Goal: Information Seeking & Learning: Find specific fact

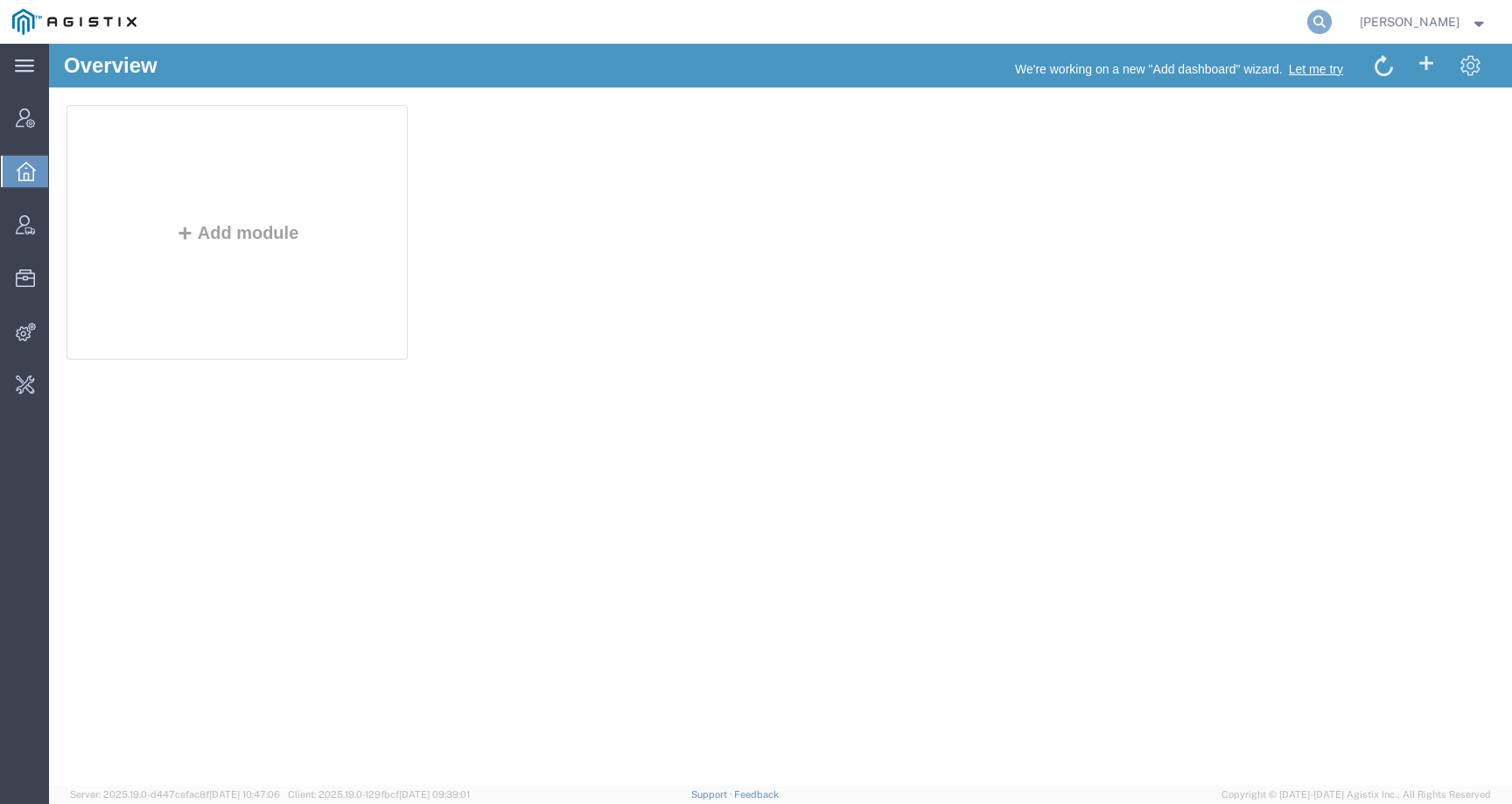
click at [1332, 18] on icon at bounding box center [1320, 22] width 25 height 25
click at [1206, 25] on input "search" at bounding box center [1042, 22] width 532 height 42
paste input "400387"
drag, startPoint x: 989, startPoint y: 14, endPoint x: 781, endPoint y: 14, distance: 208.0
click at [781, 14] on div "400387" at bounding box center [741, 22] width 1185 height 44
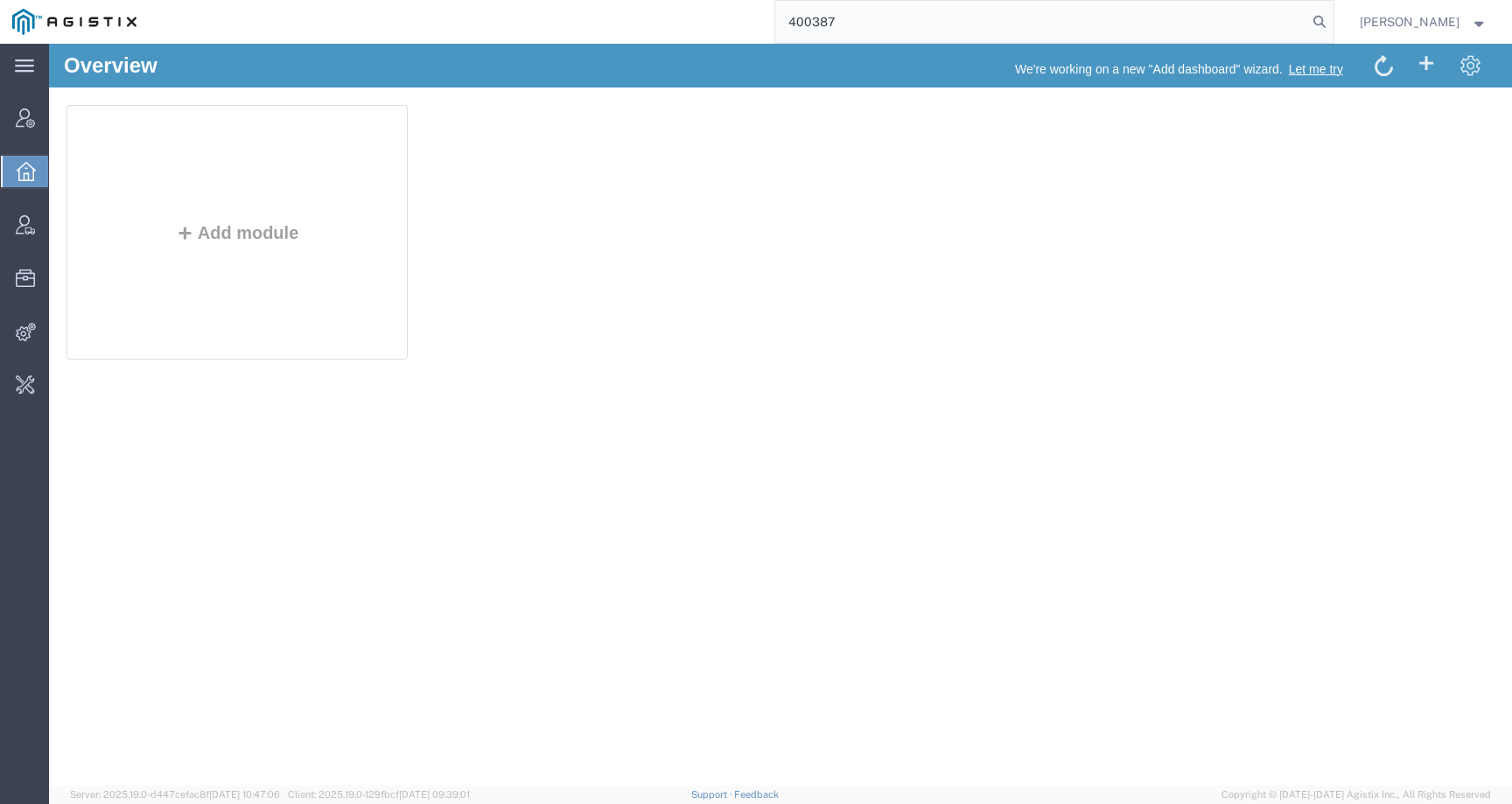
paste input "[PERSON_NAME]"
drag, startPoint x: 979, startPoint y: 27, endPoint x: 776, endPoint y: 25, distance: 203.0
click at [776, 25] on div "[PERSON_NAME]-Mier400387" at bounding box center [741, 22] width 1185 height 44
paste input "search"
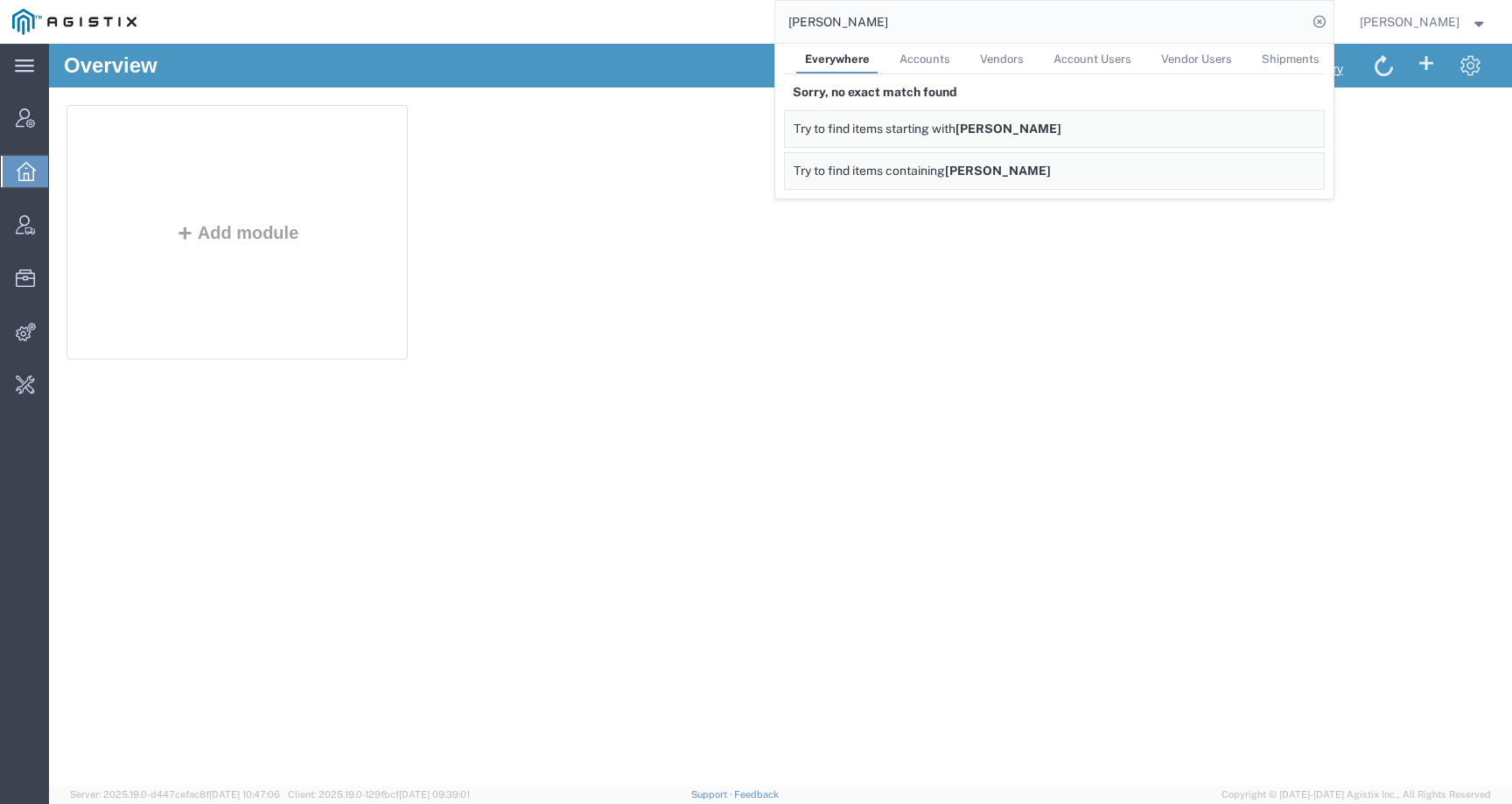
click at [668, 223] on div "Add module" at bounding box center [780, 235] width 1428 height 262
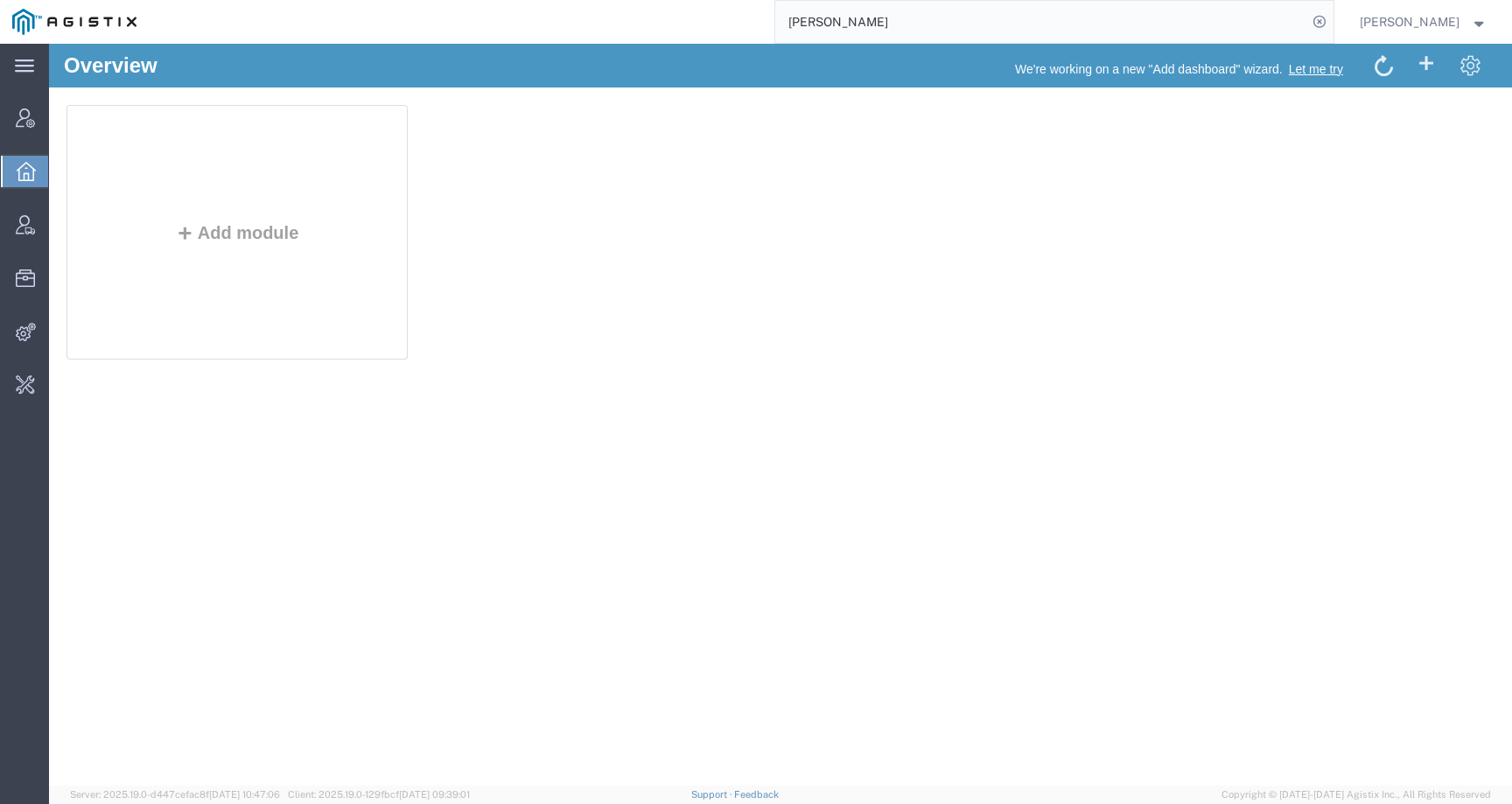
drag, startPoint x: 949, startPoint y: 25, endPoint x: 692, endPoint y: 25, distance: 257.0
click at [691, 25] on div "[PERSON_NAME]" at bounding box center [741, 22] width 1185 height 44
type input "Exelixis"
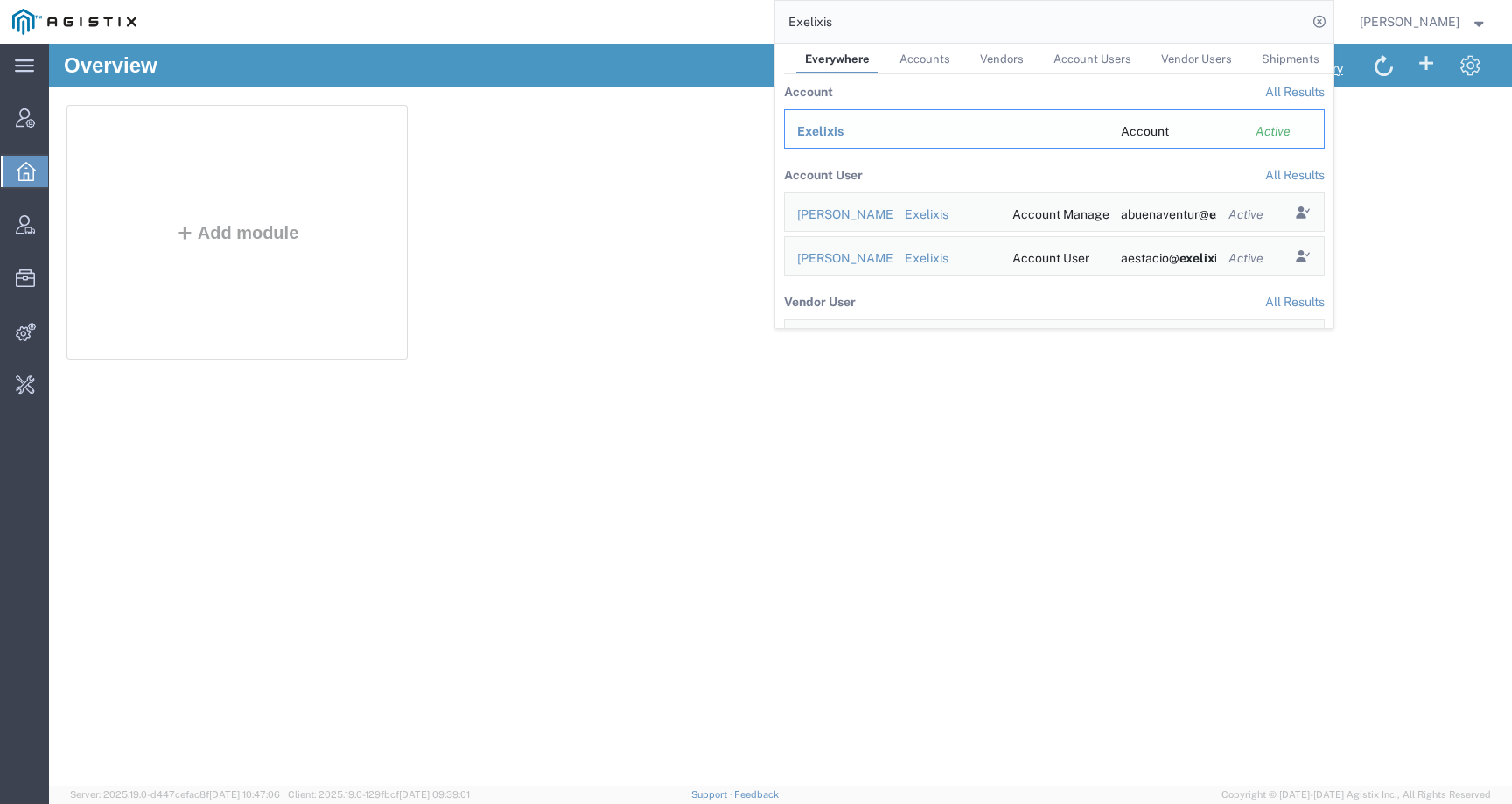
click at [833, 134] on span "Exelixis" at bounding box center [820, 132] width 47 height 14
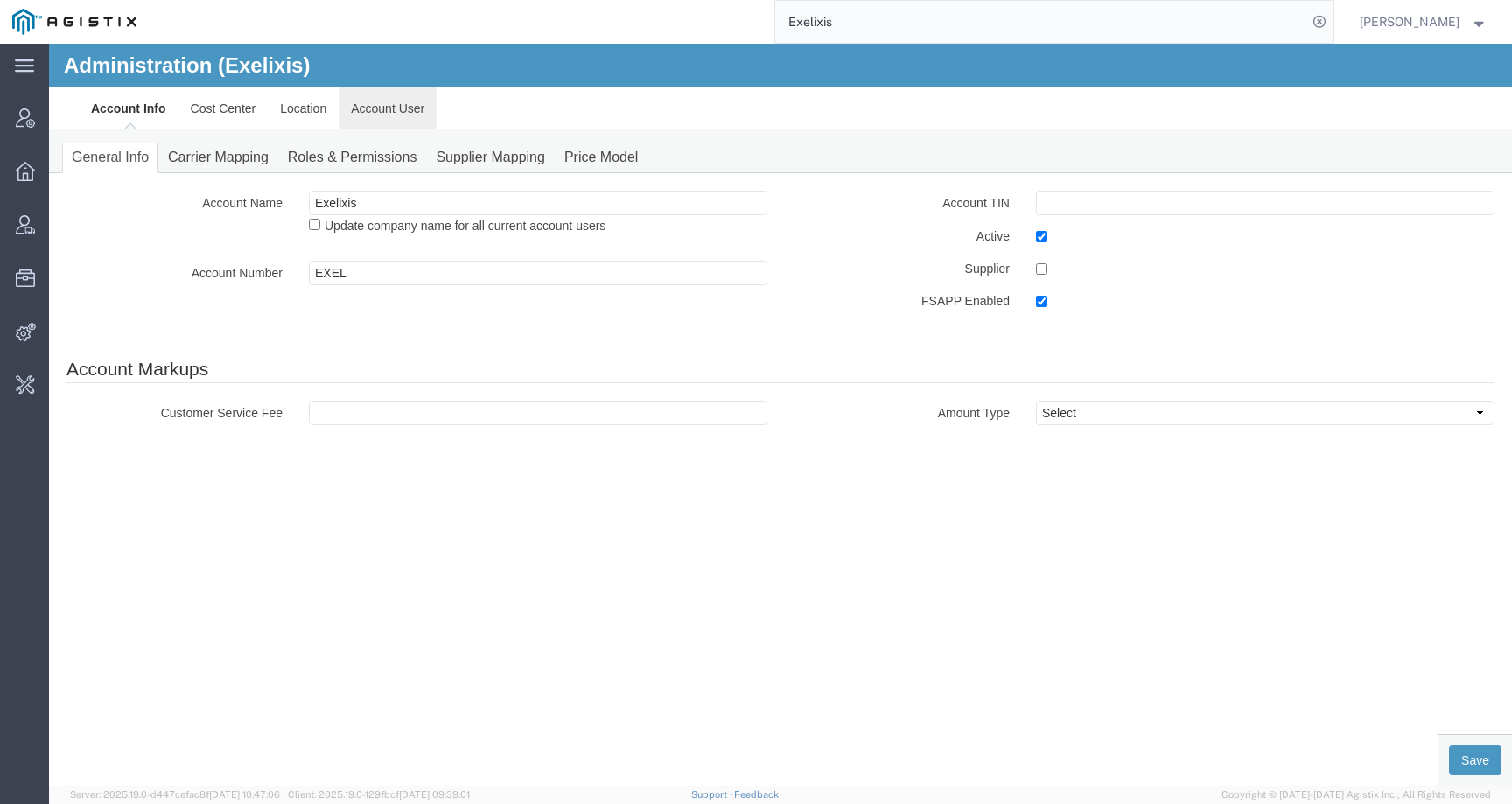
click at [391, 100] on link "Account User" at bounding box center [388, 109] width 98 height 42
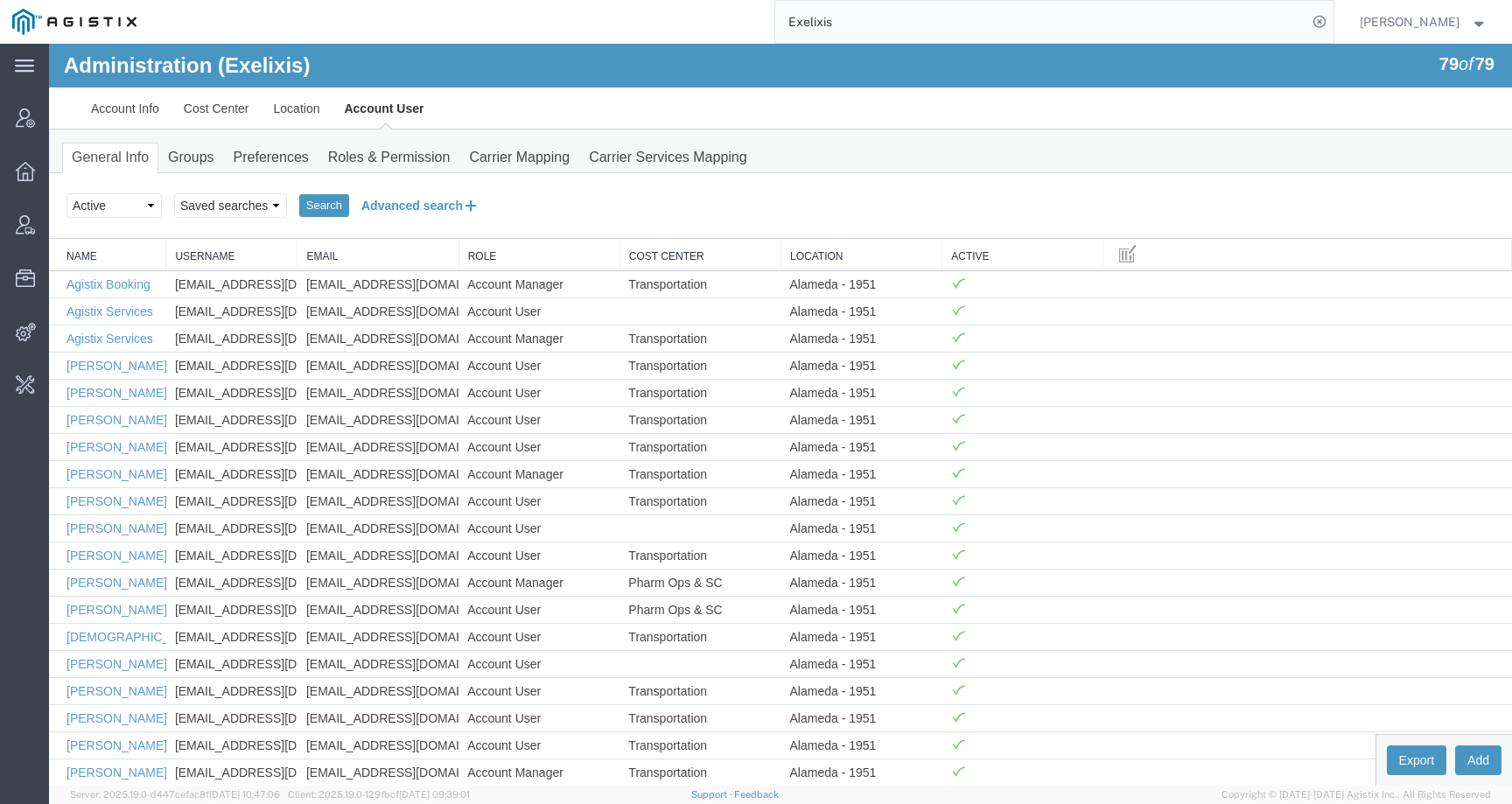
click at [408, 190] on button "Advanced search" at bounding box center [420, 205] width 143 height 30
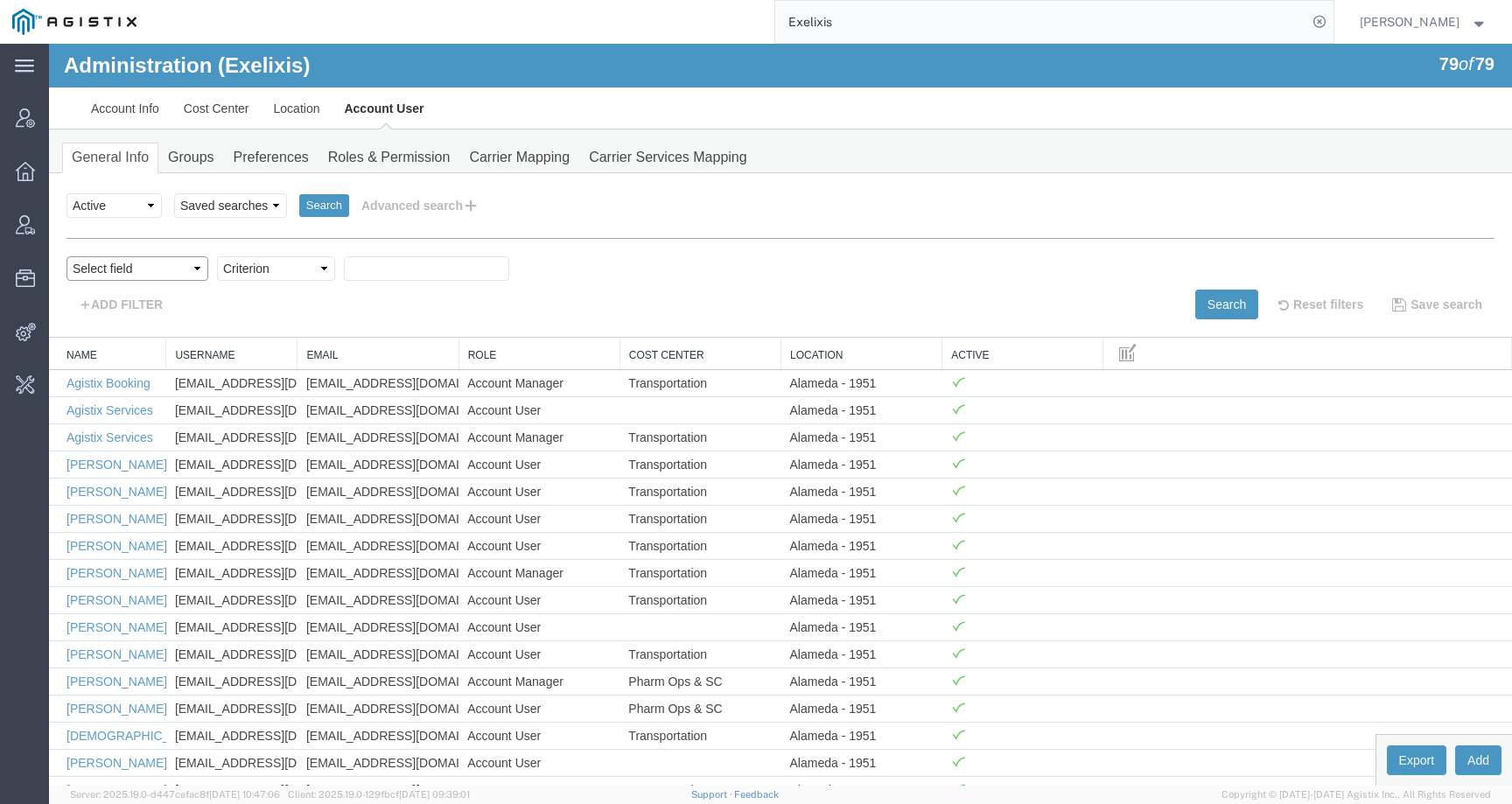
click at [166, 262] on select "Select field Cost Center Email Location Name Role Username" at bounding box center [138, 268] width 142 height 25
select select "personName"
click at [67, 256] on select "Select field Cost Center Email Location Name Role Username" at bounding box center [138, 268] width 142 height 25
click at [285, 270] on select "Criterion contains does not contain is is blank is not blank starts with" at bounding box center [276, 268] width 119 height 25
select select "contains"
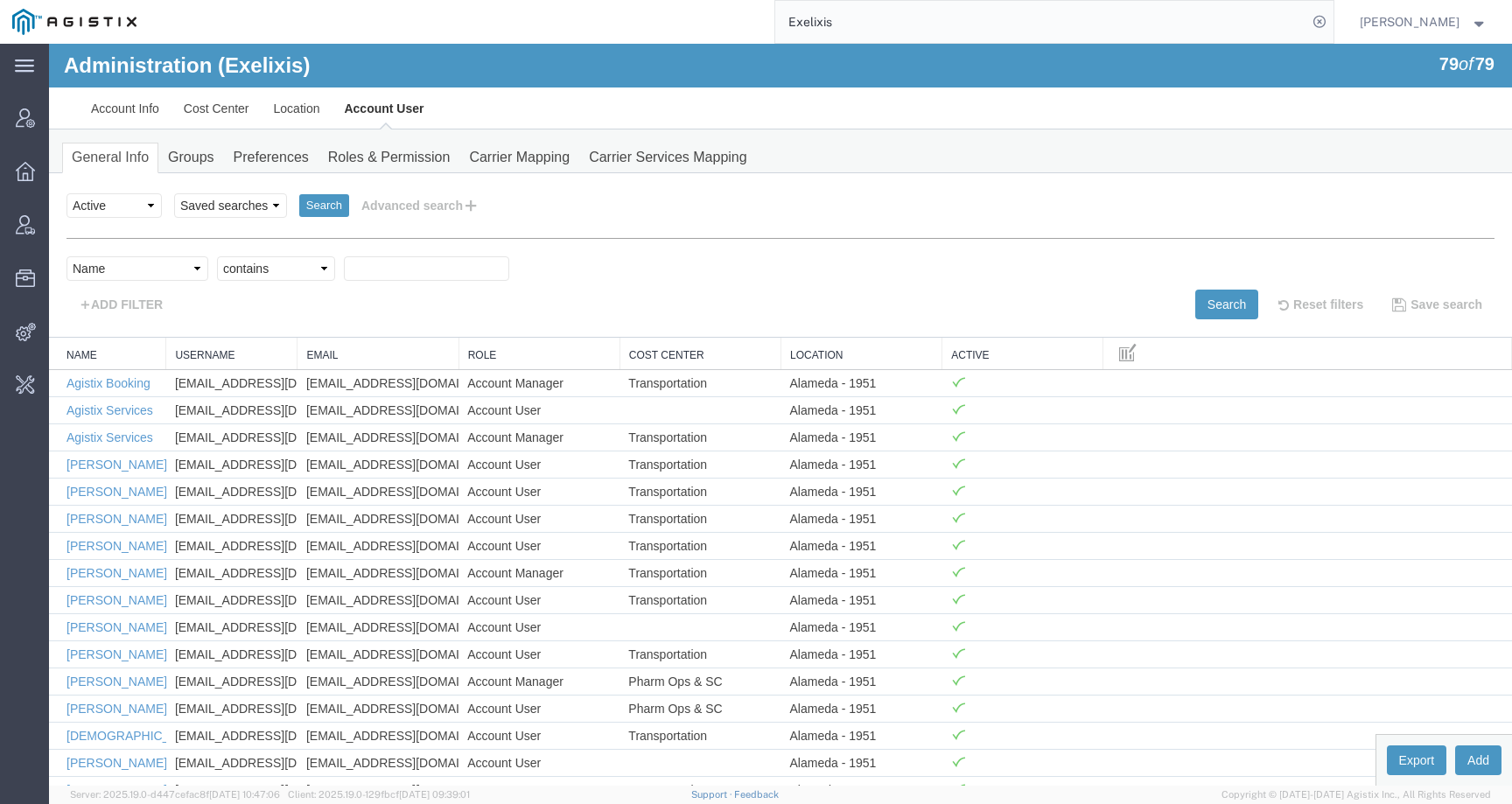
click at [217, 256] on select "Criterion contains does not contain is is blank is not blank starts with" at bounding box center [276, 268] width 119 height 25
click at [398, 267] on input "text" at bounding box center [427, 268] width 165 height 25
paste input "[PERSON_NAME]"
type input "[PERSON_NAME]"
click at [1218, 301] on button "Search" at bounding box center [1226, 305] width 63 height 30
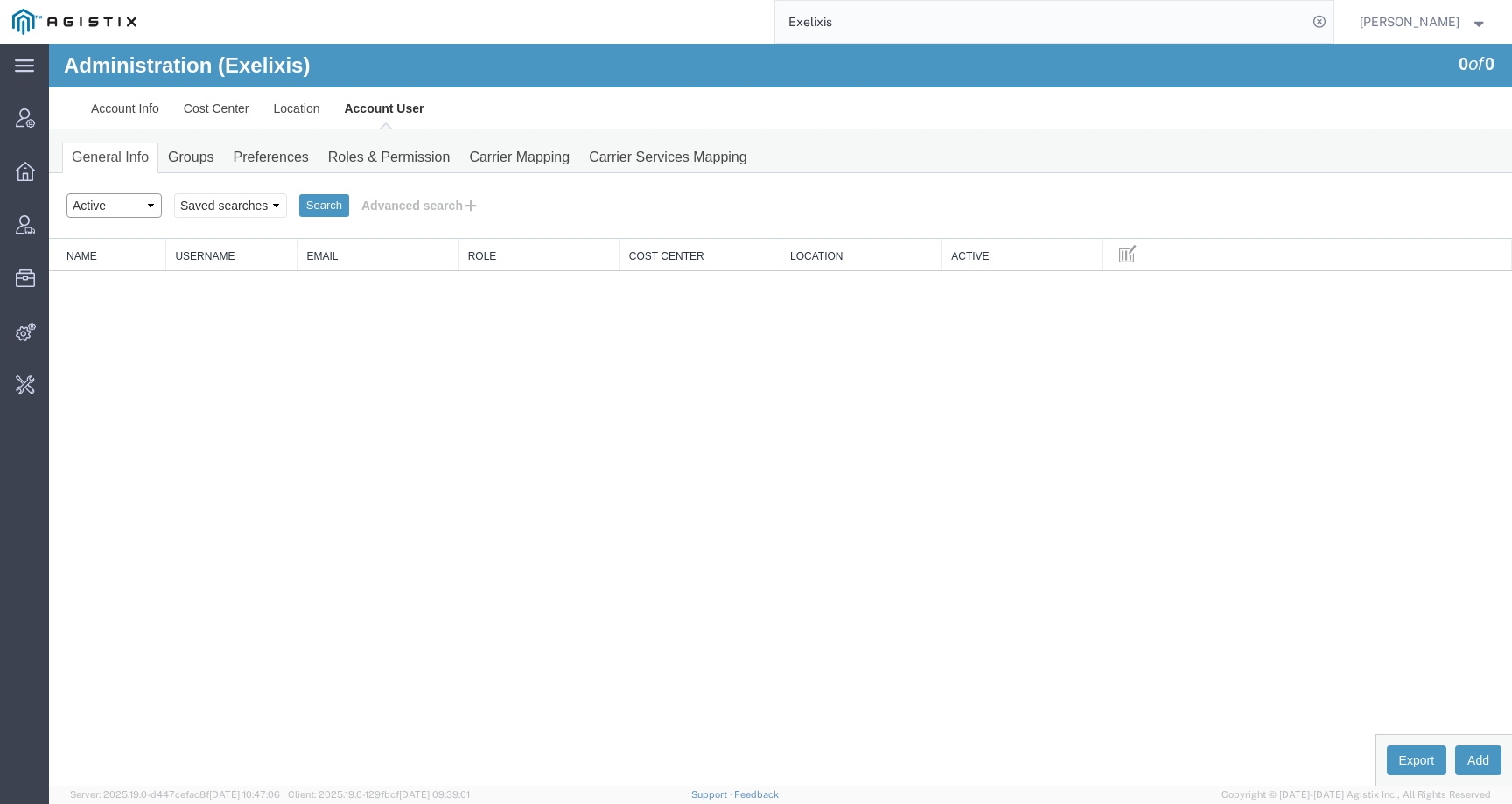
click at [125, 197] on select "Select status Active All Inactive" at bounding box center [115, 205] width 96 height 25
select select "ALL"
click at [67, 193] on select "Select status Active All Inactive" at bounding box center [115, 205] width 96 height 25
click at [325, 209] on button "Search" at bounding box center [324, 205] width 50 height 23
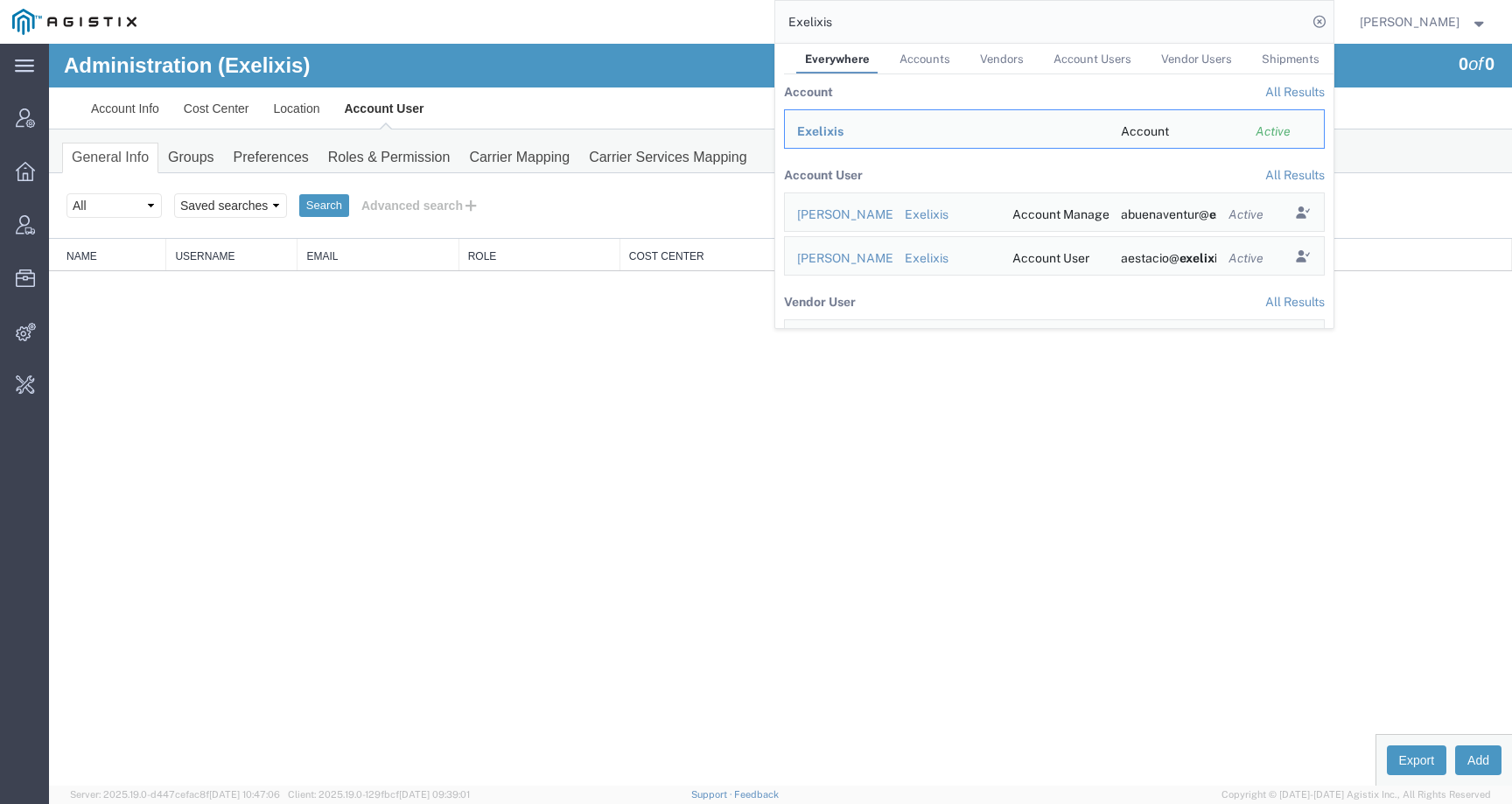
drag, startPoint x: 934, startPoint y: 20, endPoint x: 742, endPoint y: 12, distance: 192.2
click at [742, 12] on div "Exelixis Everywhere Accounts Vendors Account Users Vendor Users Shipments Accou…" at bounding box center [741, 22] width 1185 height 44
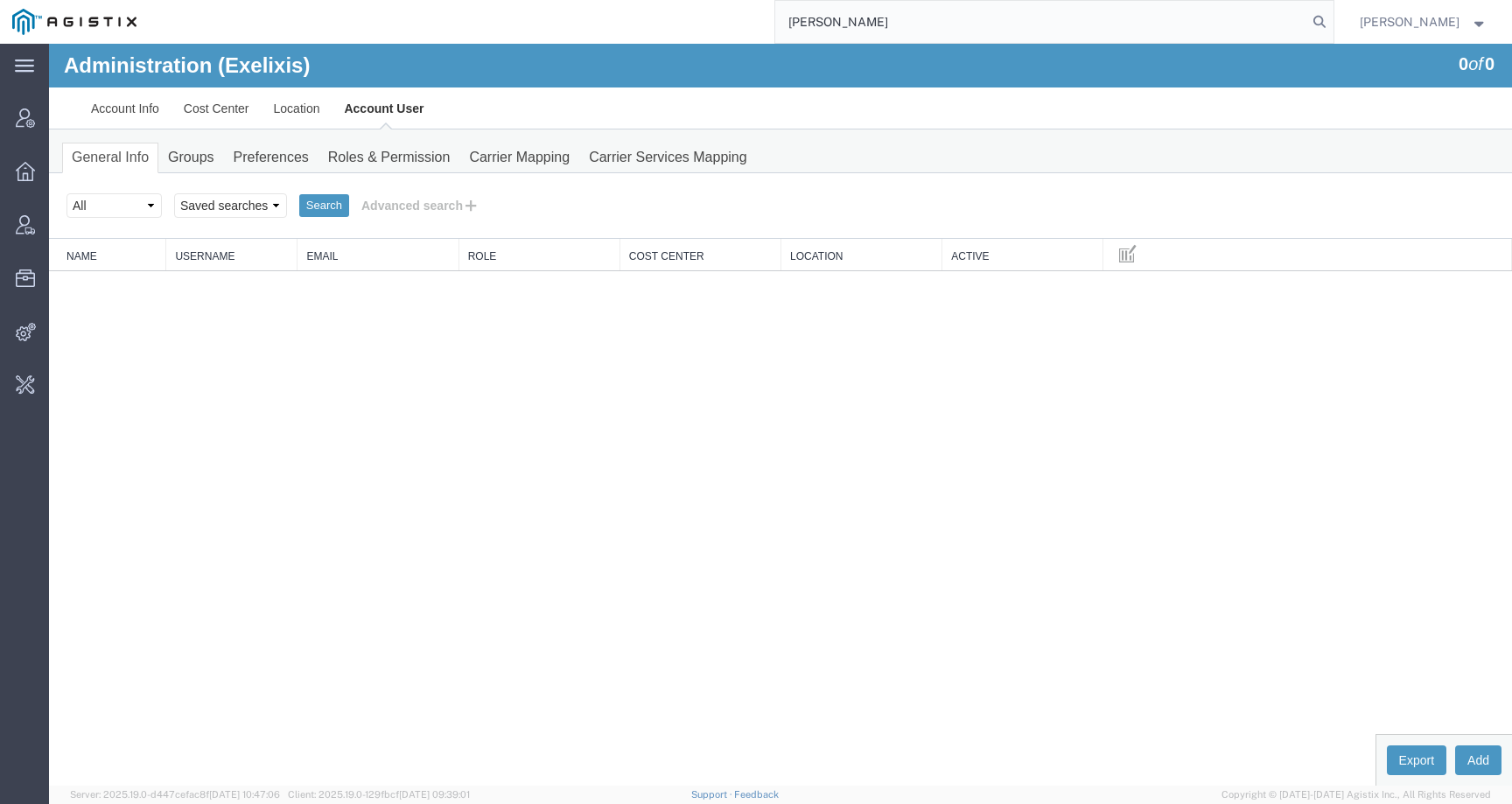
type input "[PERSON_NAME]"
click at [380, 204] on button "Advanced search" at bounding box center [420, 205] width 143 height 30
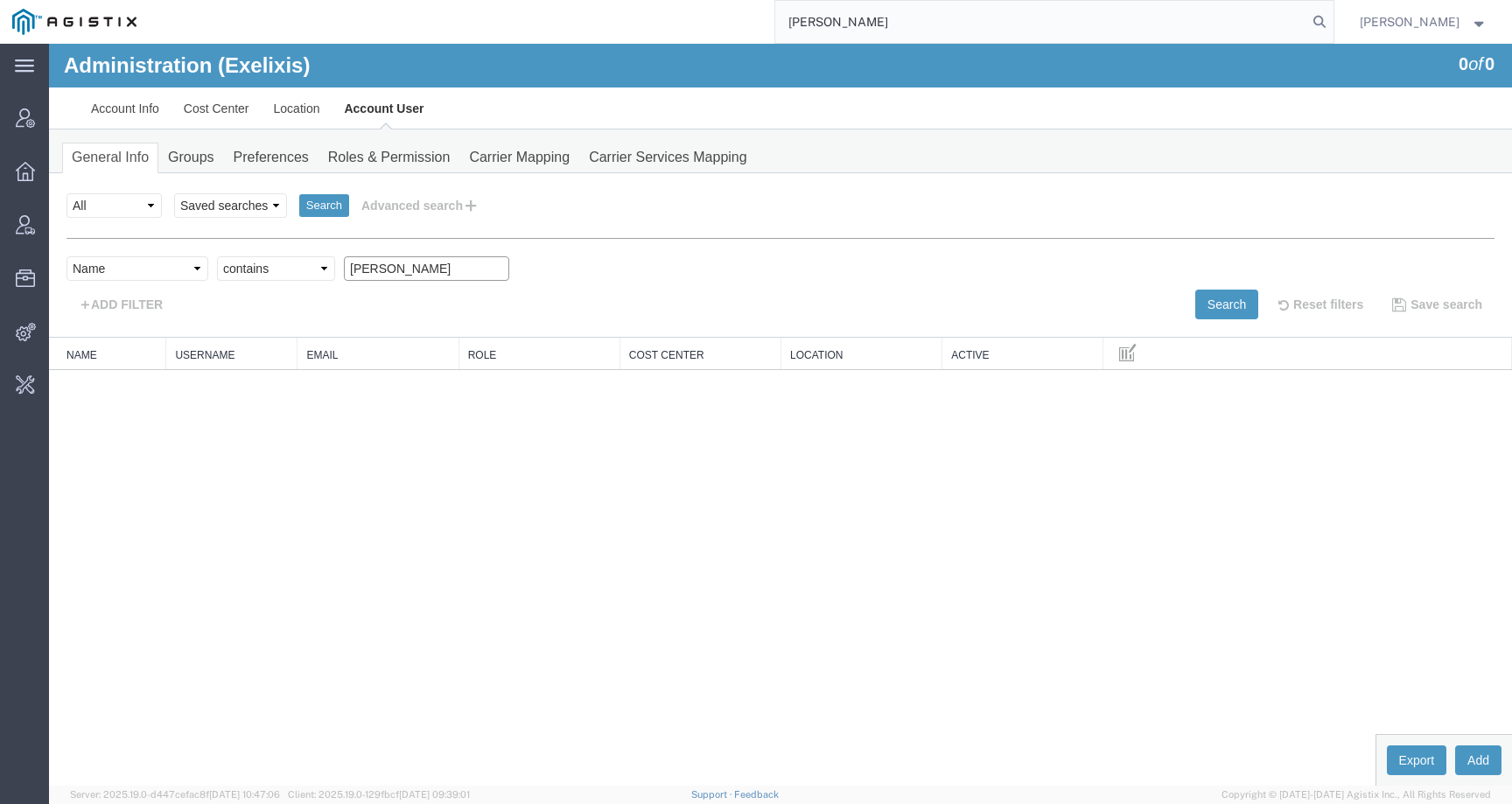
drag, startPoint x: 463, startPoint y: 270, endPoint x: 322, endPoint y: 270, distance: 141.0
click at [322, 270] on div "Select field Cost Center Email Location Name Role Username Criterion contains d…" at bounding box center [780, 272] width 1428 height 33
paste input "[PERSON_NAME]"
type input "[PERSON_NAME]"
click at [1195, 312] on button "Search" at bounding box center [1226, 305] width 63 height 30
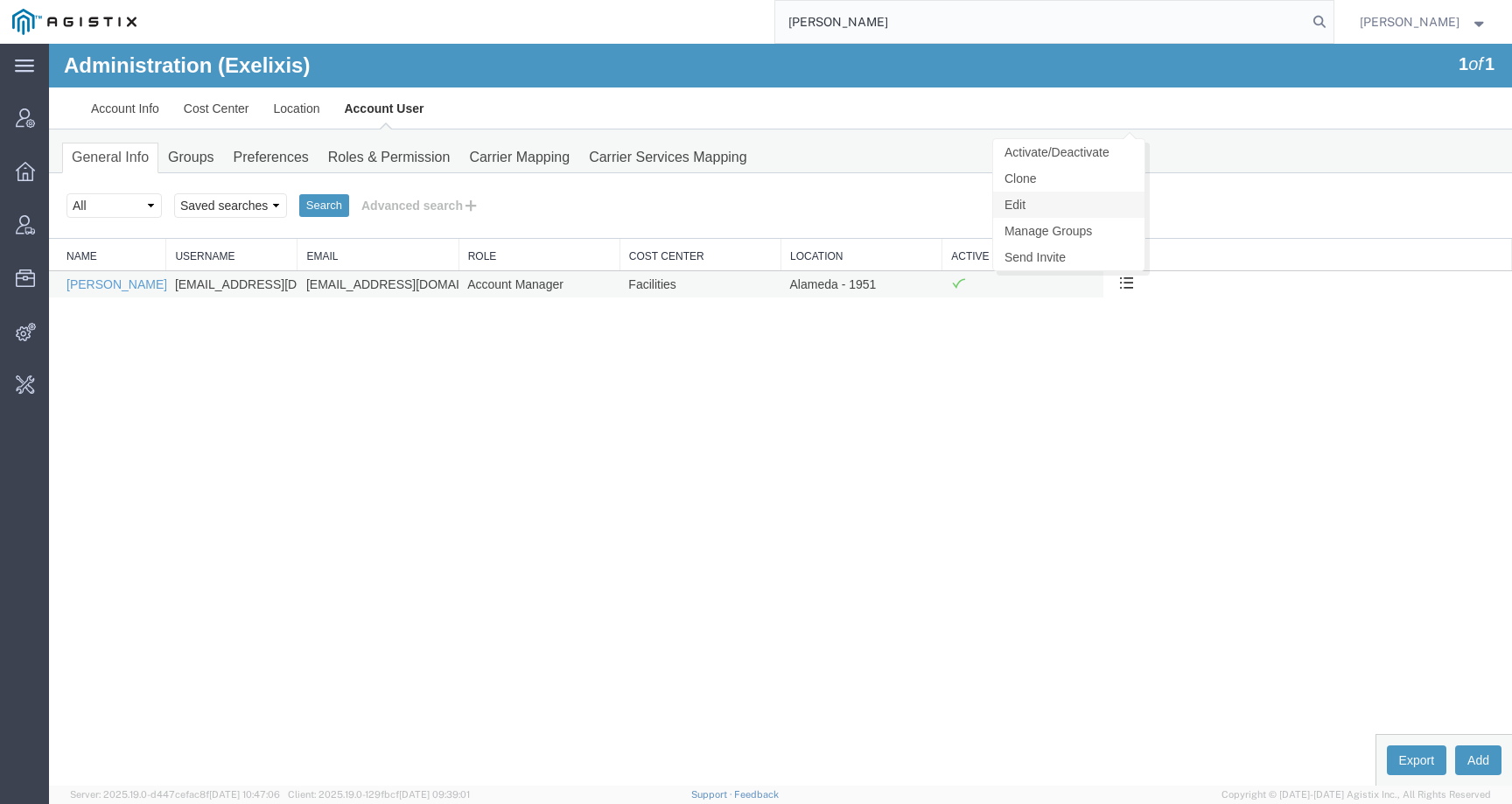
click at [1105, 199] on link "Edit" at bounding box center [1068, 204] width 151 height 26
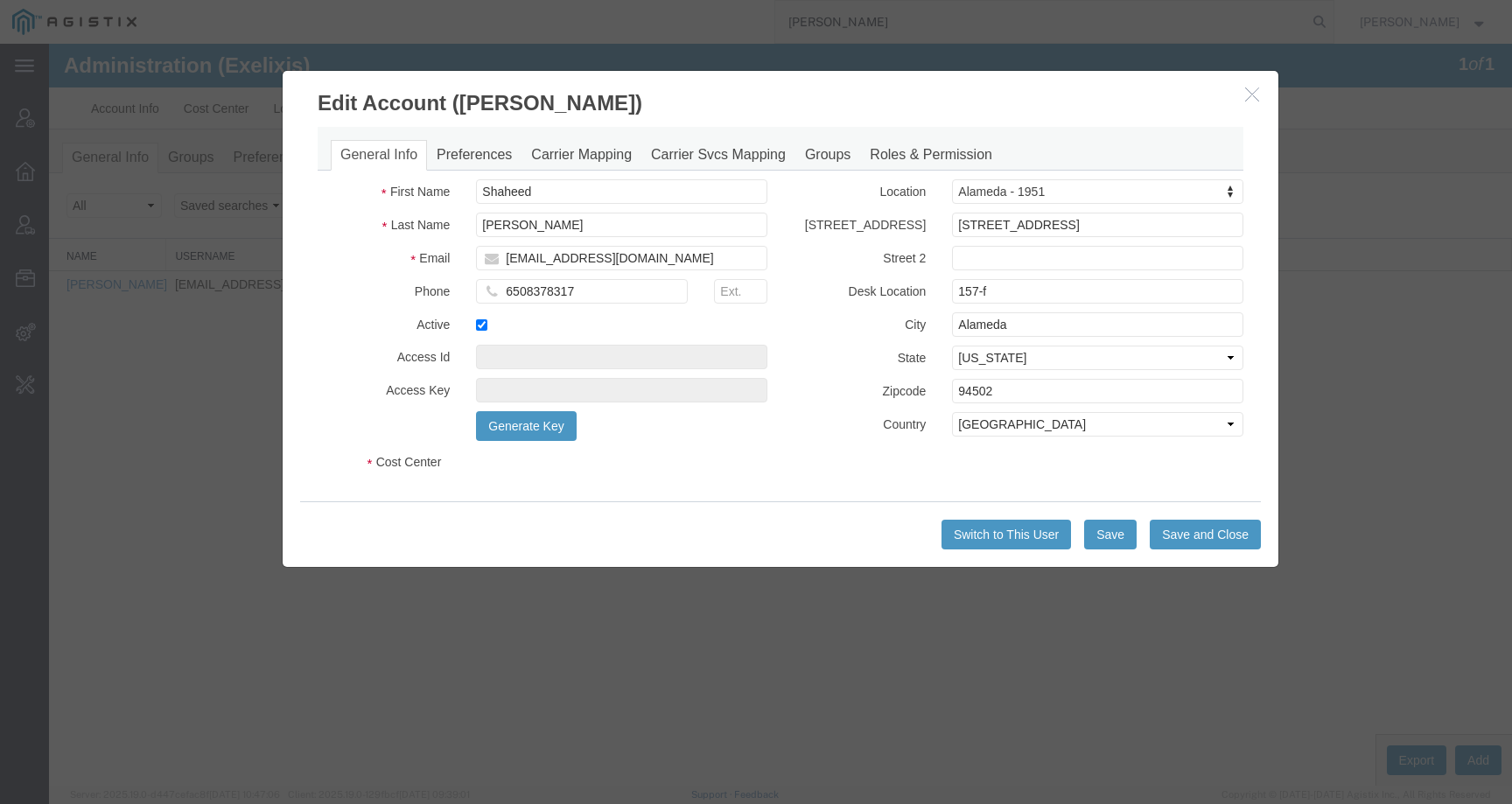
select select "COSTCENTER"
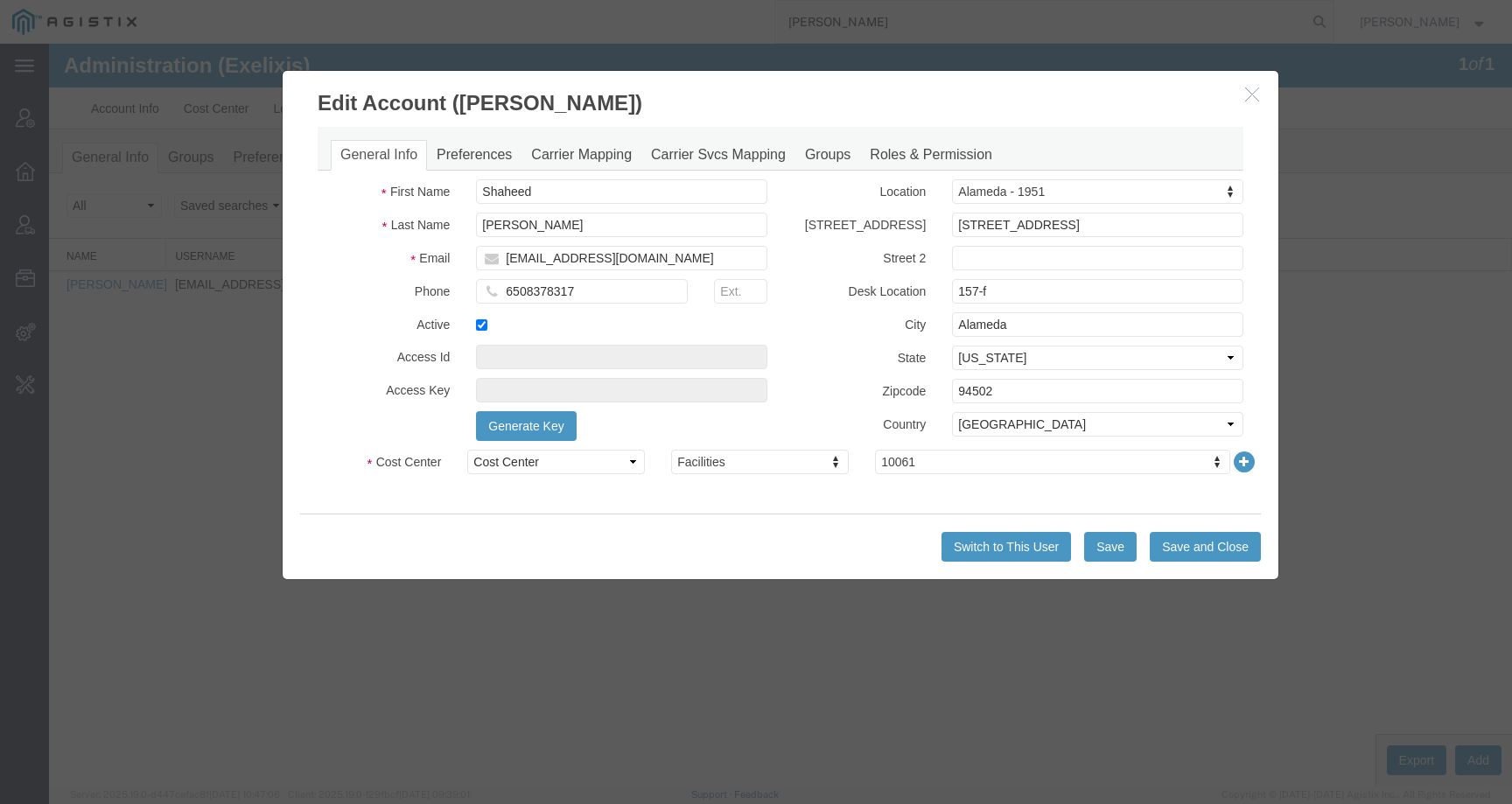
click at [1261, 85] on button "button" at bounding box center [1255, 95] width 22 height 22
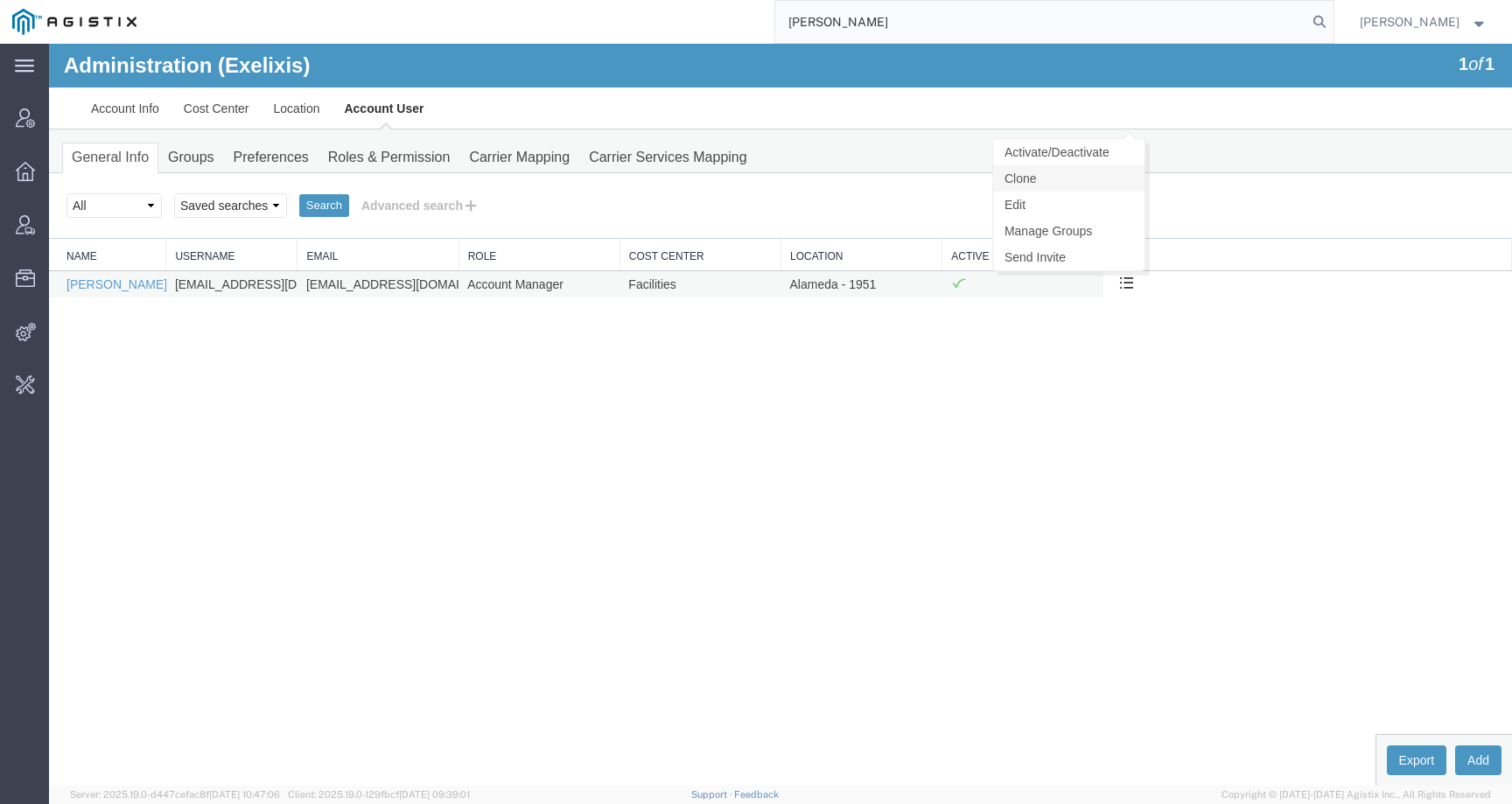
click at [1074, 180] on link "Clone" at bounding box center [1068, 178] width 151 height 26
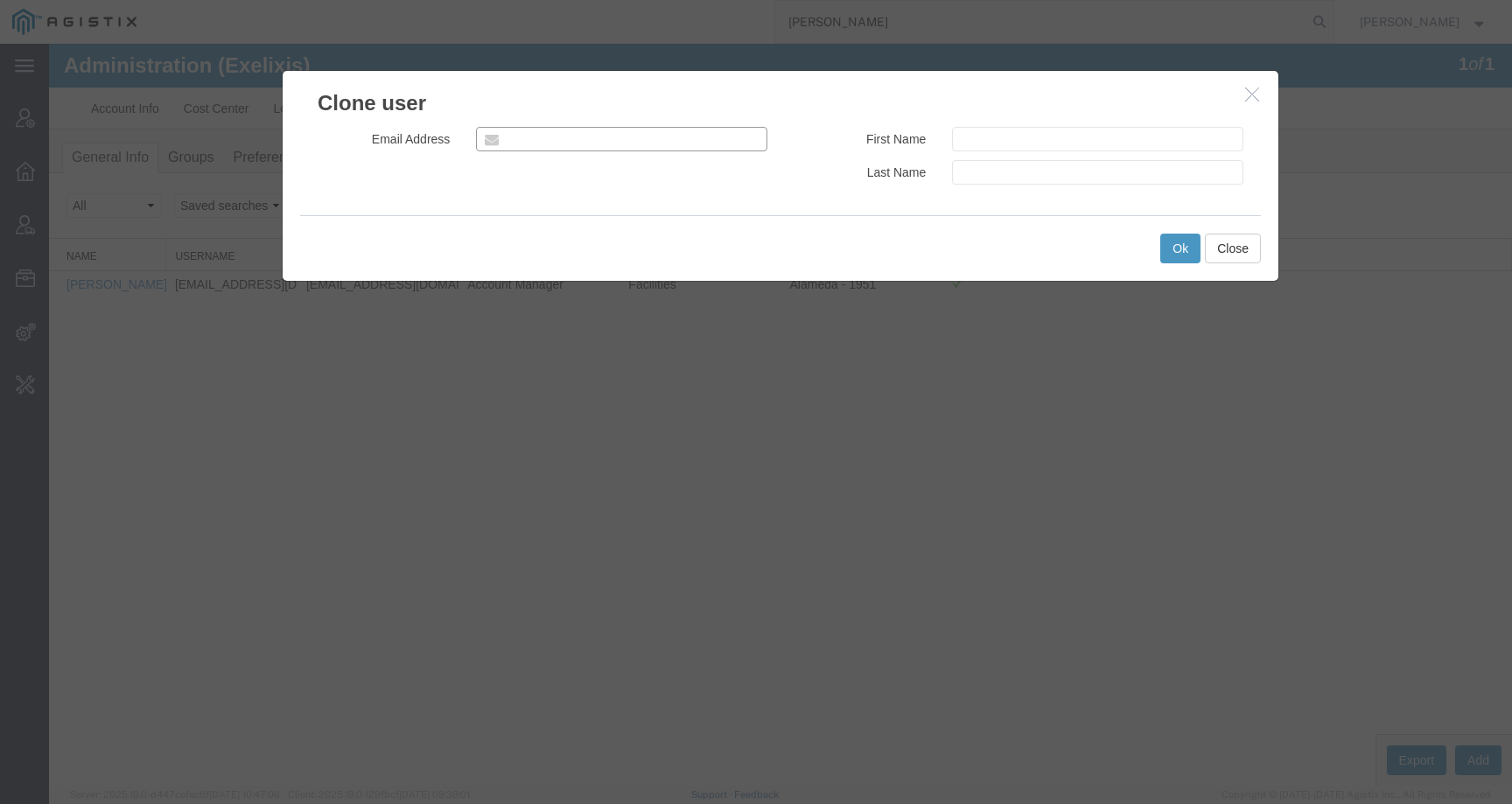
click at [584, 139] on input "email" at bounding box center [622, 138] width 291 height 25
paste input "[EMAIL_ADDRESS][DOMAIN_NAME]"
type input "[EMAIL_ADDRESS][DOMAIN_NAME]"
click at [971, 146] on input "text" at bounding box center [1097, 138] width 291 height 25
paste input "[PERSON_NAME]"
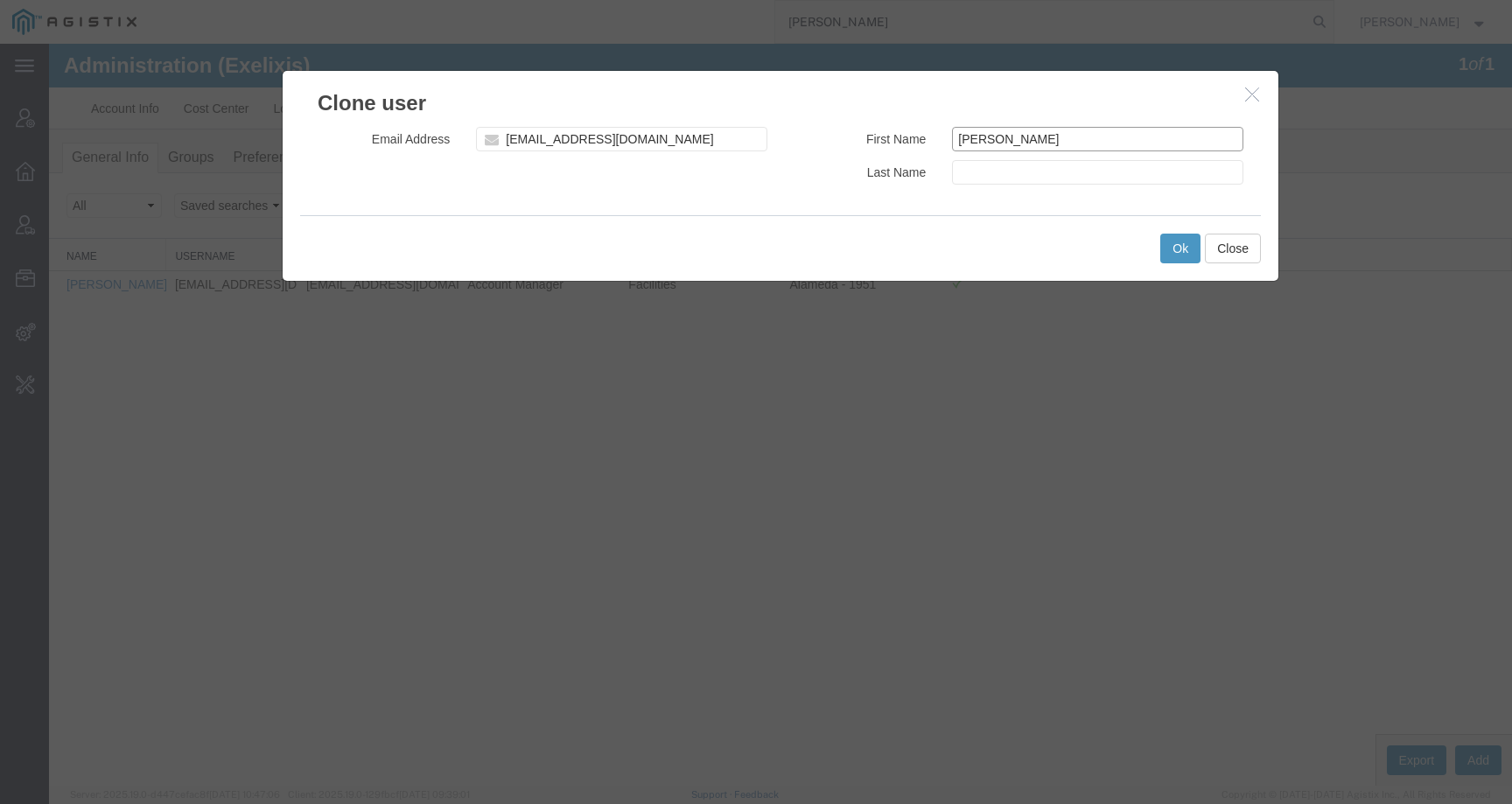
type input "[PERSON_NAME]"
click at [983, 177] on input "text" at bounding box center [1097, 172] width 291 height 25
paste input "[PERSON_NAME]"
type input "[PERSON_NAME]"
click at [1177, 253] on button "Ok" at bounding box center [1180, 248] width 40 height 30
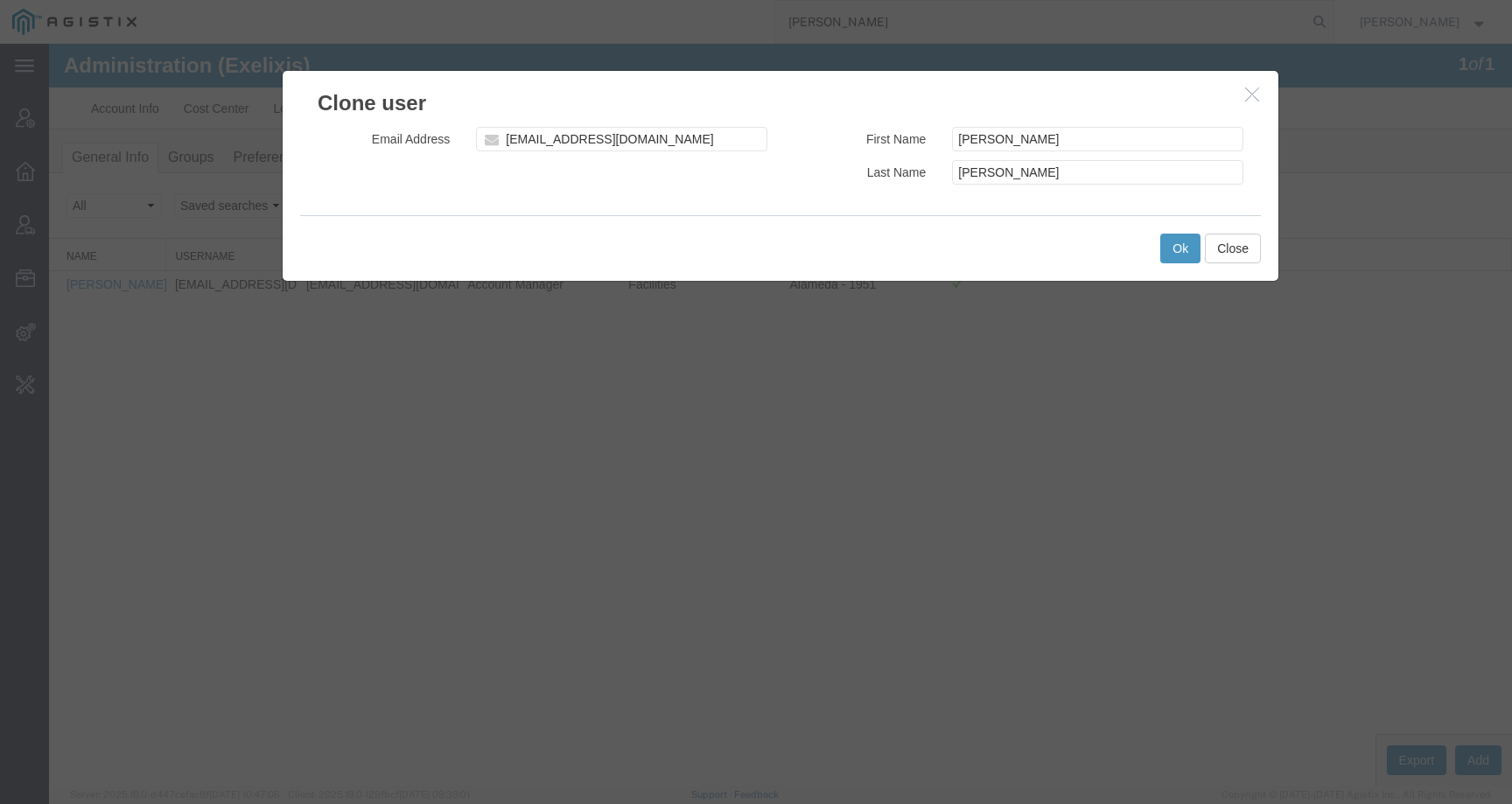
select select "COSTCENTER"
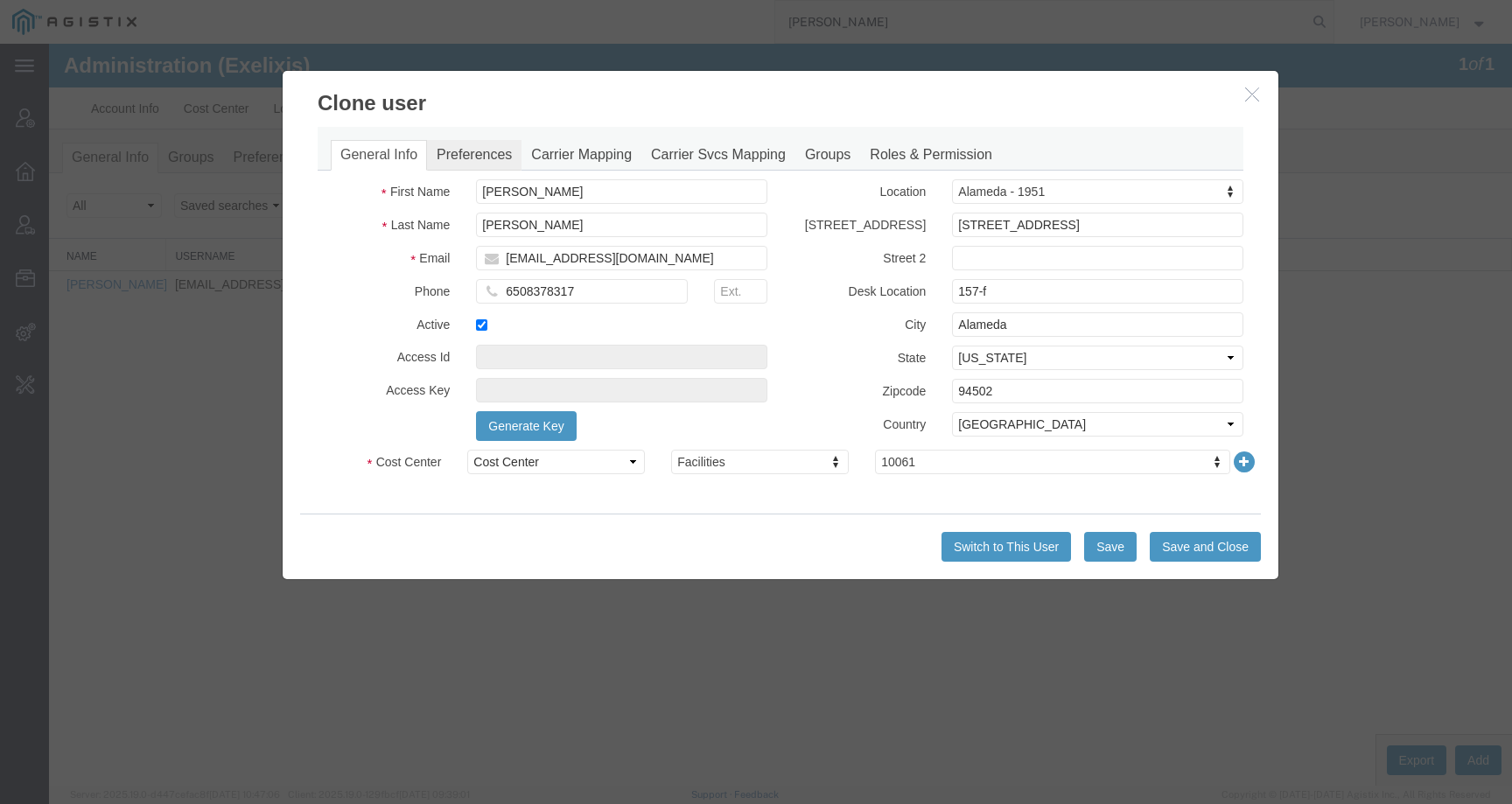
click at [460, 149] on link "Preferences" at bounding box center [473, 154] width 95 height 31
select select
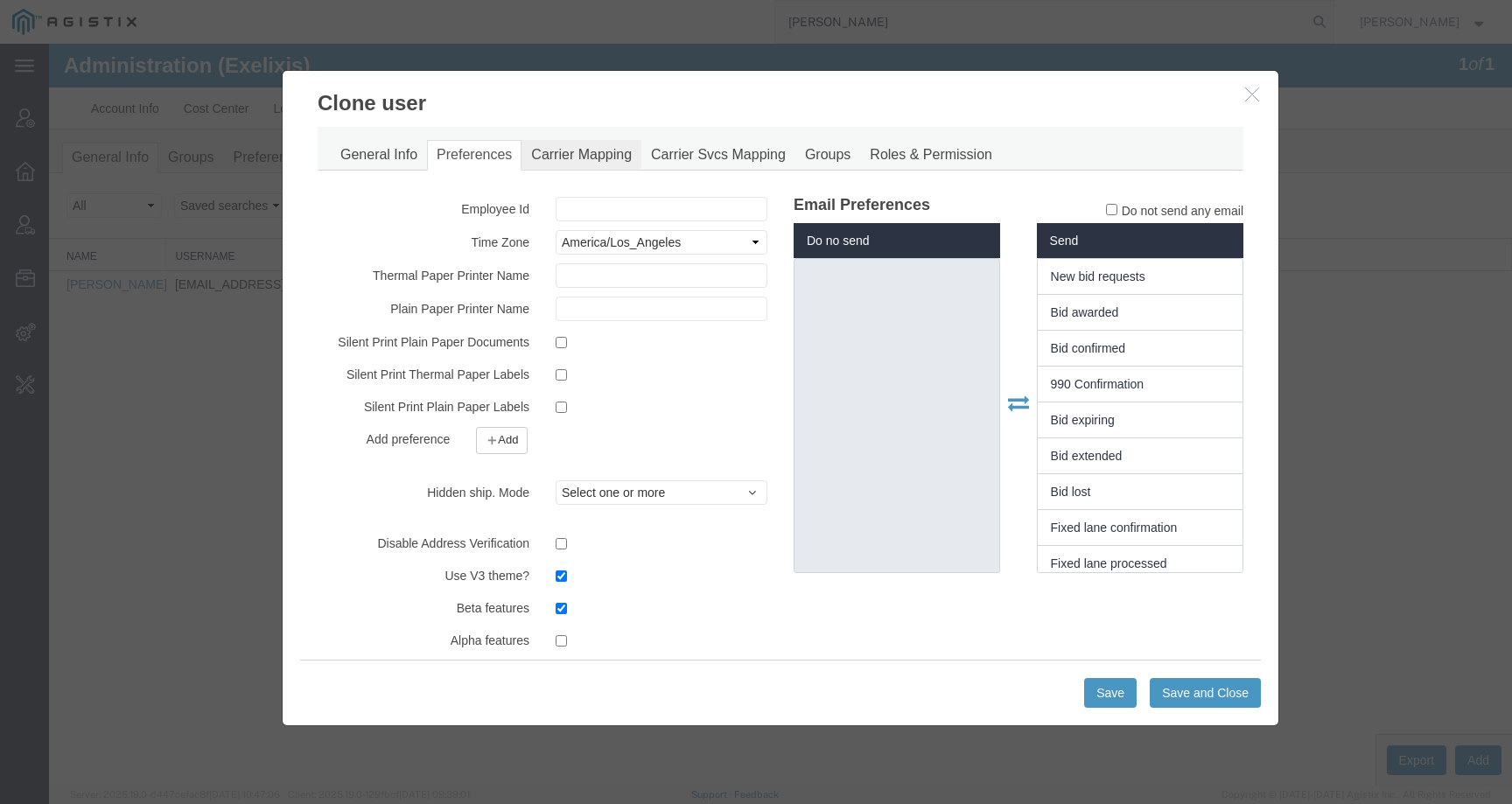
click at [605, 167] on link "Carrier Mapping" at bounding box center [581, 154] width 120 height 31
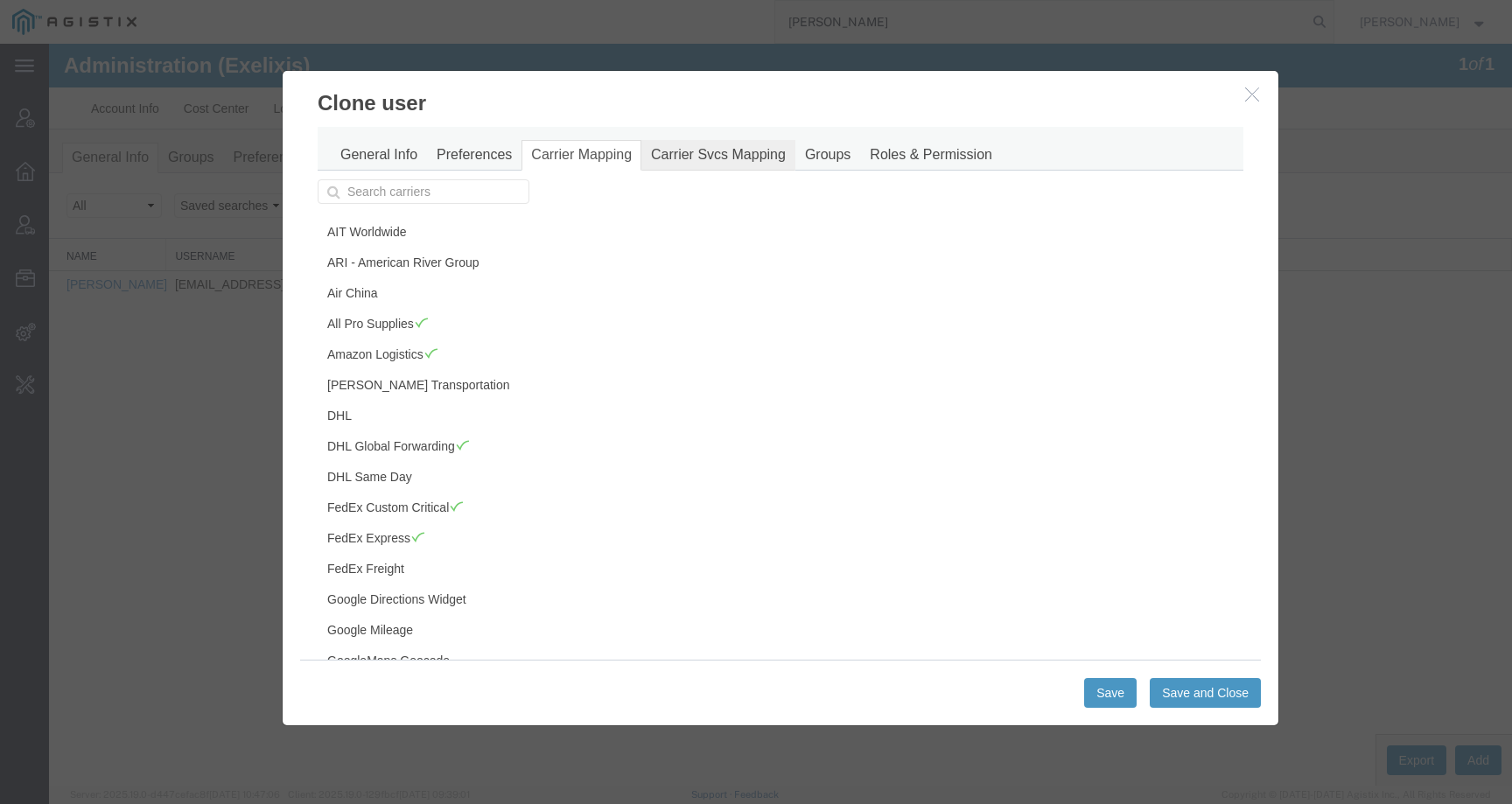
click at [726, 149] on link "Carrier Svcs Mapping" at bounding box center [719, 154] width 154 height 31
click at [820, 154] on link "Groups" at bounding box center [827, 154] width 65 height 31
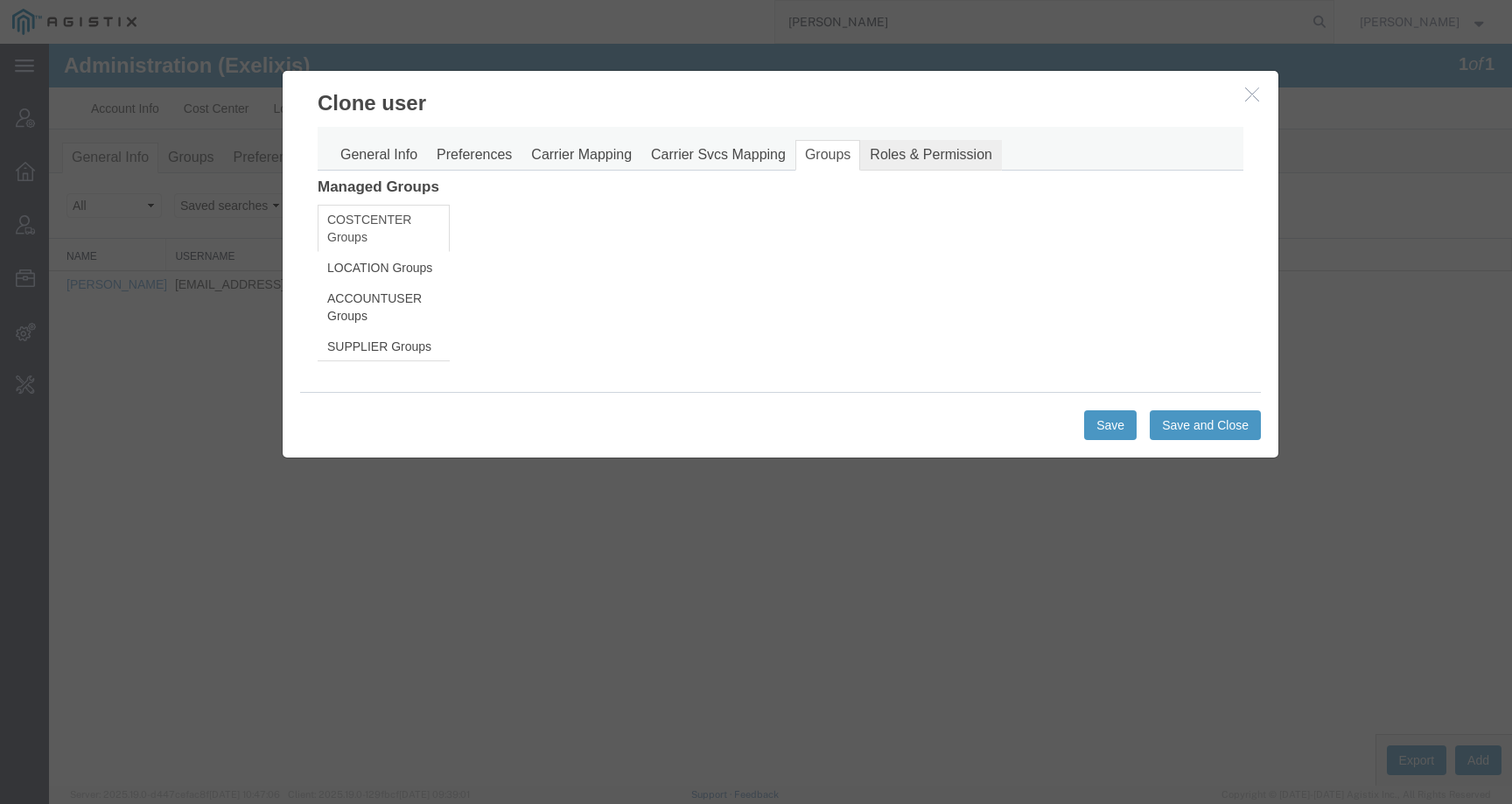
click at [936, 144] on link "Roles & Permission" at bounding box center [931, 154] width 142 height 31
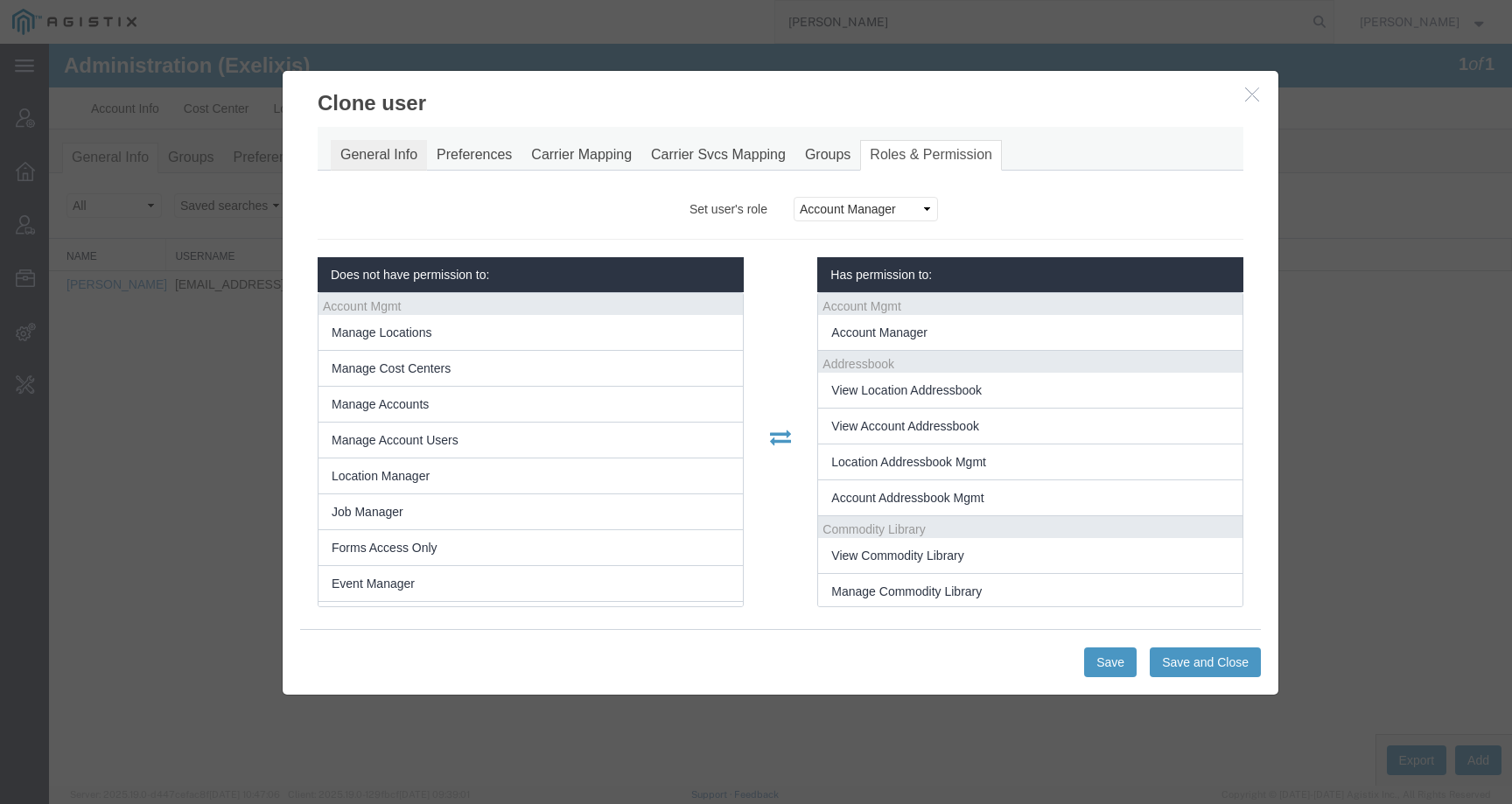
click at [388, 151] on link "General Info" at bounding box center [379, 154] width 97 height 31
select select "COSTCENTER"
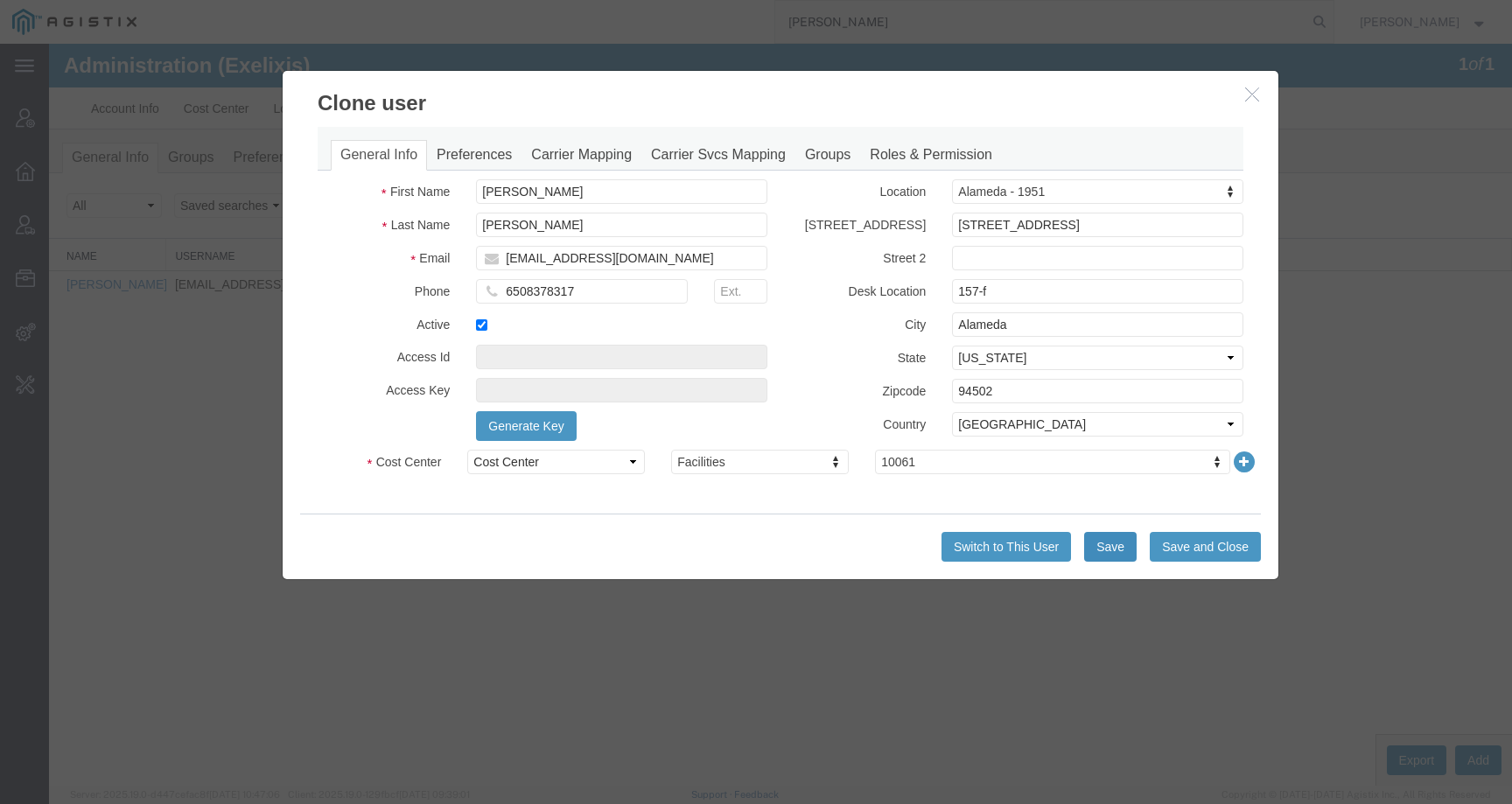
click at [1116, 550] on button "Save" at bounding box center [1110, 547] width 53 height 30
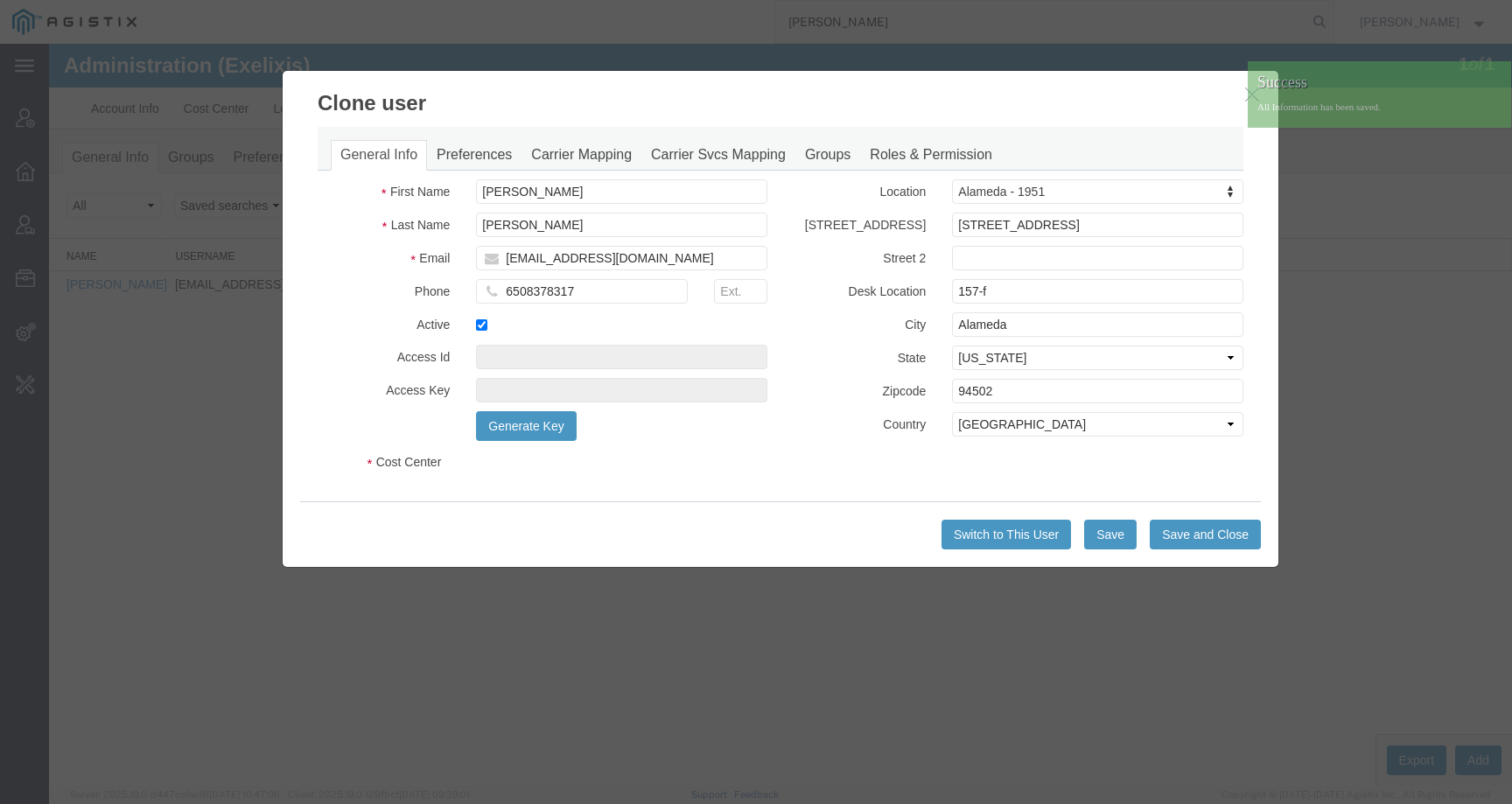
select select "COSTCENTER"
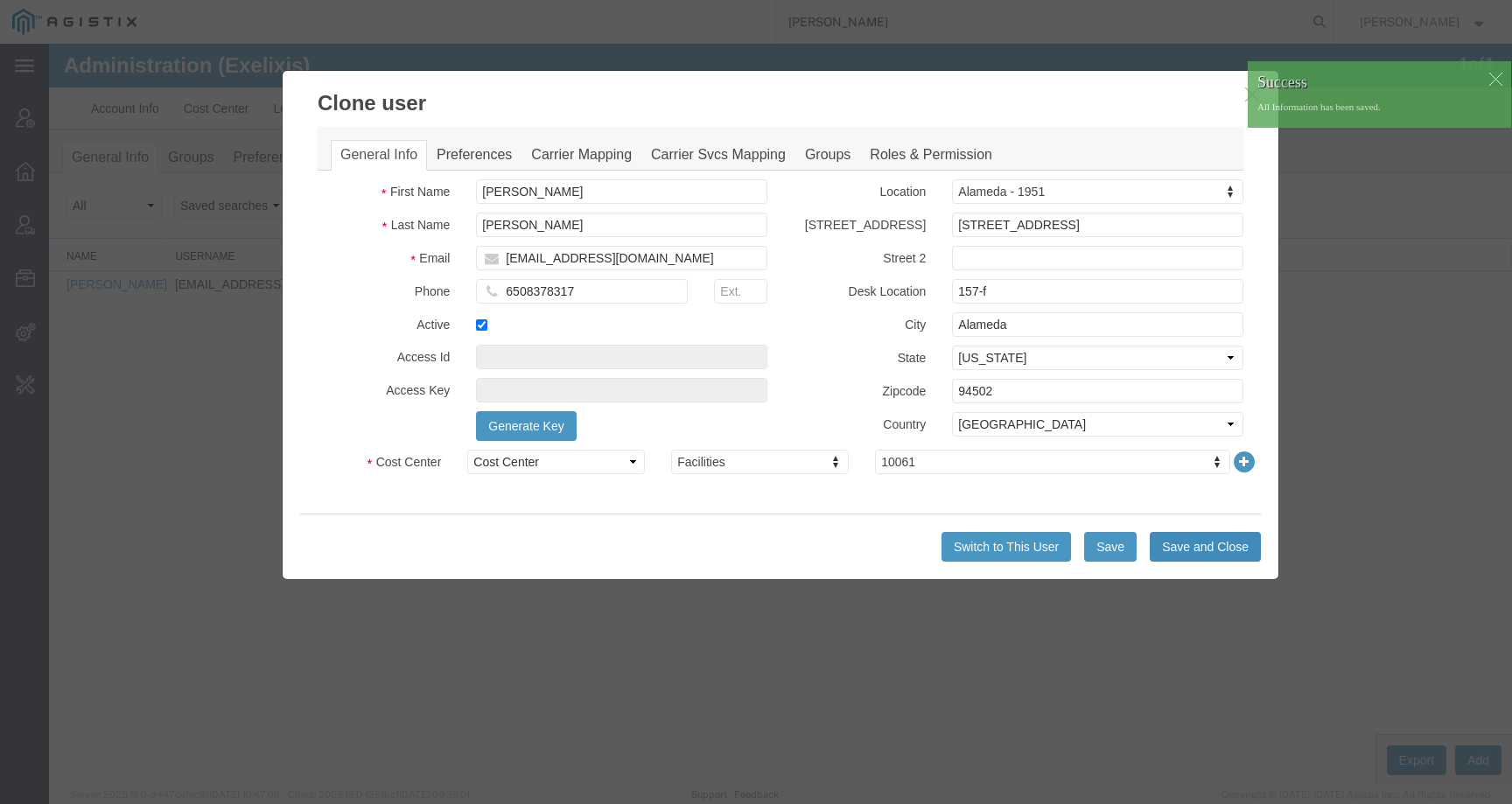
click at [1194, 550] on button "Save and Close" at bounding box center [1205, 547] width 111 height 30
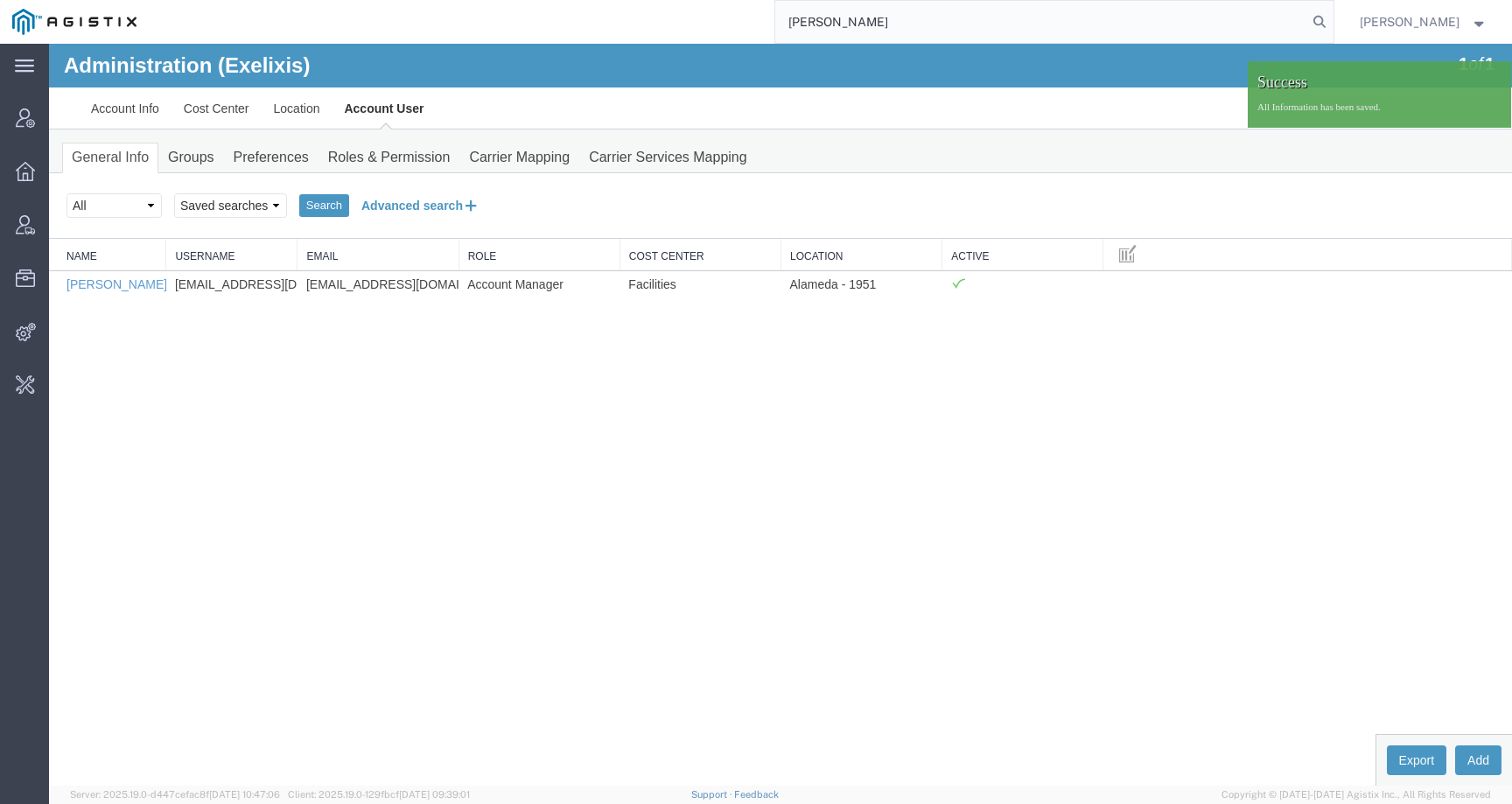
click at [384, 214] on button "Advanced search" at bounding box center [420, 205] width 143 height 30
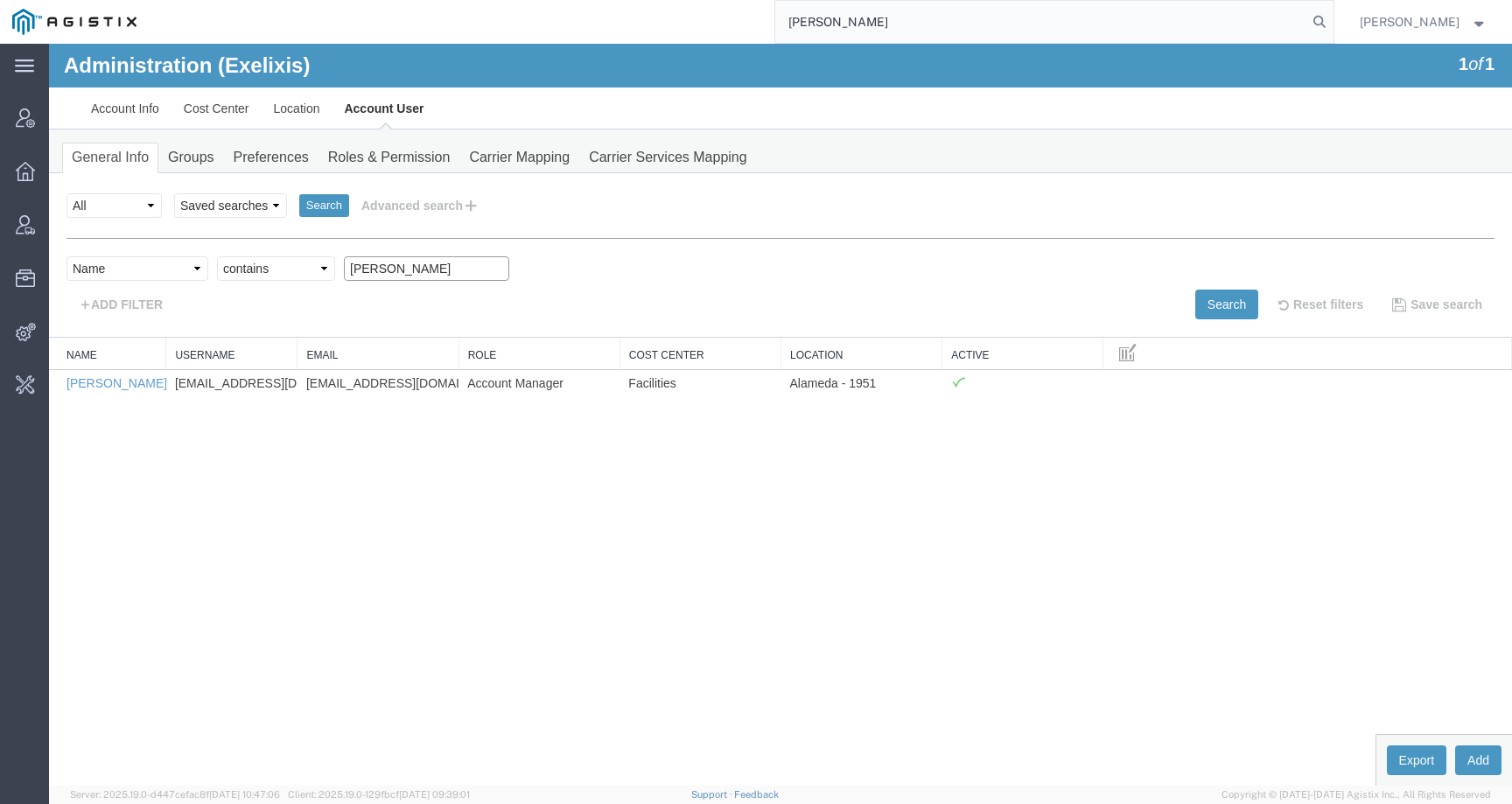
drag, startPoint x: 349, startPoint y: 267, endPoint x: 505, endPoint y: 267, distance: 156.0
click at [505, 267] on div "Select field Cost Center Email Location Name Role Username Criterion contains d…" at bounding box center [780, 272] width 1428 height 33
paste input "[PERSON_NAME]"
type input "[PERSON_NAME]"
click at [1222, 302] on button "Search" at bounding box center [1226, 305] width 63 height 30
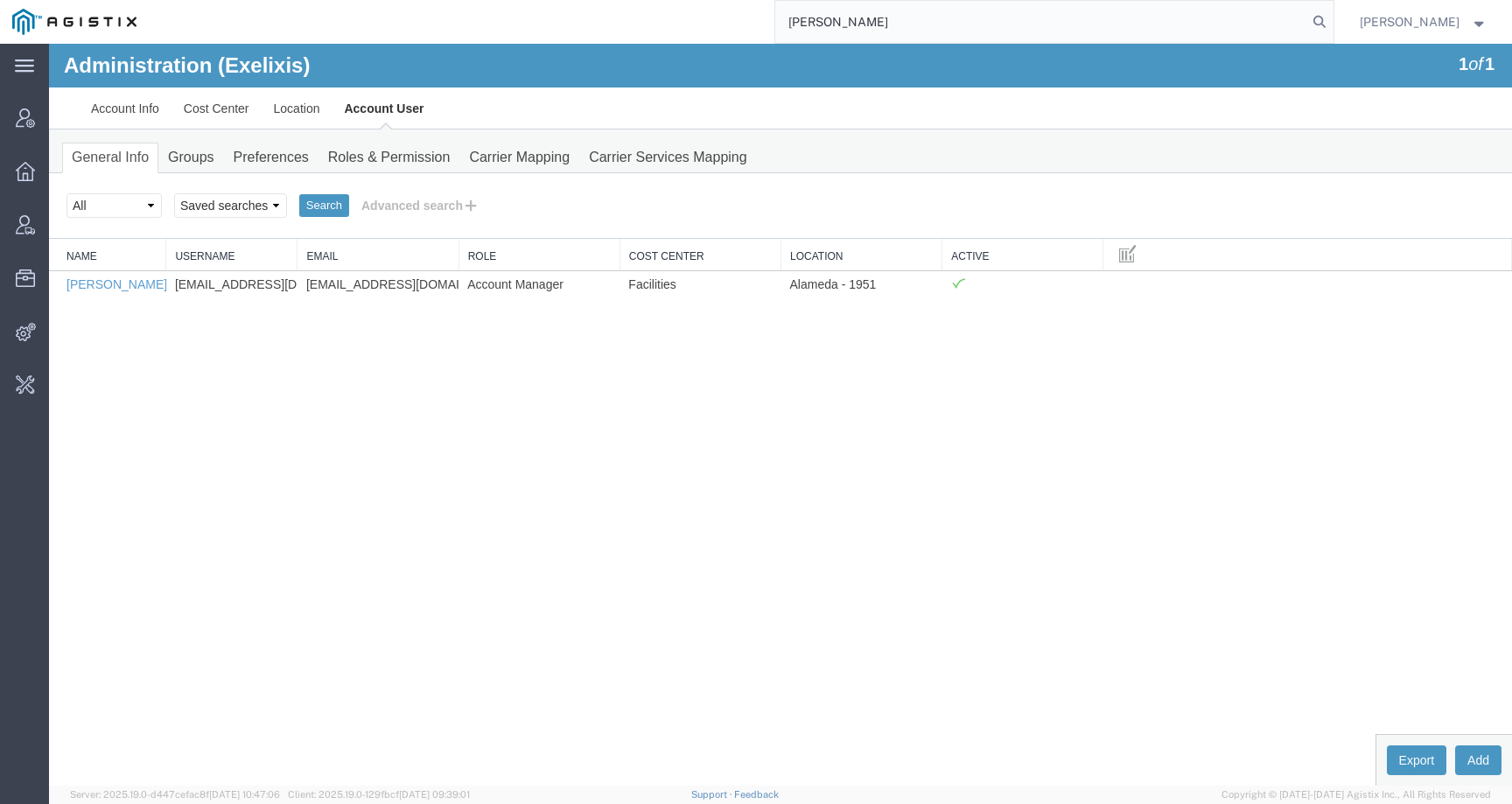
click at [54, 18] on img at bounding box center [74, 22] width 125 height 26
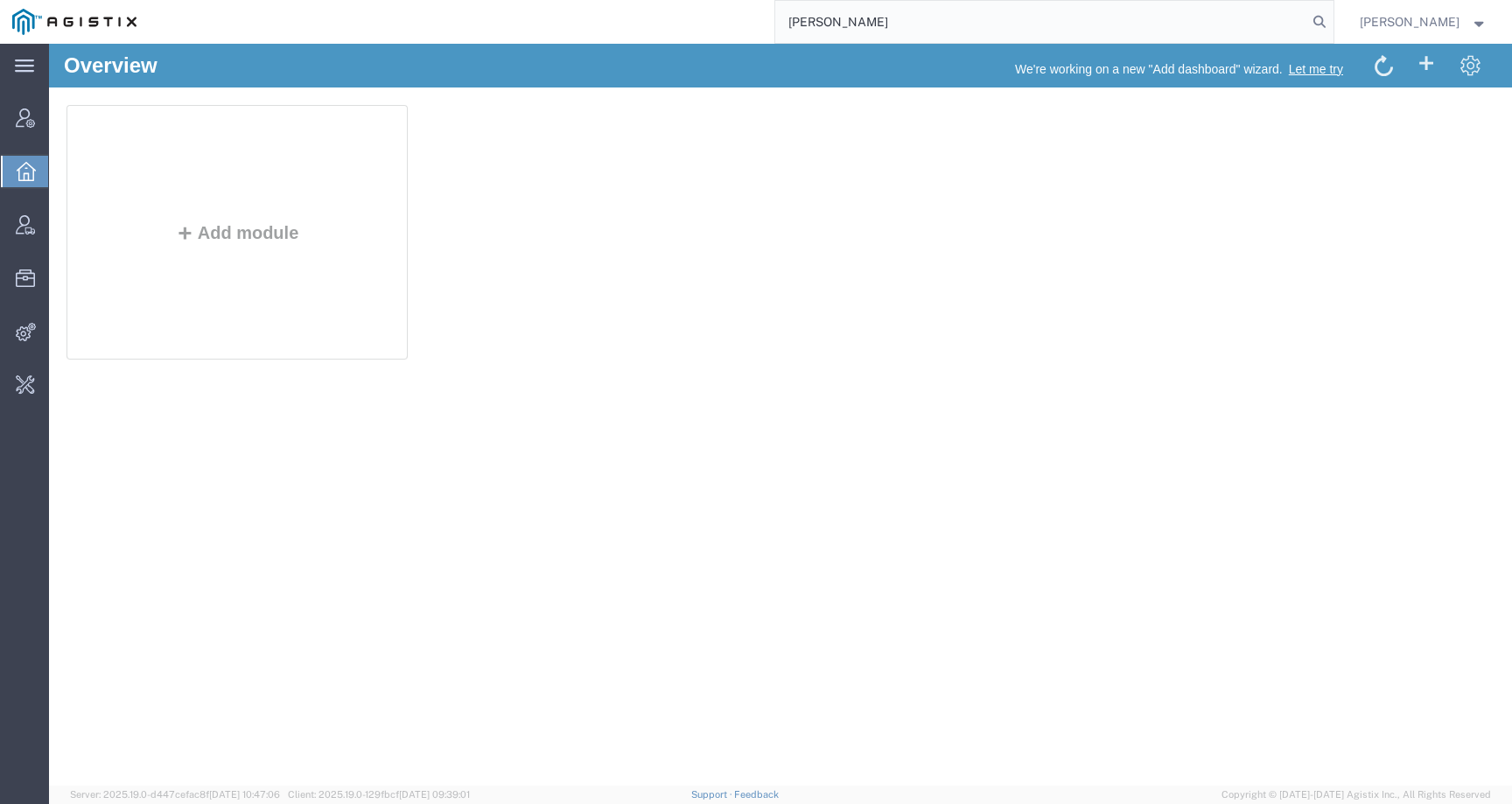
drag, startPoint x: 948, startPoint y: 26, endPoint x: 728, endPoint y: 20, distance: 220.1
click at [728, 21] on div "[PERSON_NAME]" at bounding box center [741, 22] width 1185 height 44
paste input "56671391"
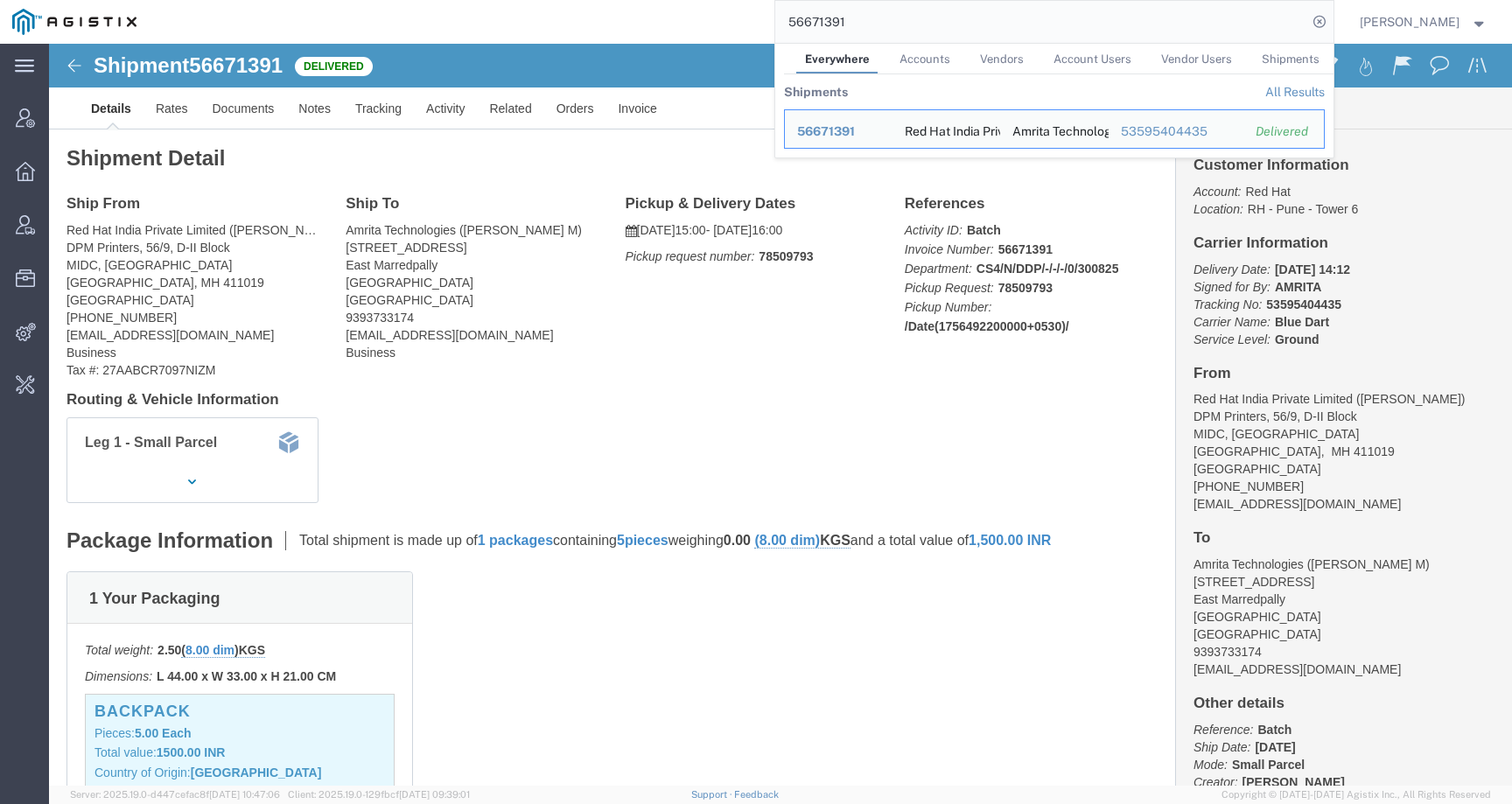
drag, startPoint x: 1000, startPoint y: 25, endPoint x: 767, endPoint y: 24, distance: 233.0
click at [767, 24] on div "56671391 Everywhere Accounts Vendors Account Users Vendor Users Shipments Shipm…" at bounding box center [741, 22] width 1185 height 44
paste input "[EMAIL_ADDRESS][DOMAIN_NAME]"
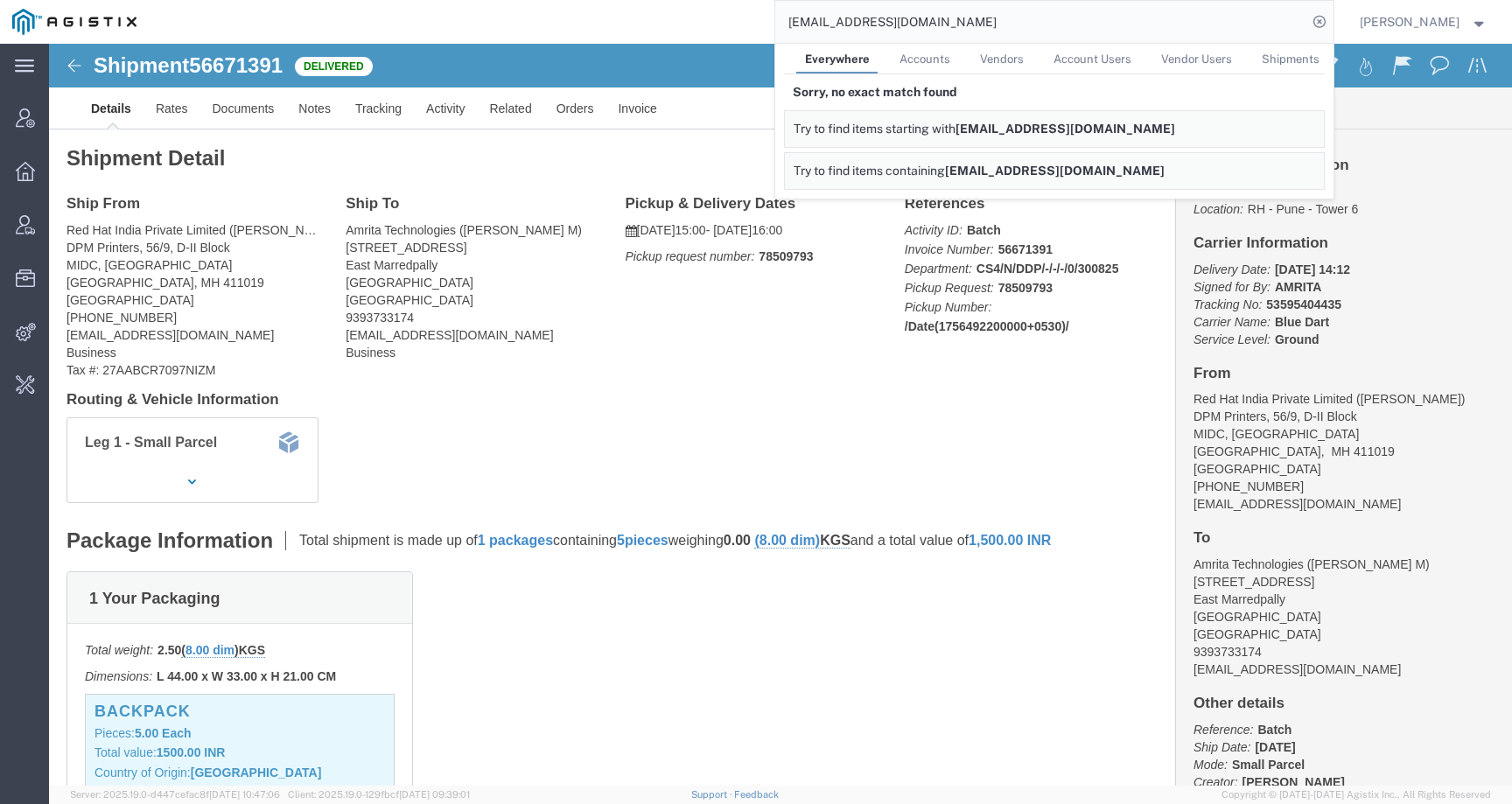
click at [897, 0] on form "[EMAIL_ADDRESS][DOMAIN_NAME] Everywhere Accounts Vendors Account Users Vendor U…" at bounding box center [1055, 22] width 560 height 44
drag, startPoint x: 897, startPoint y: 24, endPoint x: 723, endPoint y: 14, distance: 174.3
click at [723, 14] on div "[EMAIL_ADDRESS][DOMAIN_NAME] Everywhere Accounts Vendors Account Users Vendor U…" at bounding box center [741, 22] width 1185 height 44
paste input "56823325"
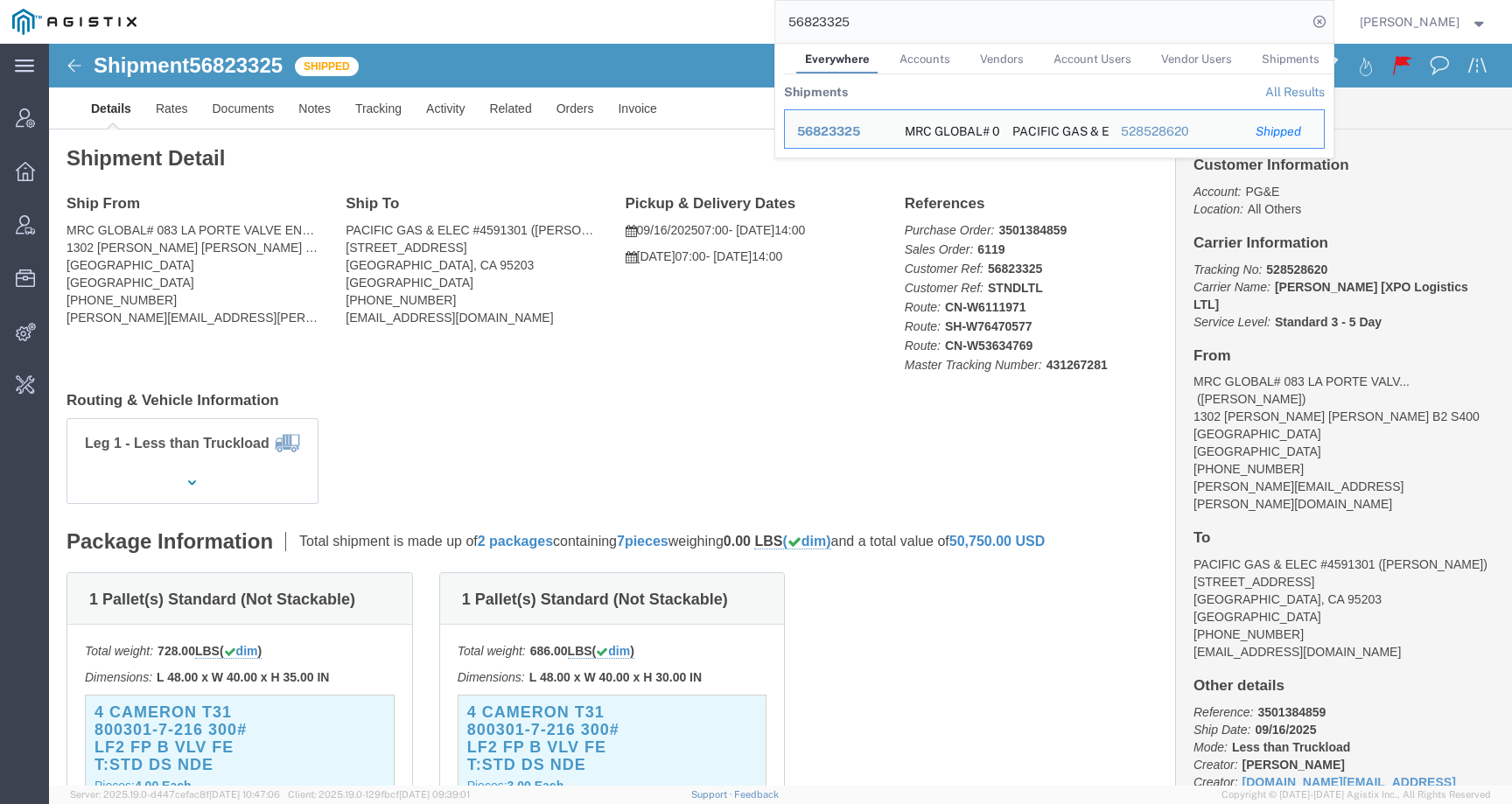
click div "Ship From MRC GLOBAL# 083 LA PORTE VALVE ENG & MOD CTR ([PERSON_NAME]) [STREET_…"
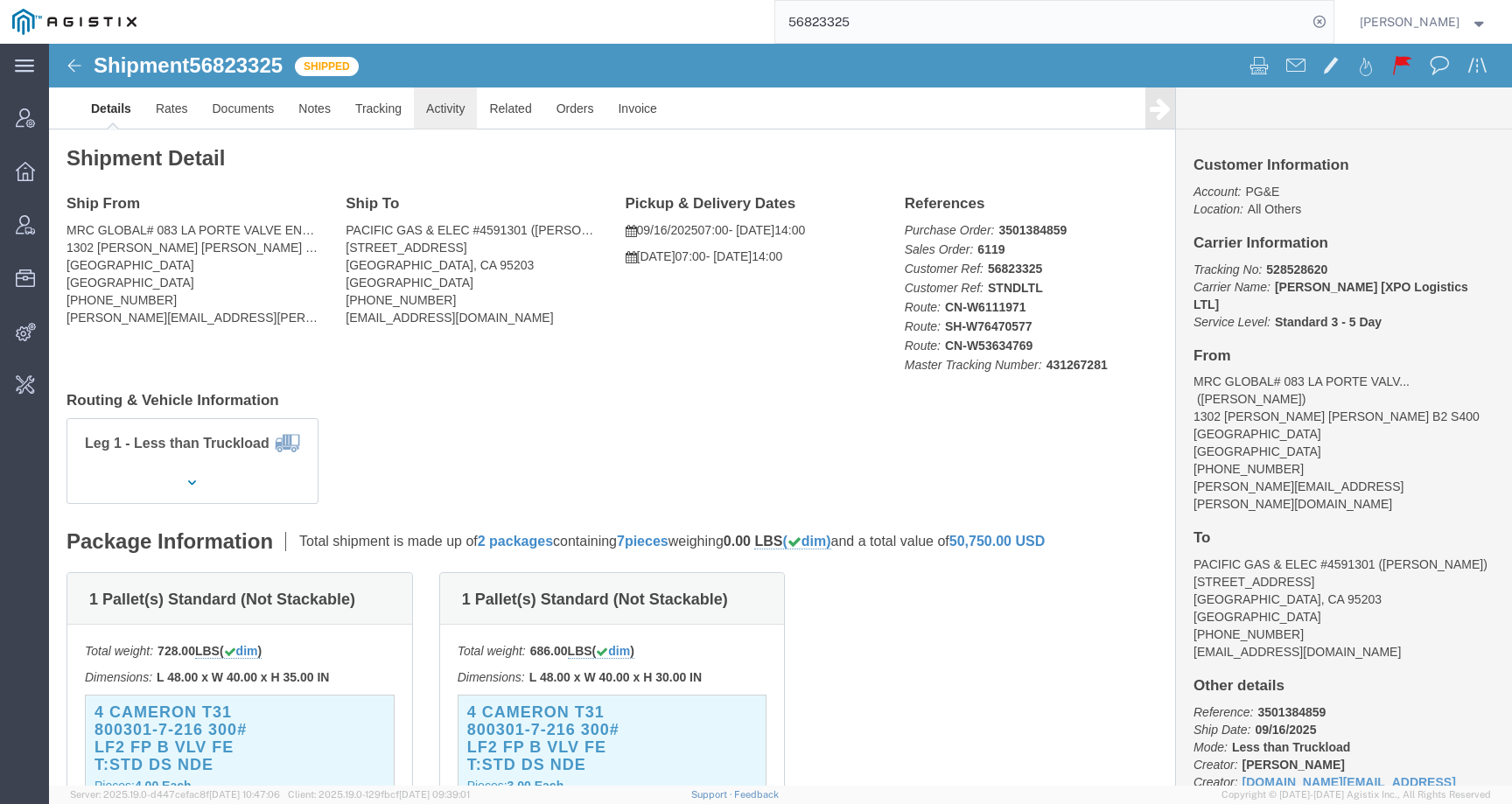
drag, startPoint x: 409, startPoint y: 64, endPoint x: 490, endPoint y: 15, distance: 94.7
click link "Activity"
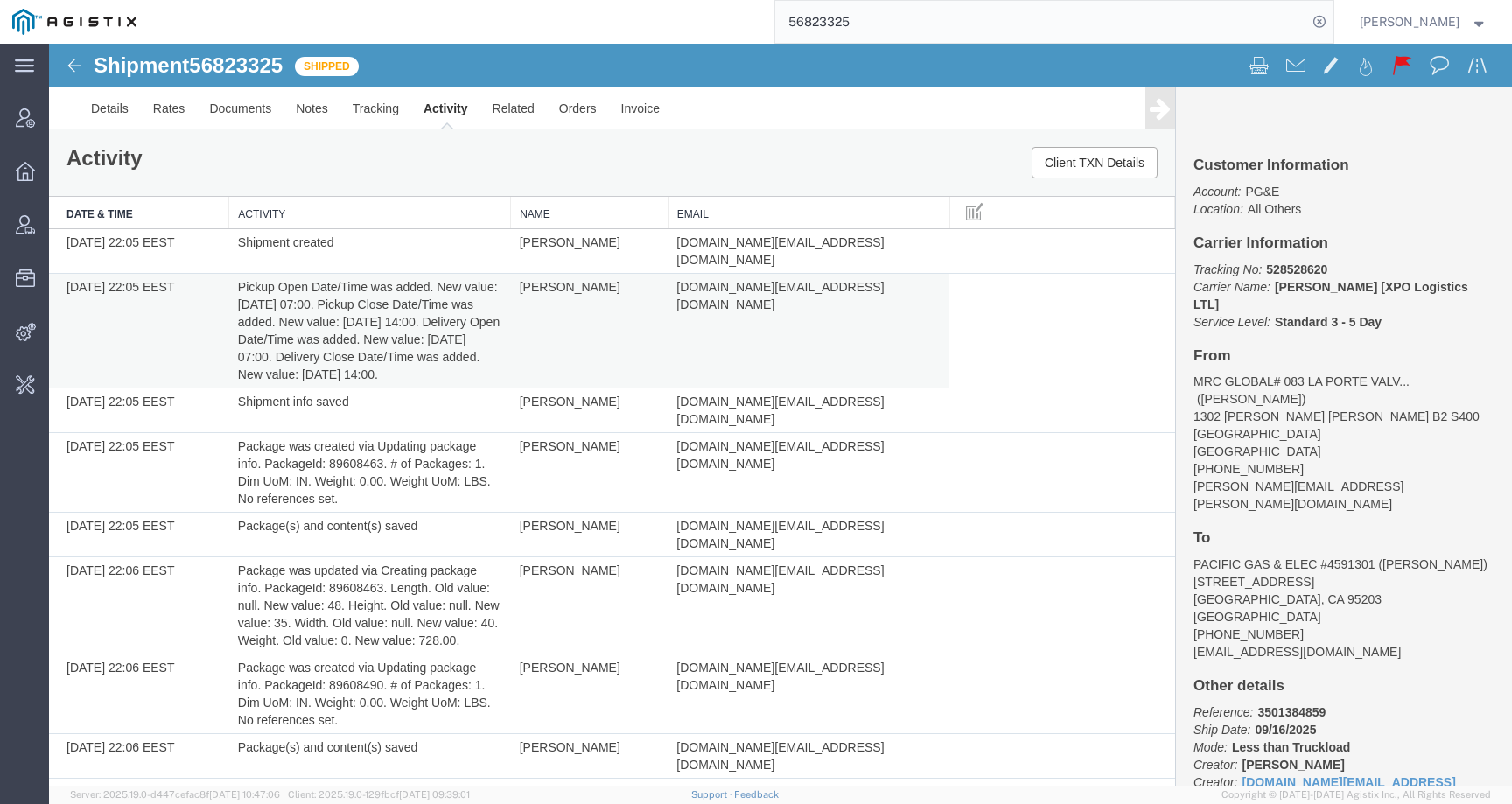
scroll to position [575, 0]
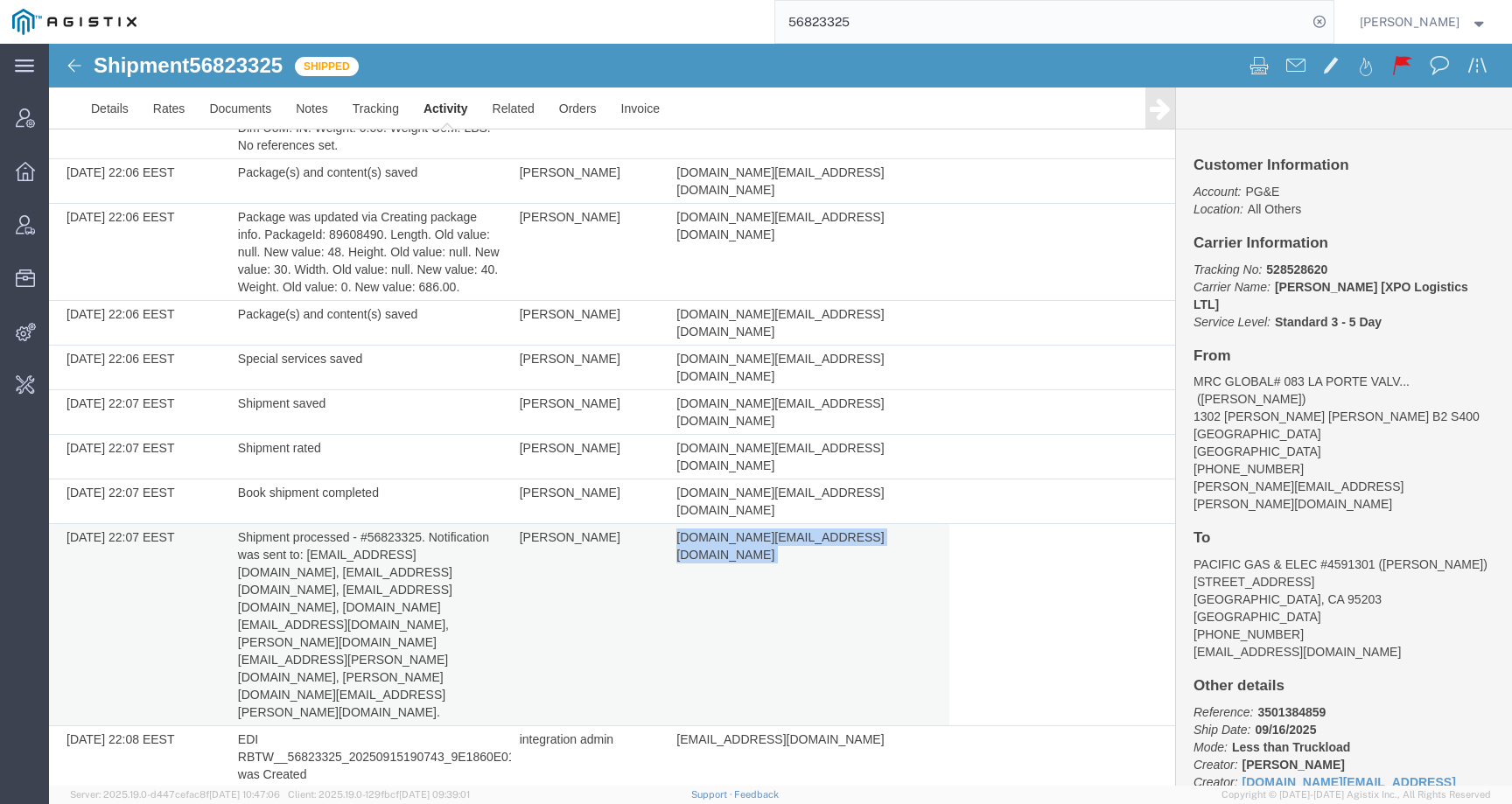
drag, startPoint x: 666, startPoint y: 384, endPoint x: 803, endPoint y: 384, distance: 137.0
click at [803, 524] on td "[DOMAIN_NAME][EMAIL_ADDRESS][DOMAIN_NAME]" at bounding box center [808, 625] width 282 height 202
copy td "[DOMAIN_NAME][EMAIL_ADDRESS][DOMAIN_NAME]"
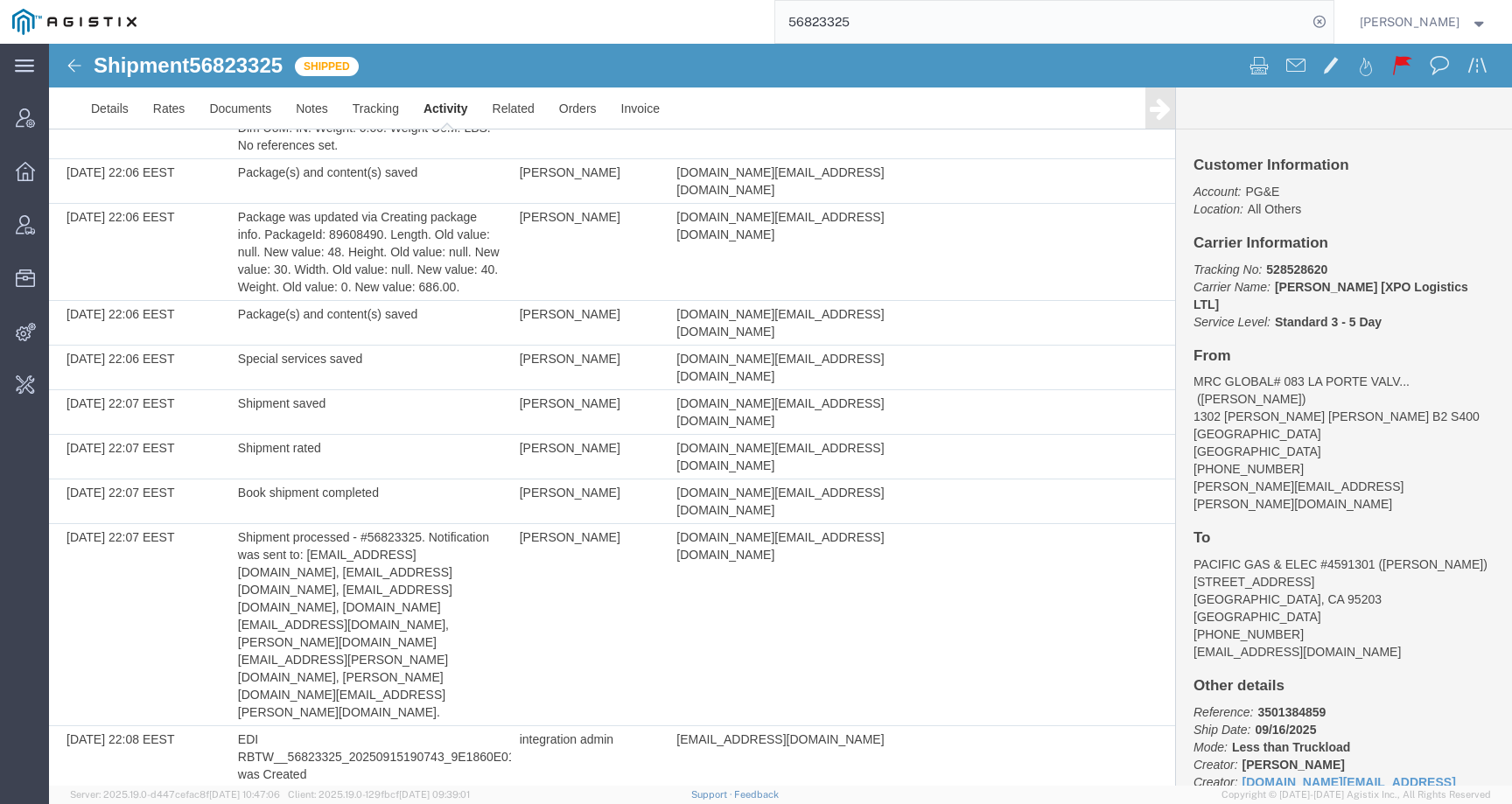
click at [278, 63] on span "56823325" at bounding box center [236, 66] width 94 height 24
copy span "56823325"
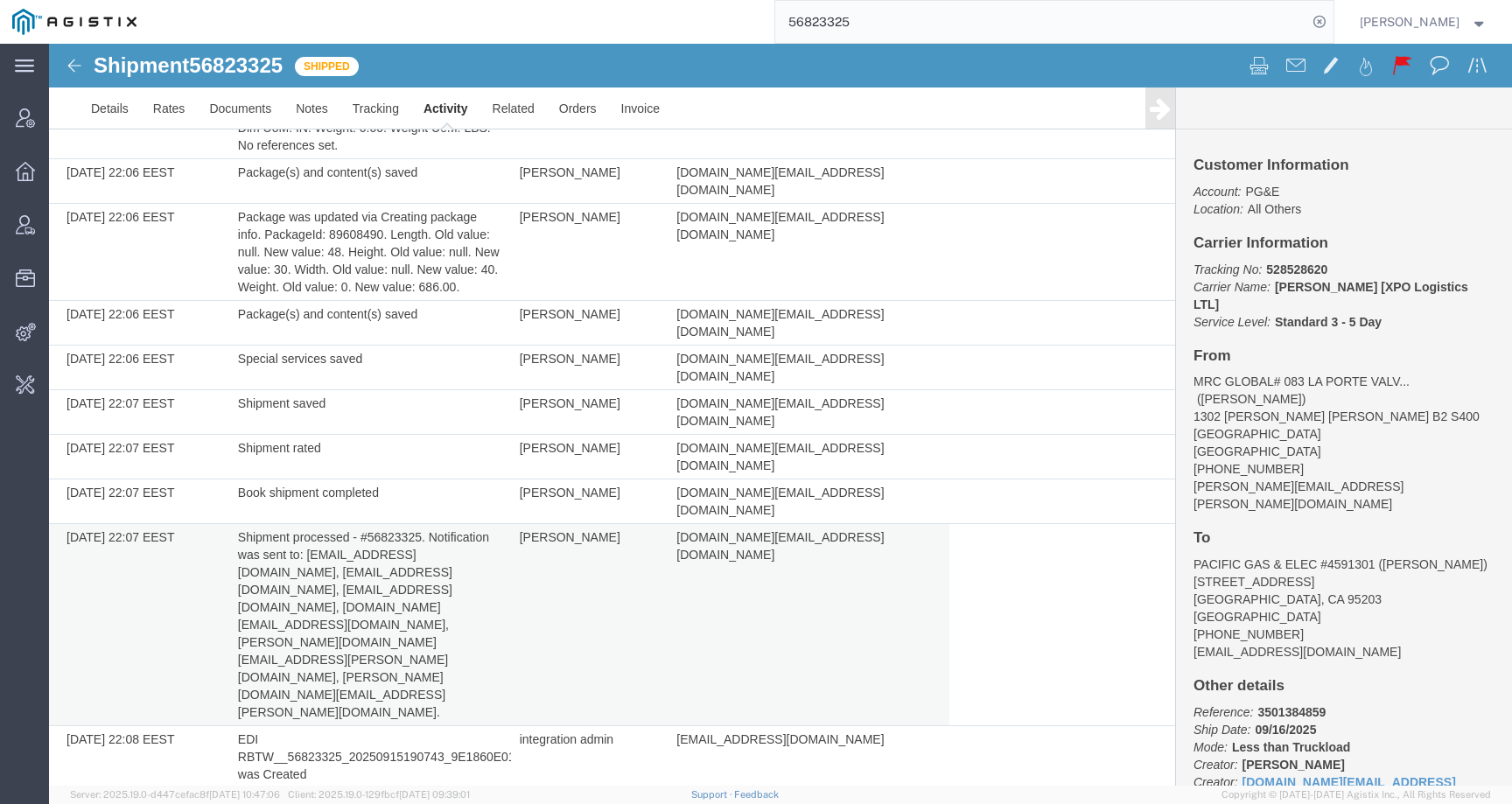
click at [535, 524] on td "[PERSON_NAME]" at bounding box center [590, 625] width 157 height 202
copy td "[PERSON_NAME]"
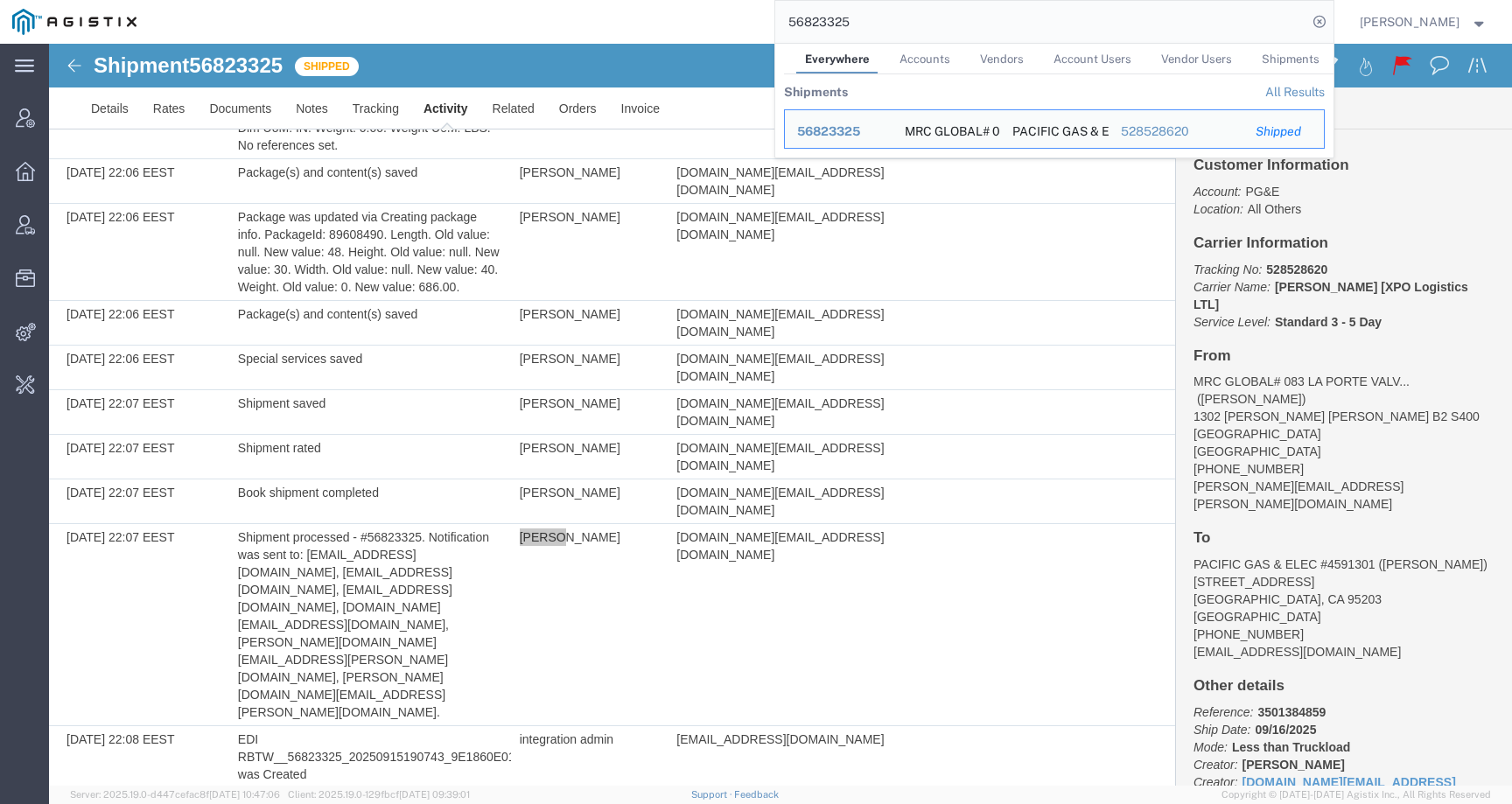
drag, startPoint x: 884, startPoint y: 22, endPoint x: 678, endPoint y: 23, distance: 206.0
click at [678, 23] on div "56823325 Everywhere Accounts Vendors Account Users Vendor Users Shipments Shipm…" at bounding box center [741, 22] width 1185 height 44
paste input "PG&E"
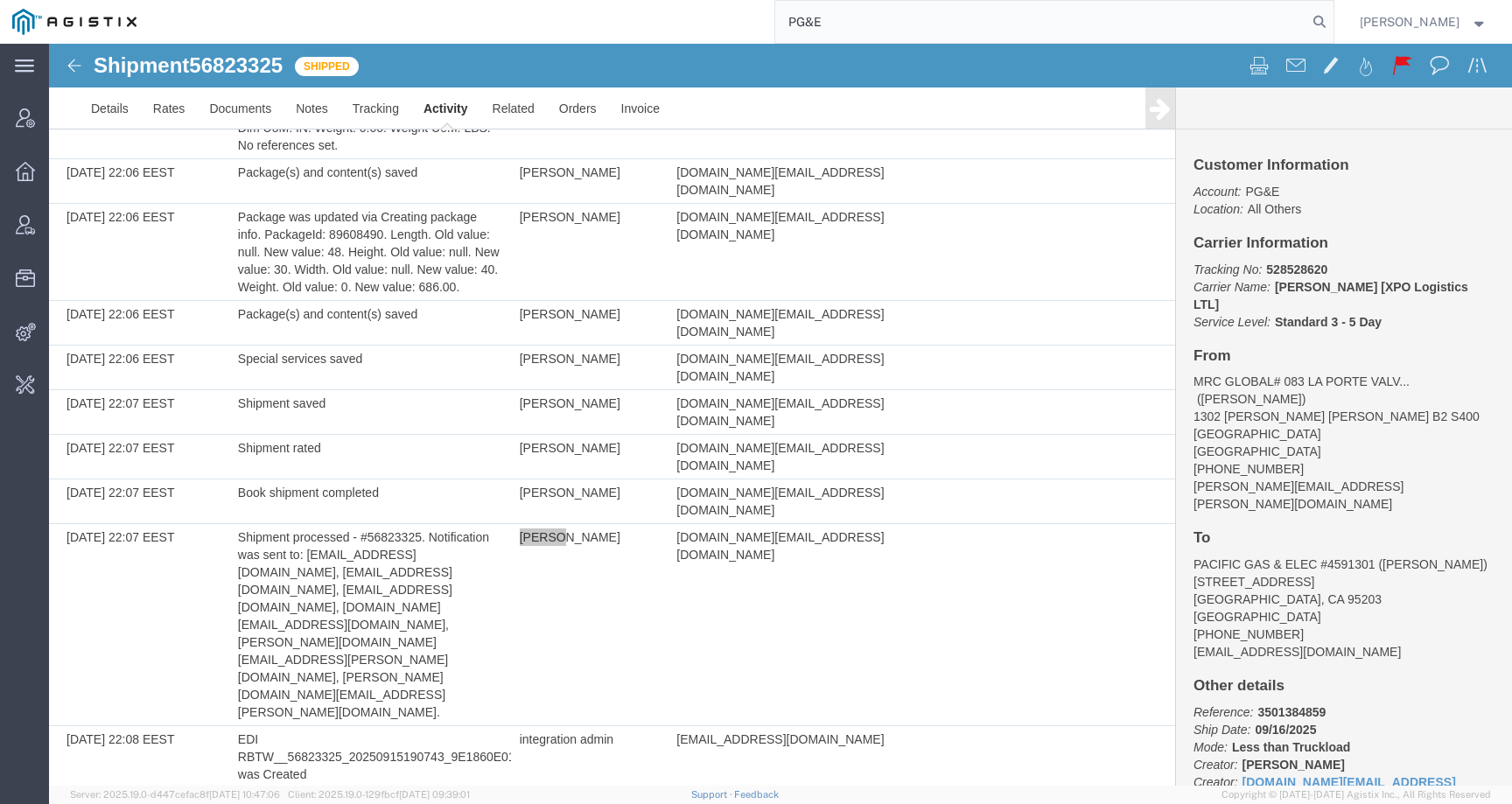
type input "PG&E"
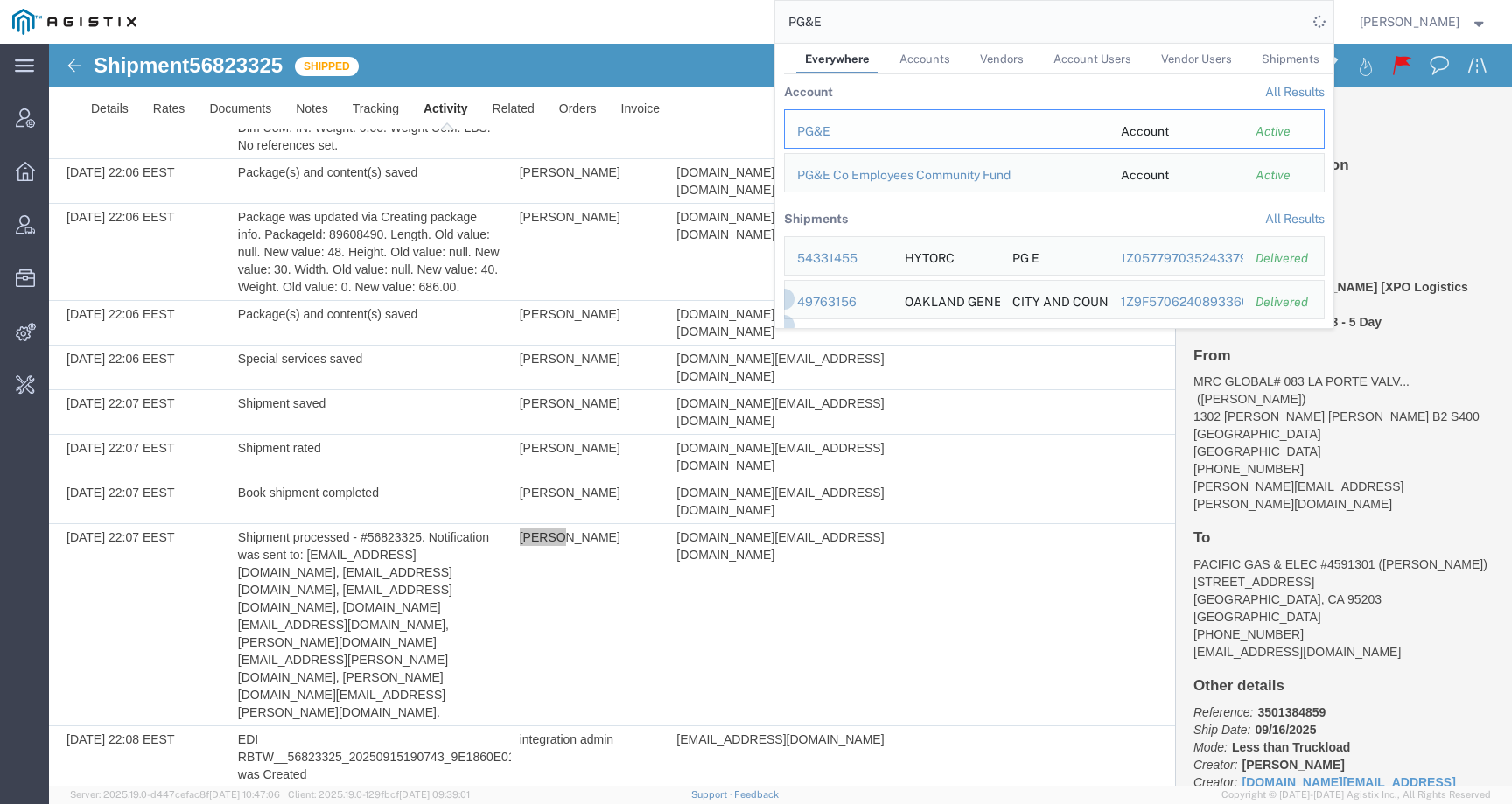
click at [832, 119] on td "PG&E" at bounding box center [947, 130] width 325 height 40
click at [832, 127] on div "PG&E" at bounding box center [947, 132] width 299 height 18
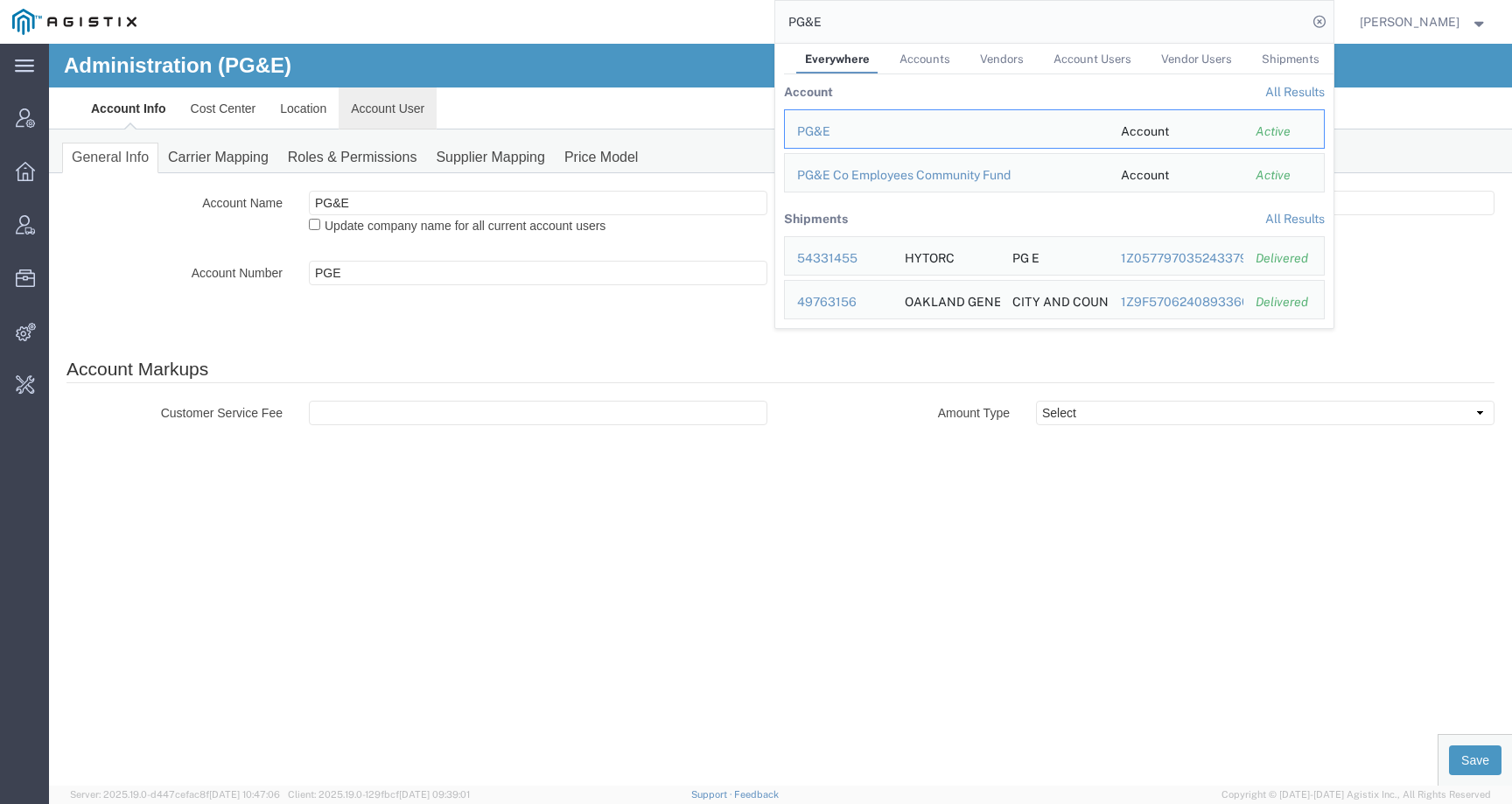
click at [401, 111] on link "Account User" at bounding box center [388, 109] width 98 height 42
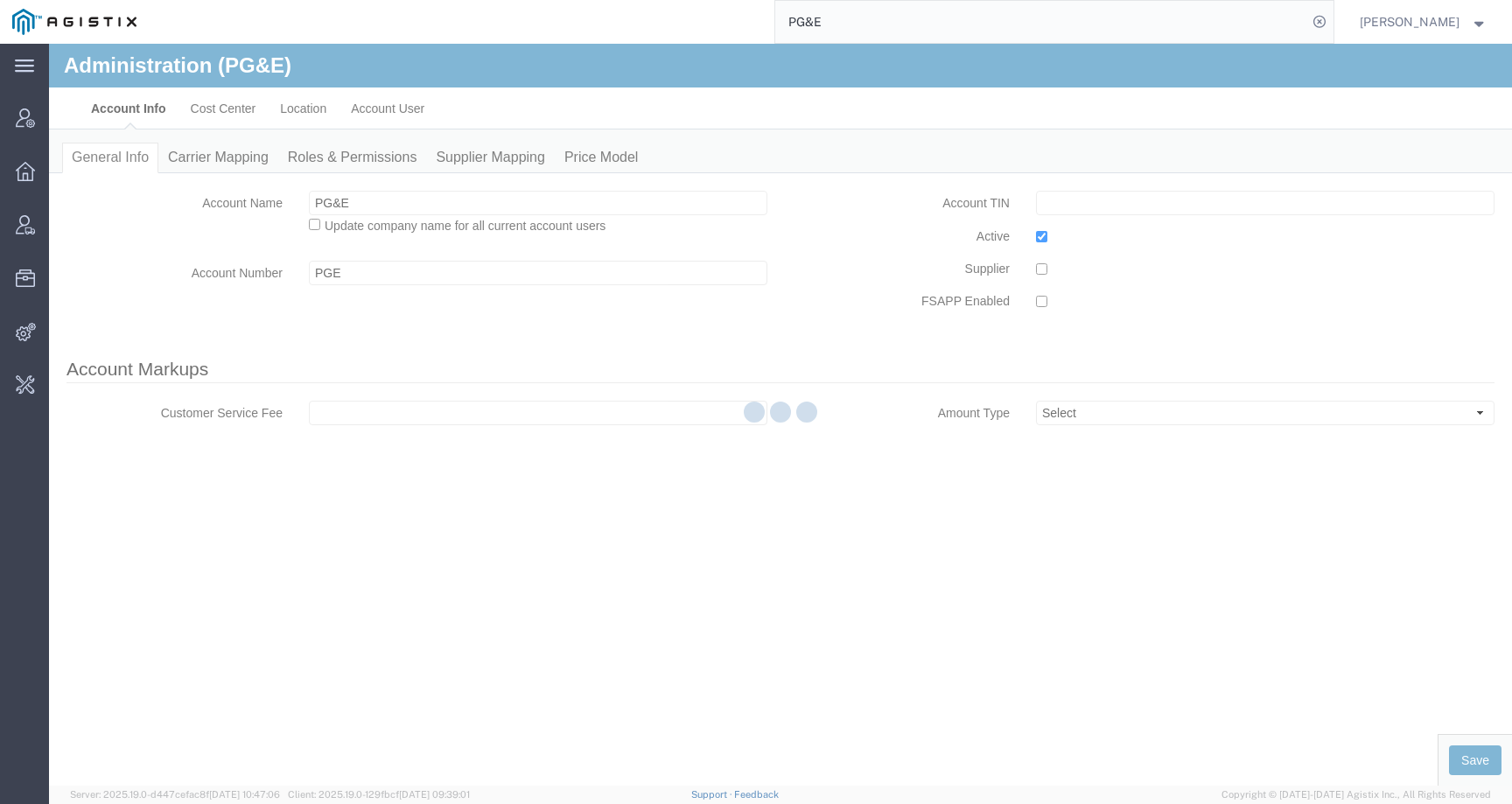
click at [304, 115] on div at bounding box center [780, 414] width 1463 height 741
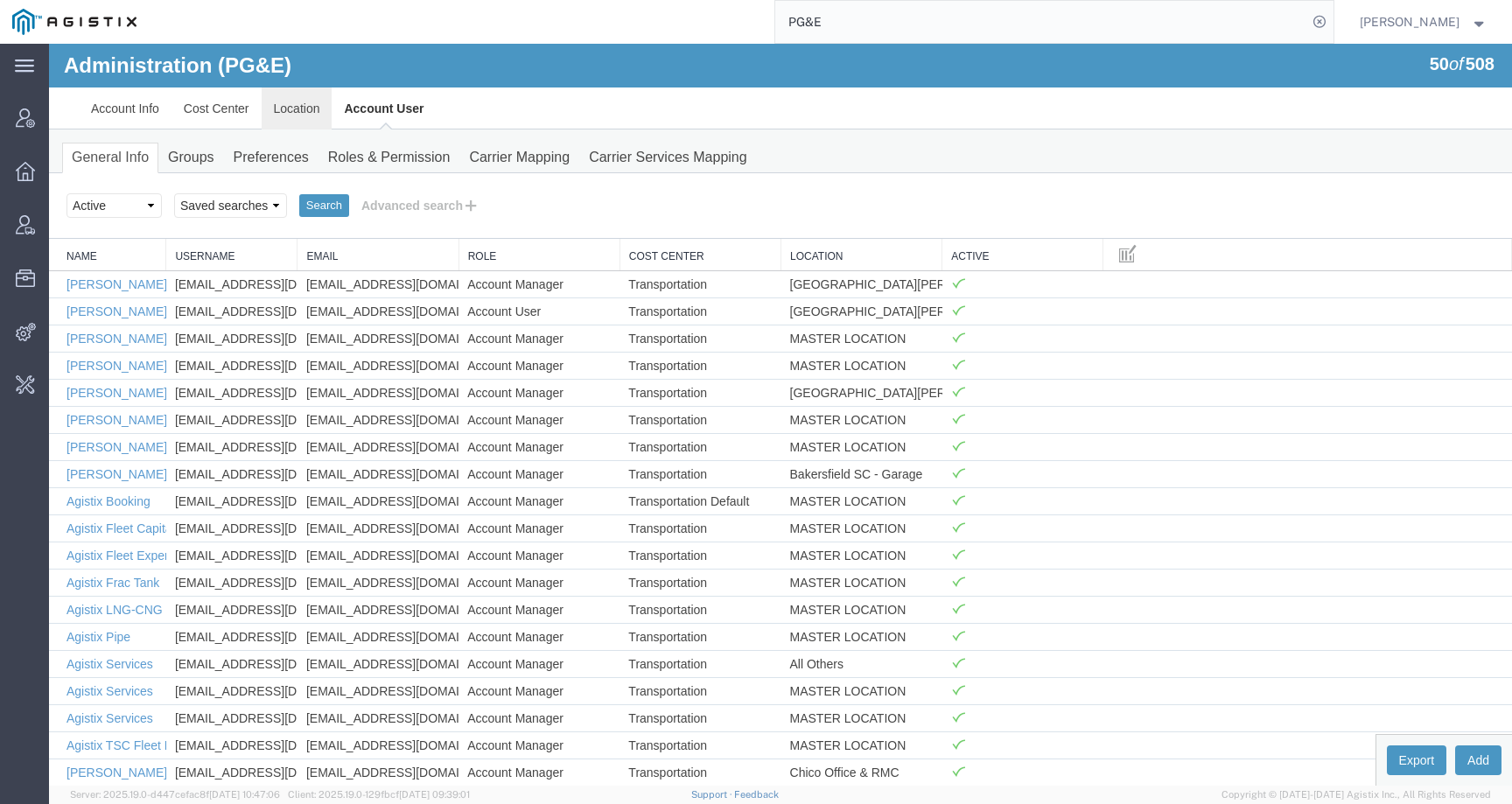
click at [304, 115] on link "Location" at bounding box center [296, 109] width 71 height 42
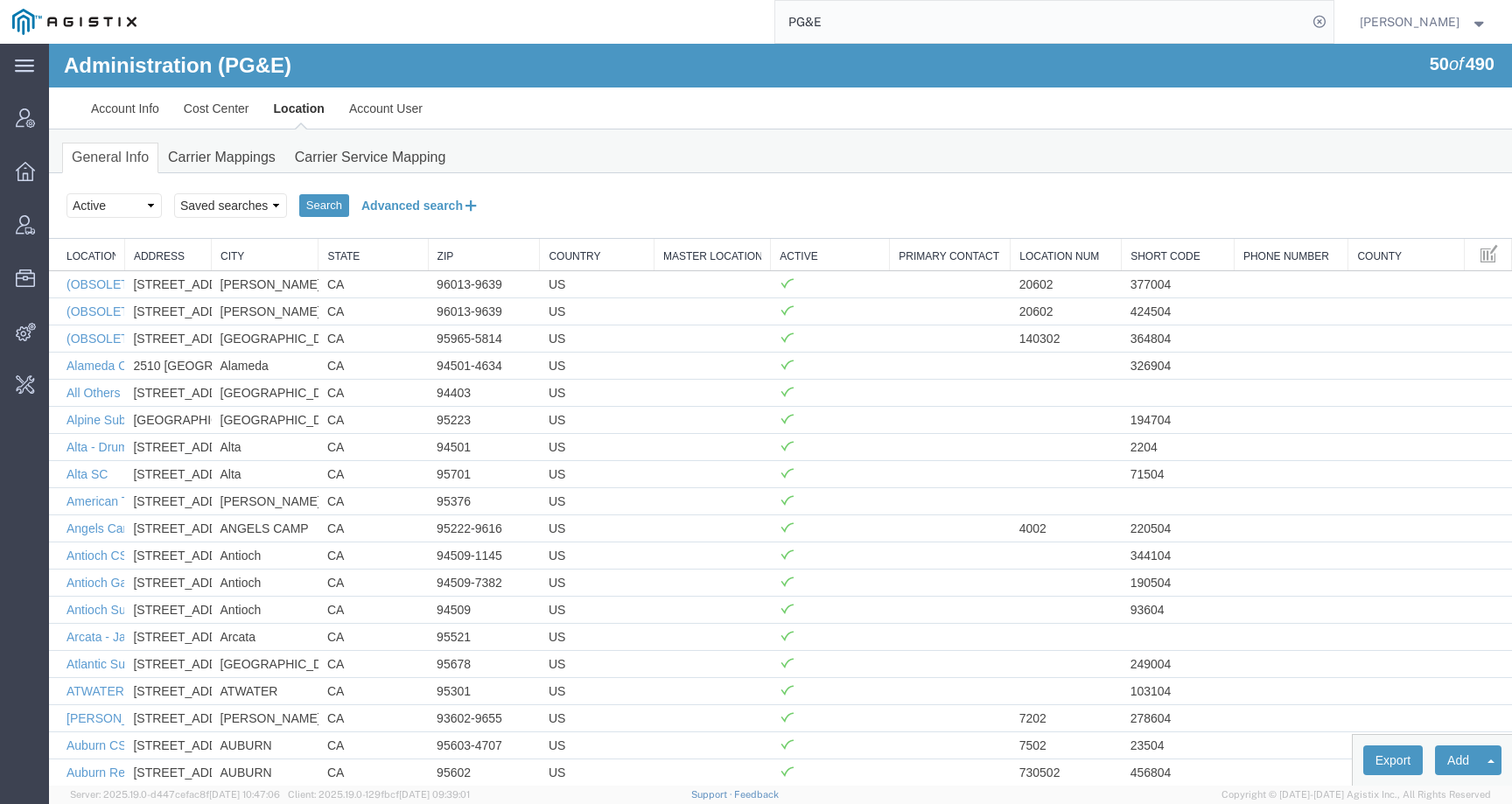
click at [379, 204] on button "Advanced search" at bounding box center [420, 205] width 143 height 30
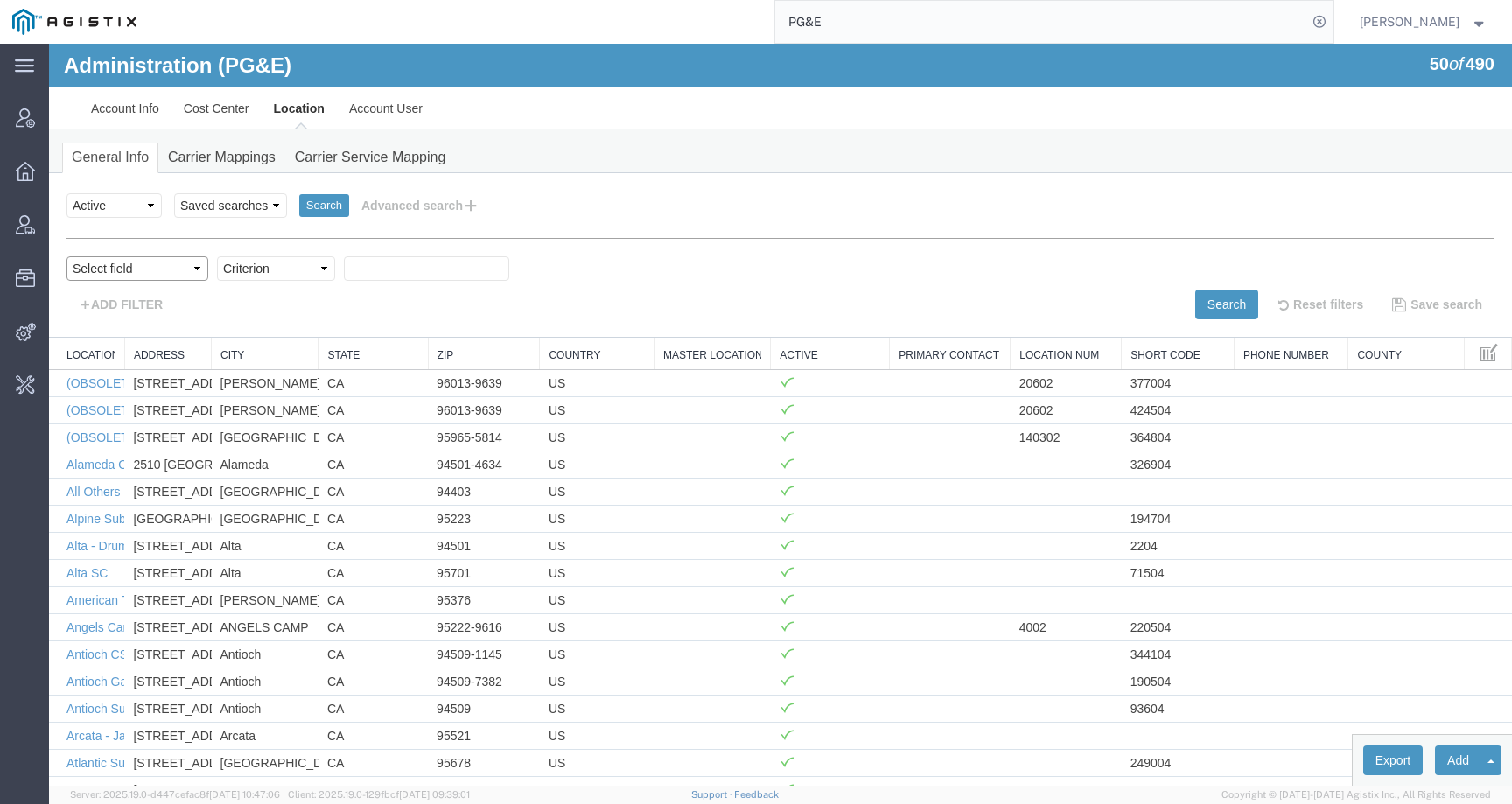
click at [157, 261] on select "Select field Address [GEOGRAPHIC_DATA] Location Name Location Num Master Locati…" at bounding box center [138, 268] width 142 height 25
select select "city"
click at [67, 256] on select "Select field Address [GEOGRAPHIC_DATA] Location Name Location Num Master Locati…" at bounding box center [138, 268] width 142 height 25
click at [299, 269] on select "Criterion contains does not contain is is blank is not blank starts with" at bounding box center [276, 268] width 119 height 25
select select "contains"
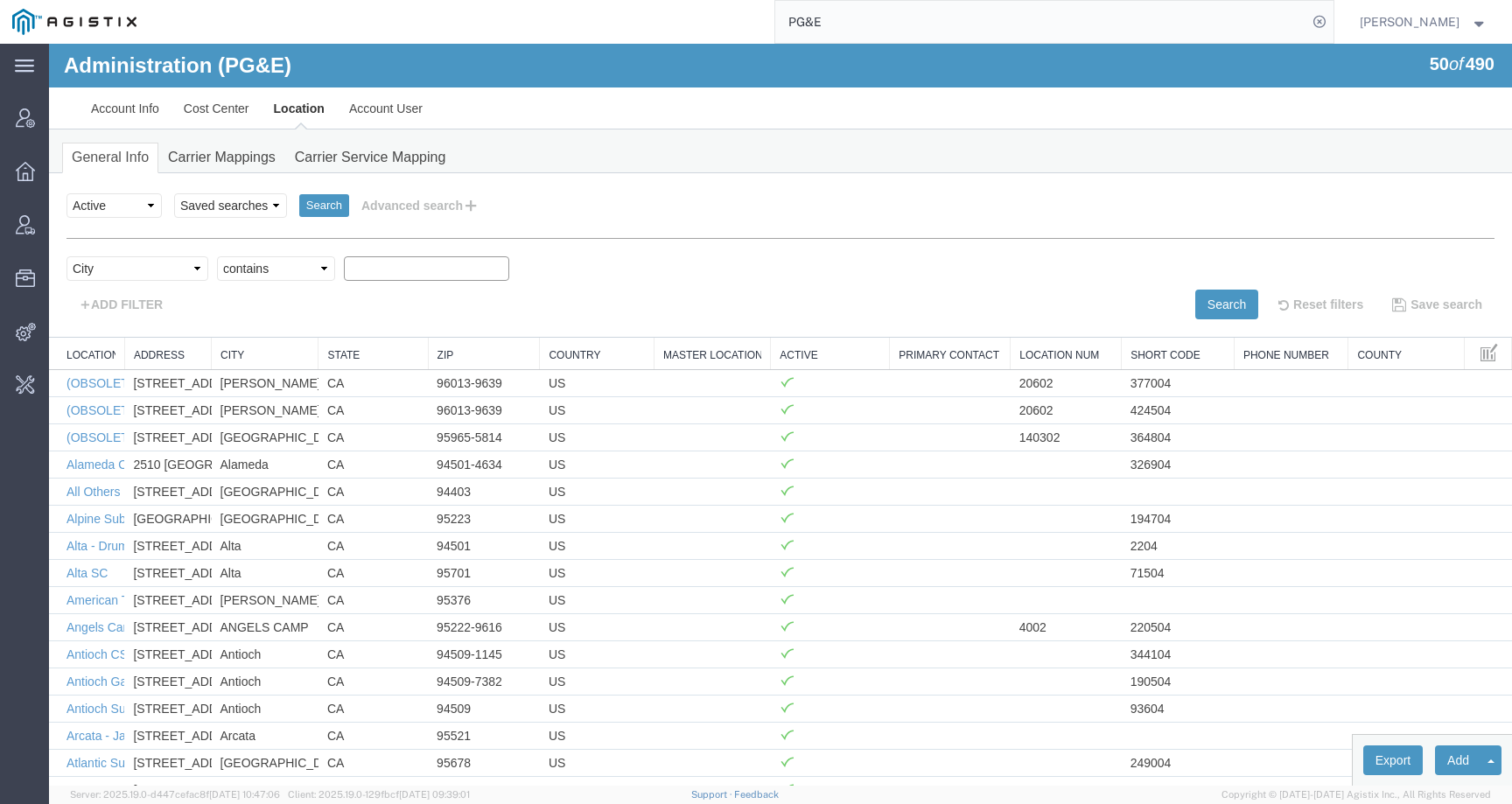
click at [217, 256] on select "Criterion contains does not contain is is blank is not blank starts with" at bounding box center [276, 268] width 119 height 25
paste input "LIVERMORE"
click at [1195, 300] on button "Search" at bounding box center [1226, 305] width 63 height 30
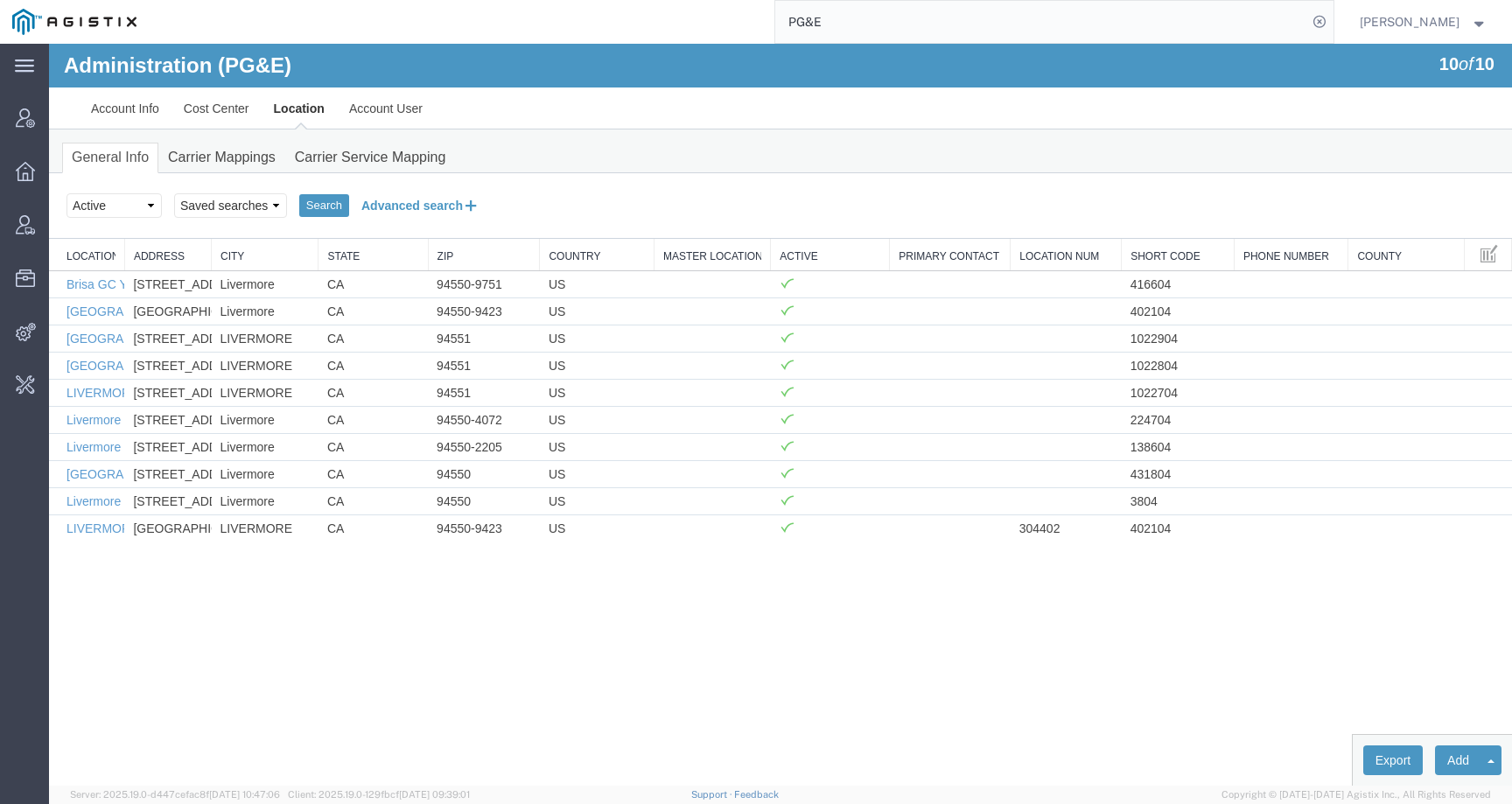
click at [426, 209] on button "Advanced search" at bounding box center [420, 205] width 143 height 30
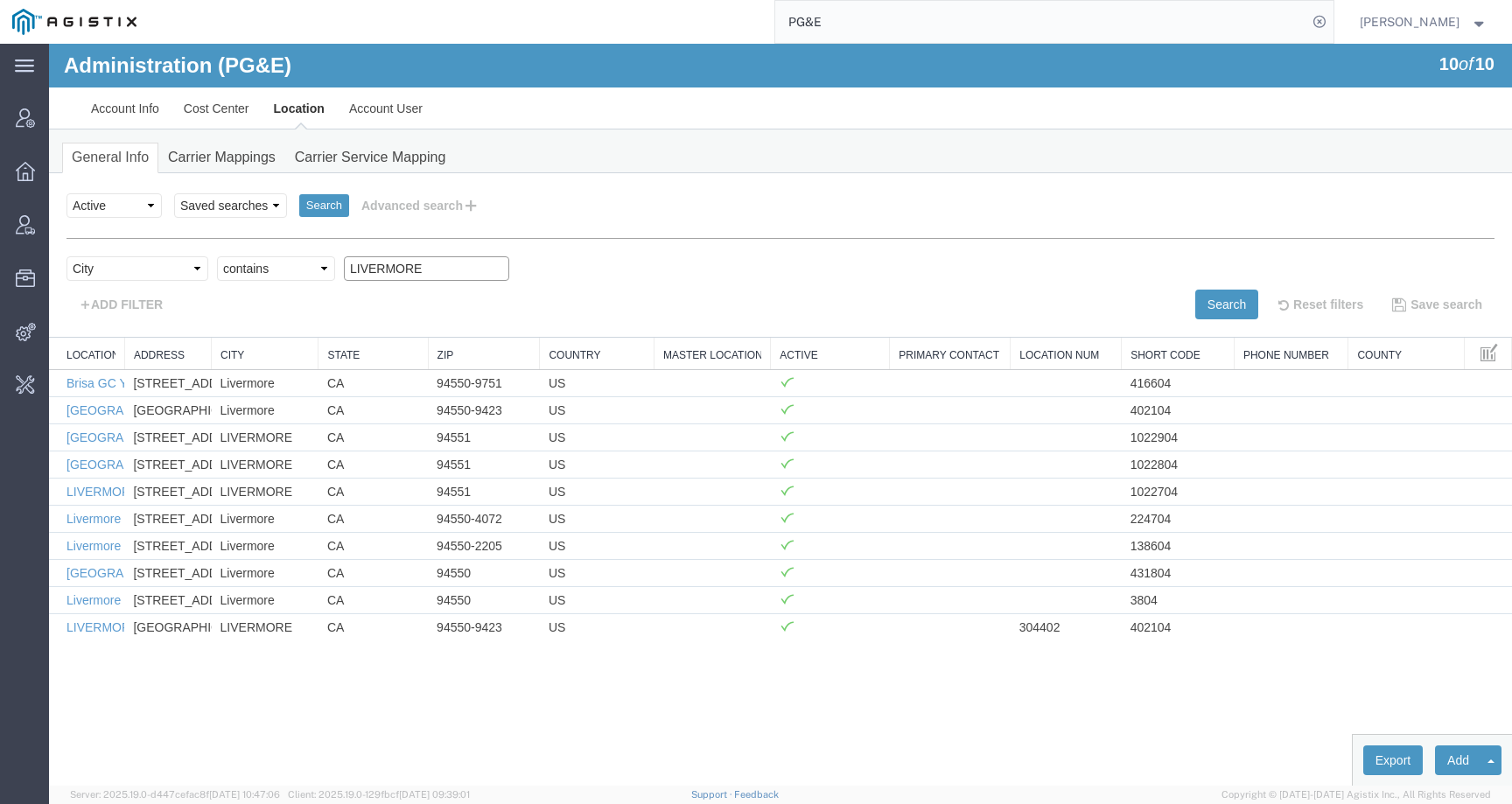
drag, startPoint x: 444, startPoint y: 267, endPoint x: 294, endPoint y: 267, distance: 150.0
click at [294, 267] on div "Select field Address [GEOGRAPHIC_DATA] Location Name Location Num Master Locati…" at bounding box center [780, 272] width 1428 height 33
paste input "Gustine"
click at [1230, 305] on button "Search" at bounding box center [1226, 305] width 63 height 30
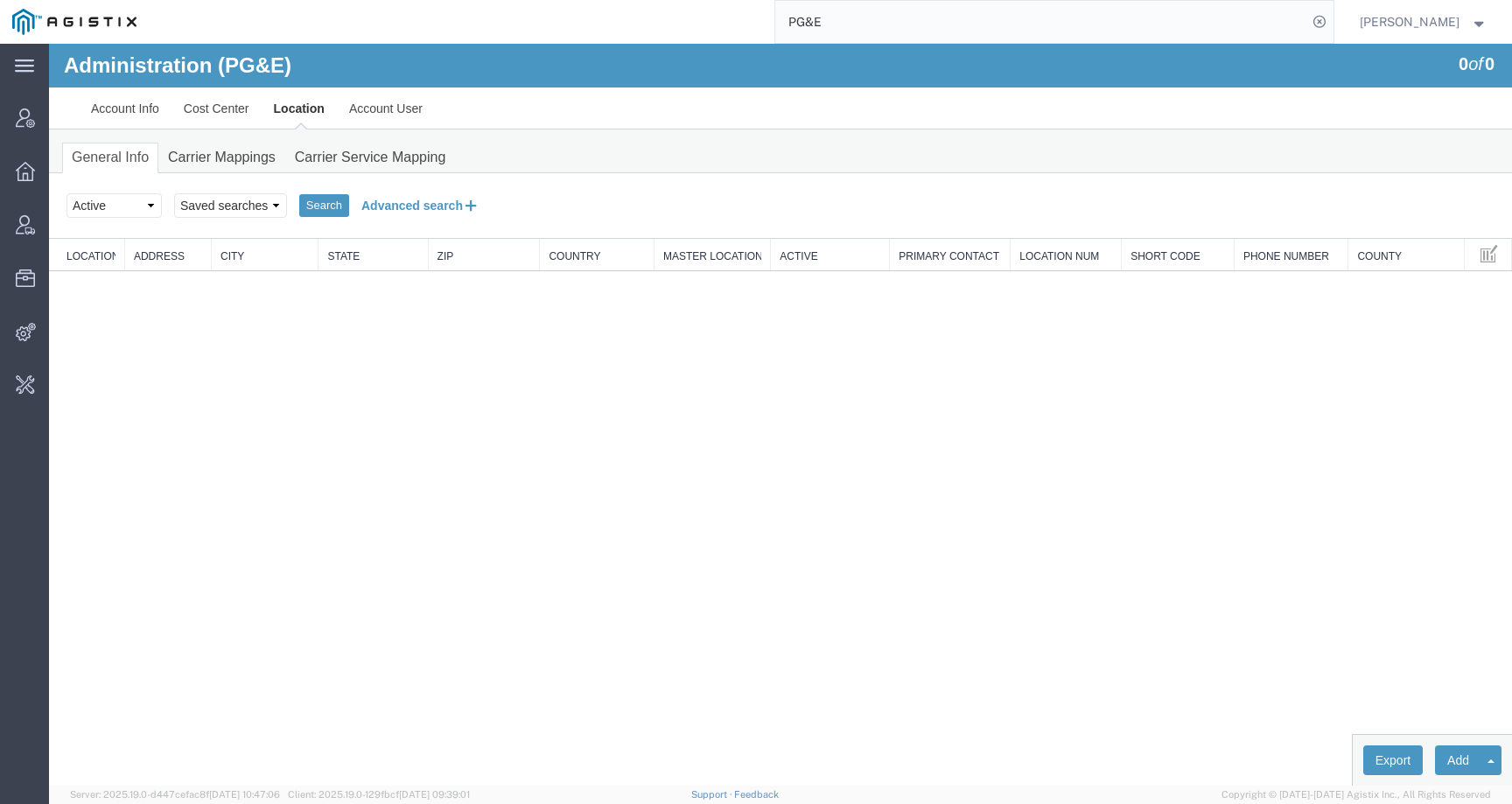
click at [434, 204] on button "Advanced search" at bounding box center [420, 205] width 143 height 30
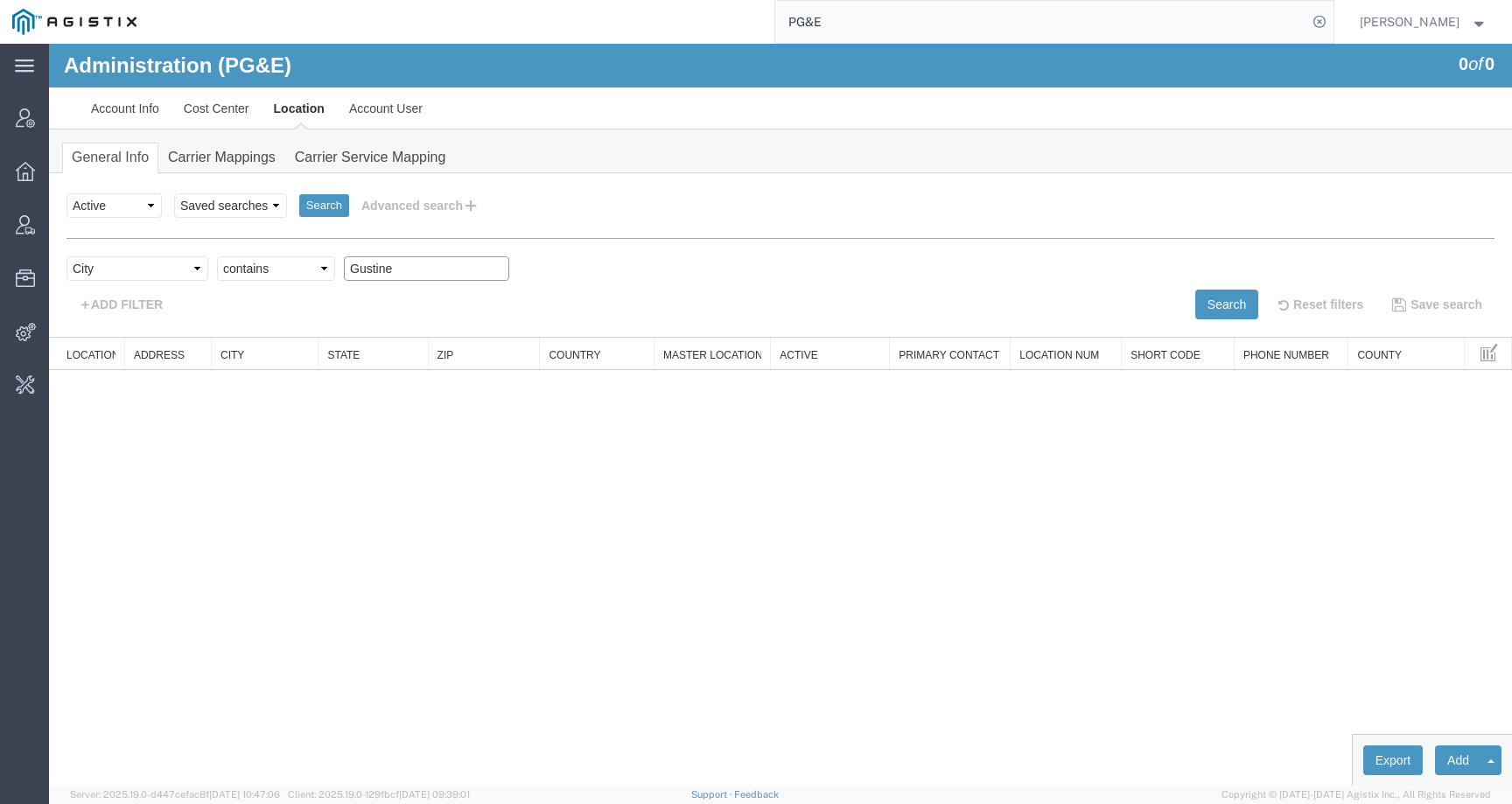
drag, startPoint x: 412, startPoint y: 265, endPoint x: 288, endPoint y: 265, distance: 124.0
click at [288, 265] on div "Select field Address [GEOGRAPHIC_DATA] Location Name Location Num Master Locati…" at bounding box center [780, 272] width 1428 height 33
paste input "[PERSON_NAME]"
click at [1232, 301] on button "Search" at bounding box center [1226, 305] width 63 height 30
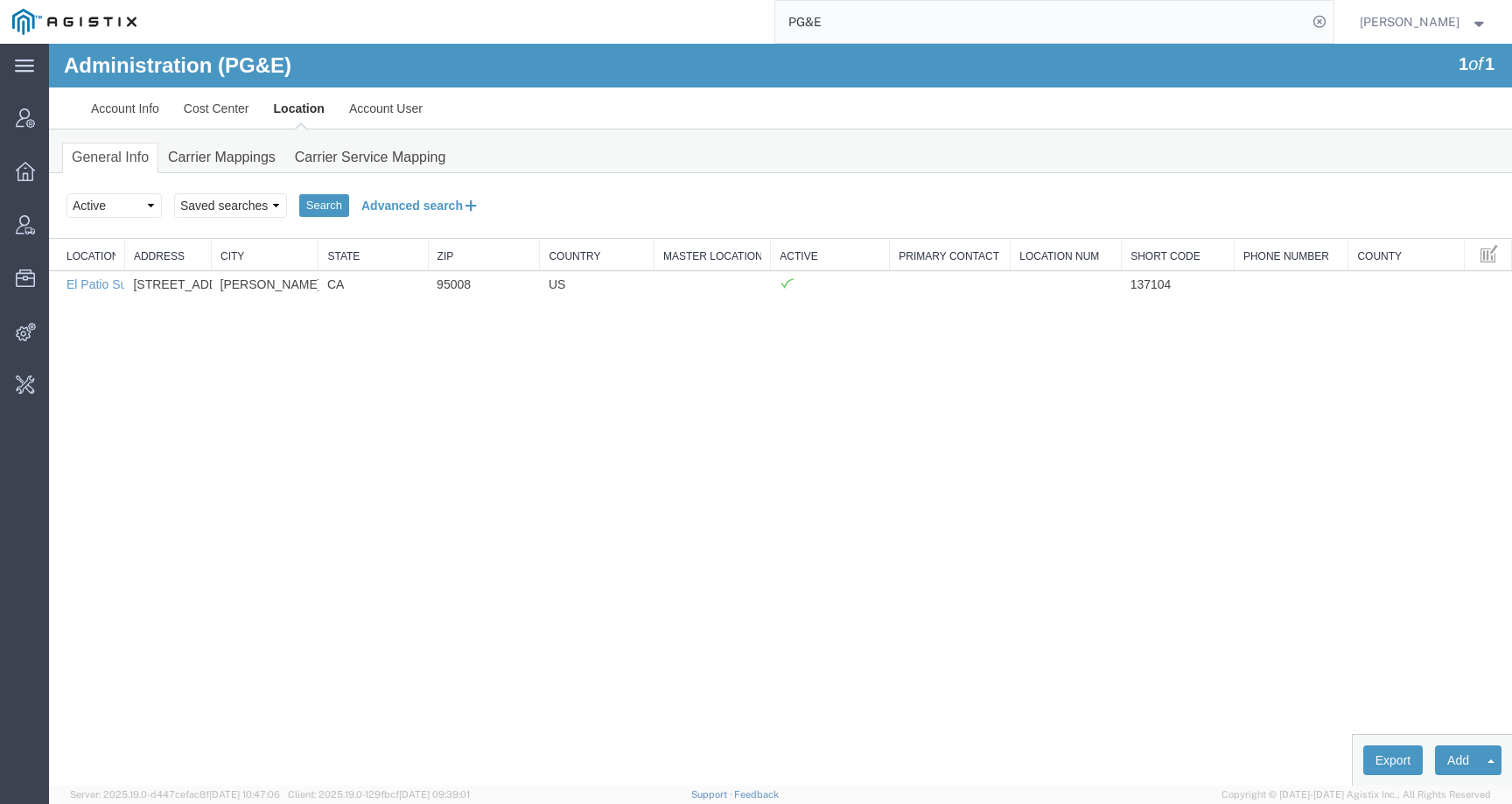
click at [431, 204] on button "Advanced search" at bounding box center [420, 205] width 143 height 30
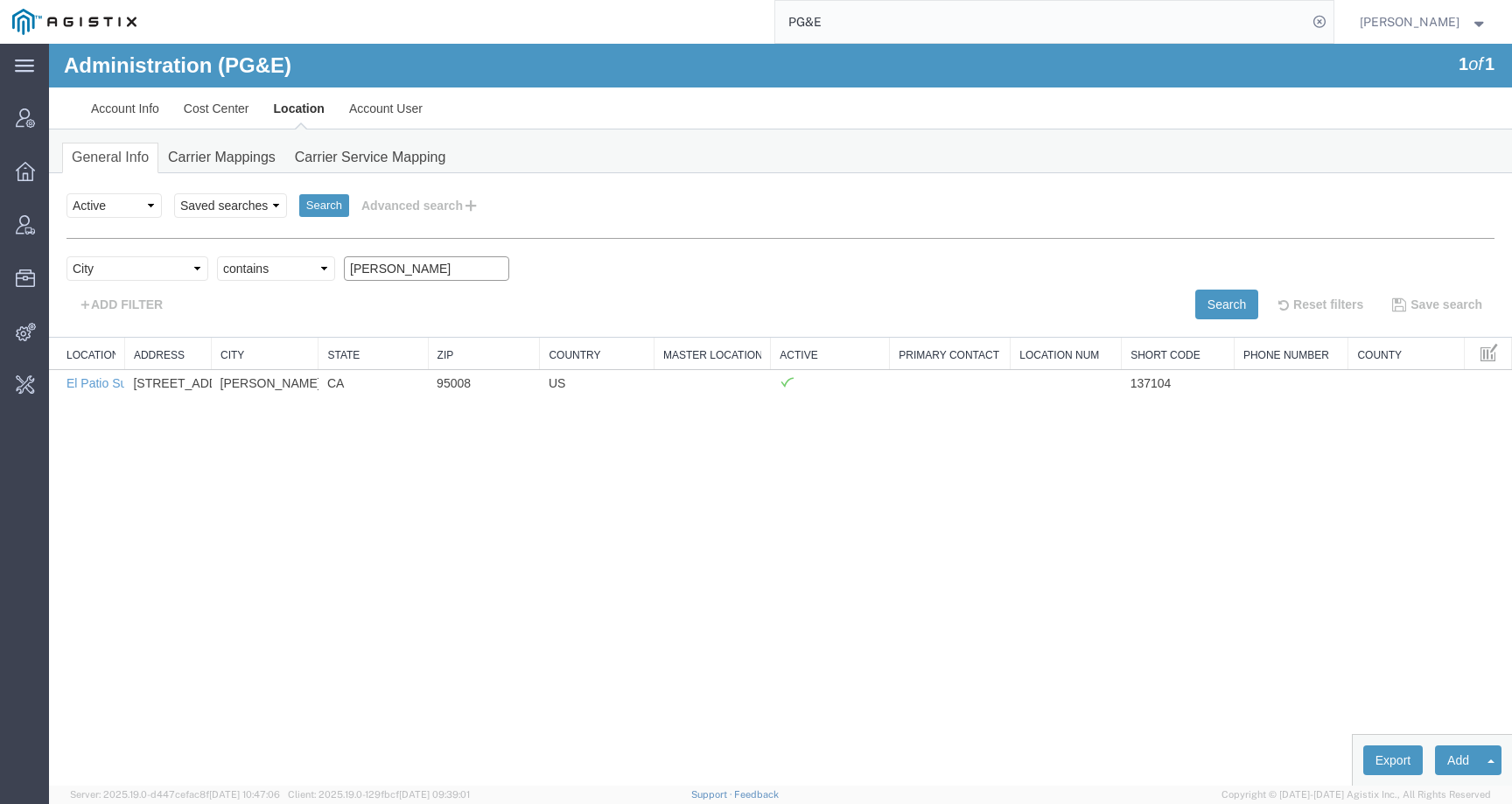
drag, startPoint x: 441, startPoint y: 266, endPoint x: 338, endPoint y: 266, distance: 103.0
click at [338, 266] on div "Select field Address [GEOGRAPHIC_DATA] Location Name Location Num Master Locati…" at bounding box center [780, 272] width 1428 height 33
paste input "[PERSON_NAME]"
click at [1208, 301] on button "Search" at bounding box center [1226, 305] width 63 height 30
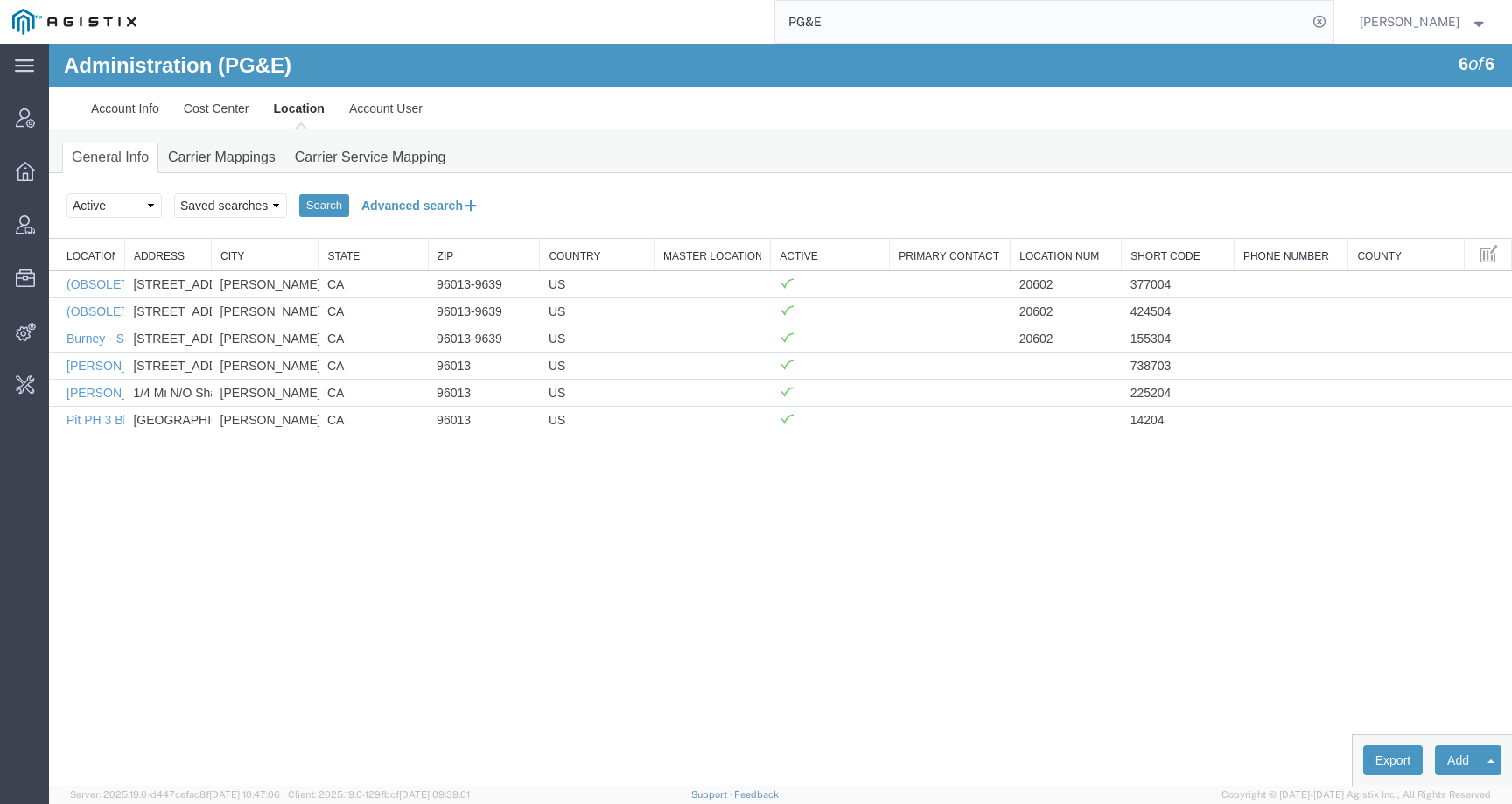
click at [434, 204] on button "Advanced search" at bounding box center [420, 205] width 143 height 30
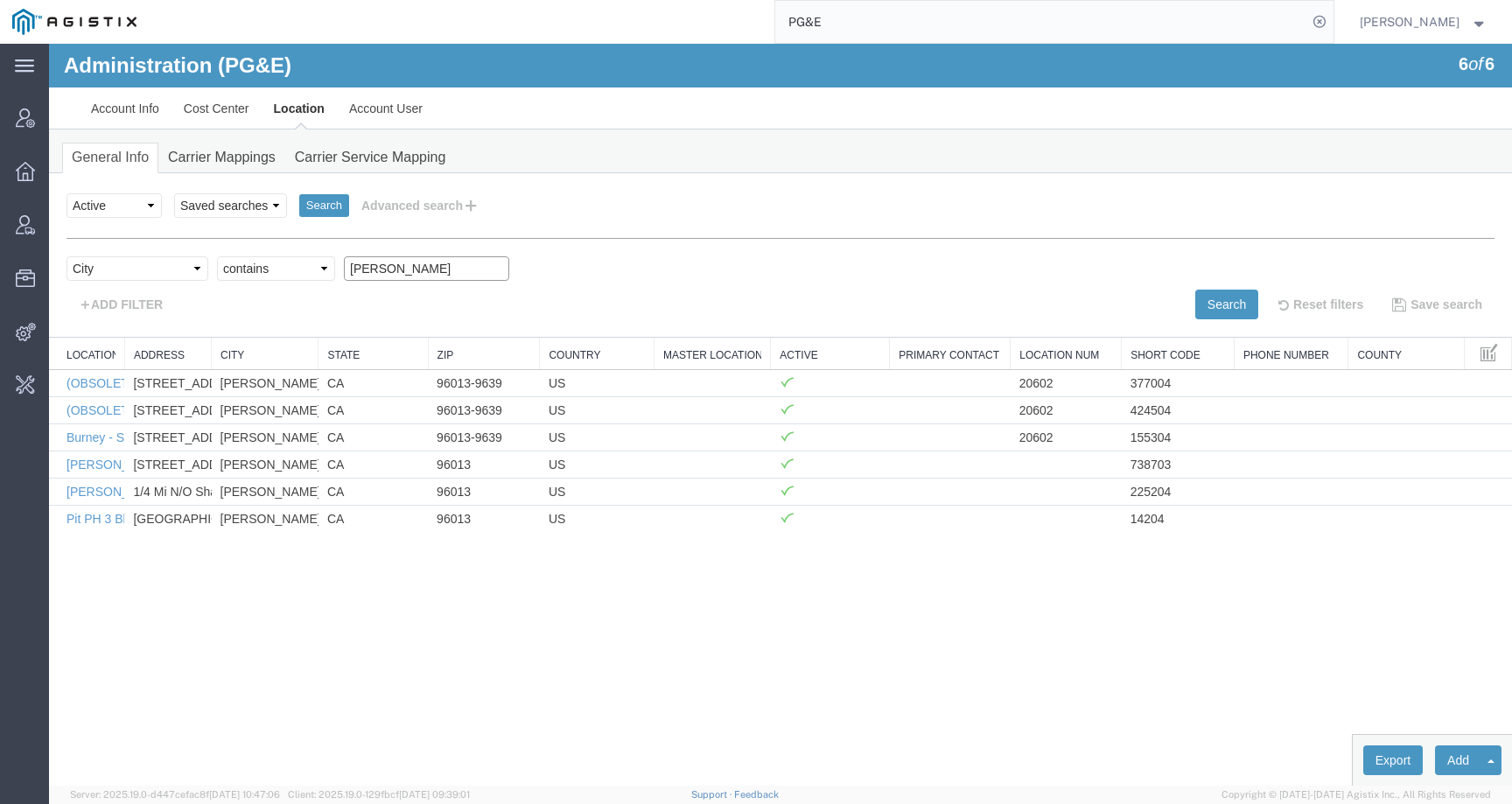
drag, startPoint x: 430, startPoint y: 265, endPoint x: 317, endPoint y: 265, distance: 113.0
click at [317, 265] on div "Select field Address [GEOGRAPHIC_DATA] Location Name Location Num Master Locati…" at bounding box center [780, 272] width 1428 height 33
paste input "[PERSON_NAME]"
type input "[PERSON_NAME]"
click at [1202, 305] on button "Search" at bounding box center [1226, 305] width 63 height 30
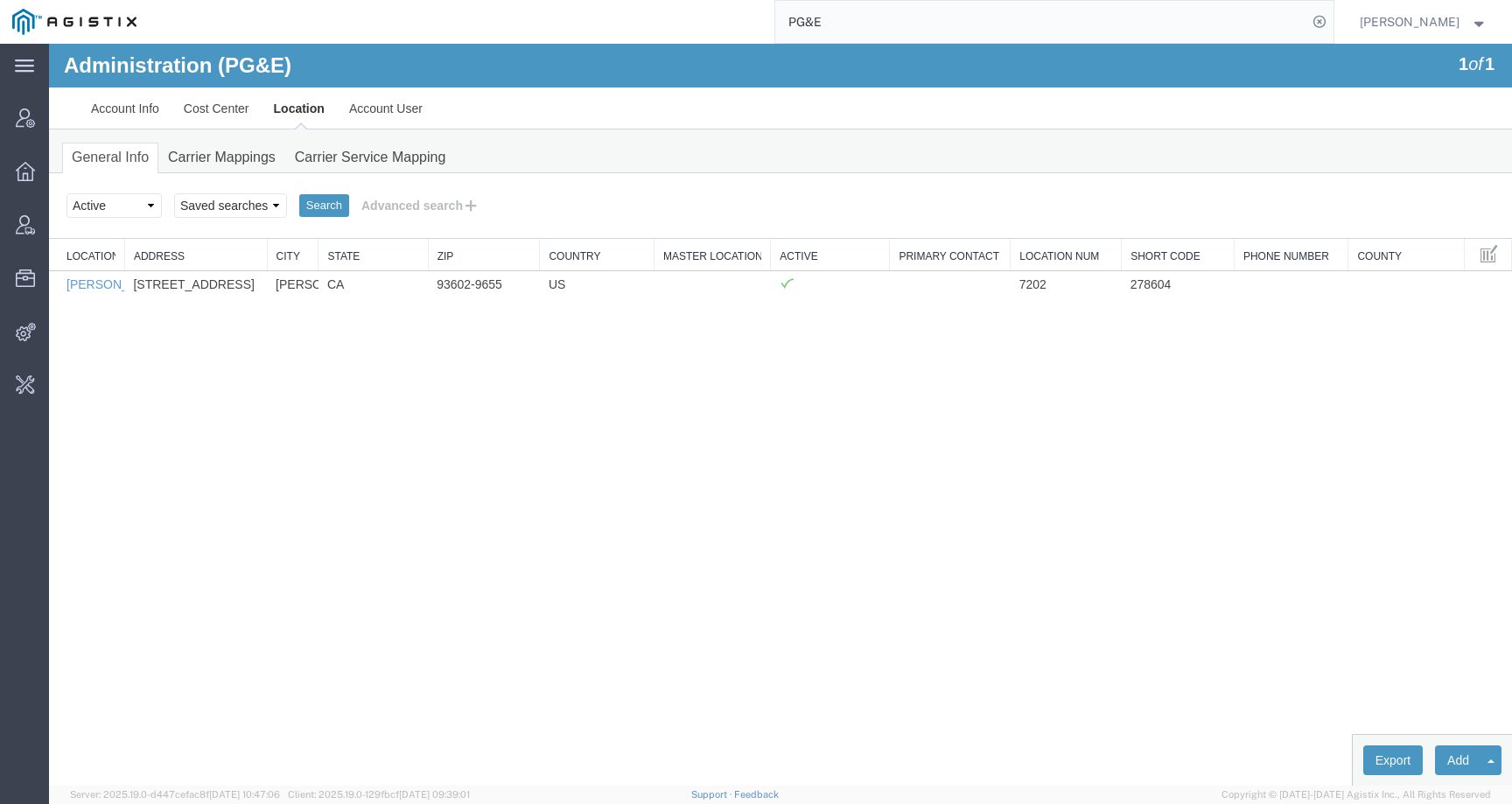
drag, startPoint x: 208, startPoint y: 254, endPoint x: 270, endPoint y: 254, distance: 62.0
click at [270, 254] on div "Location Name Address City State Zip Country Master Location Active Primary Con…" at bounding box center [780, 268] width 1463 height 59
drag, startPoint x: 134, startPoint y: 285, endPoint x: 261, endPoint y: 285, distance: 127.0
click at [261, 285] on td "[STREET_ADDRESS]" at bounding box center [195, 283] width 143 height 27
copy td "[STREET_ADDRESS]"
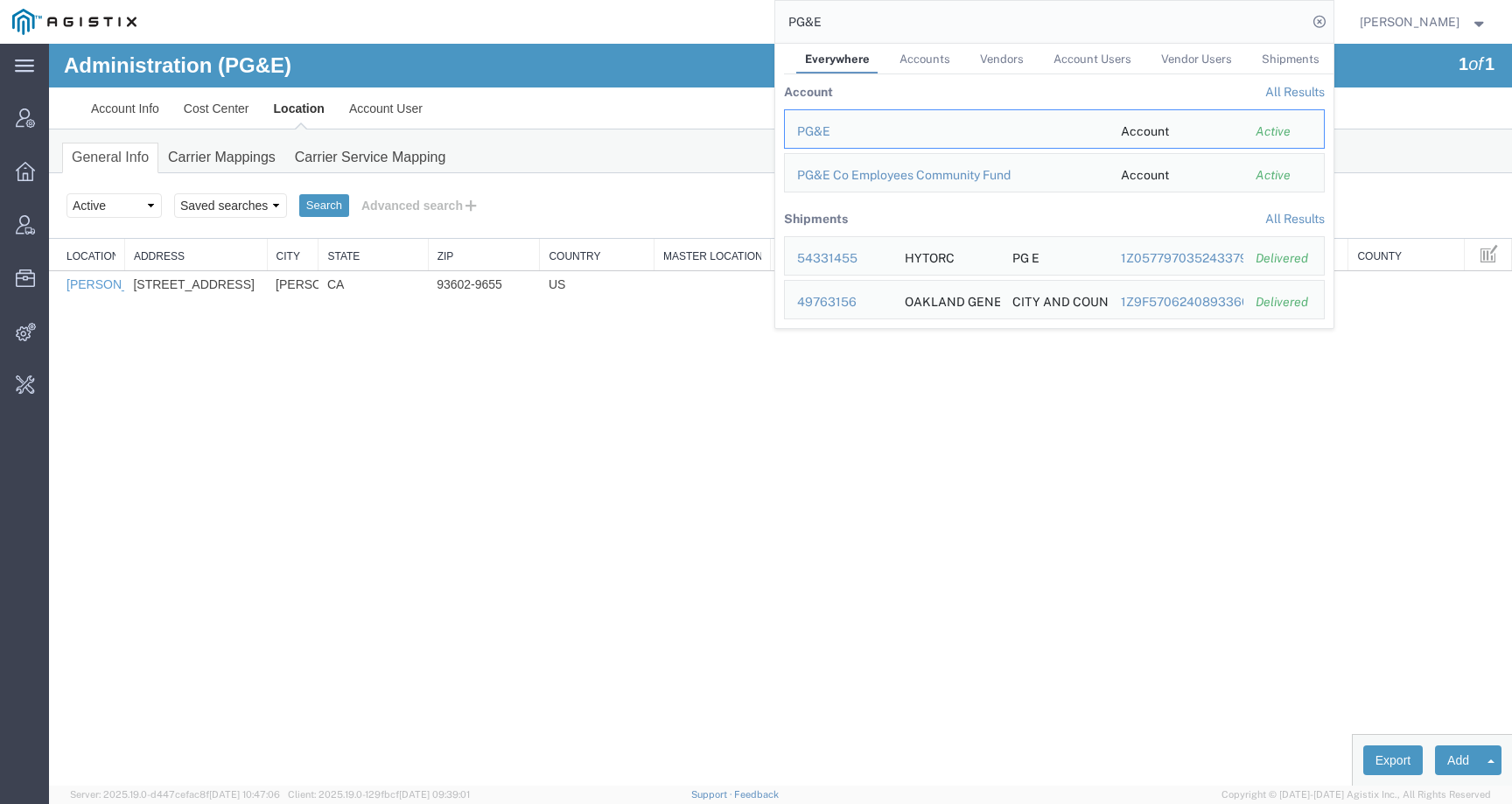
drag, startPoint x: 871, startPoint y: 23, endPoint x: 735, endPoint y: 23, distance: 136.0
click at [735, 23] on div "PG&E Everywhere Accounts Vendors Account Users Vendor Users Shipments Account A…" at bounding box center [741, 22] width 1185 height 44
paste input "2701245963"
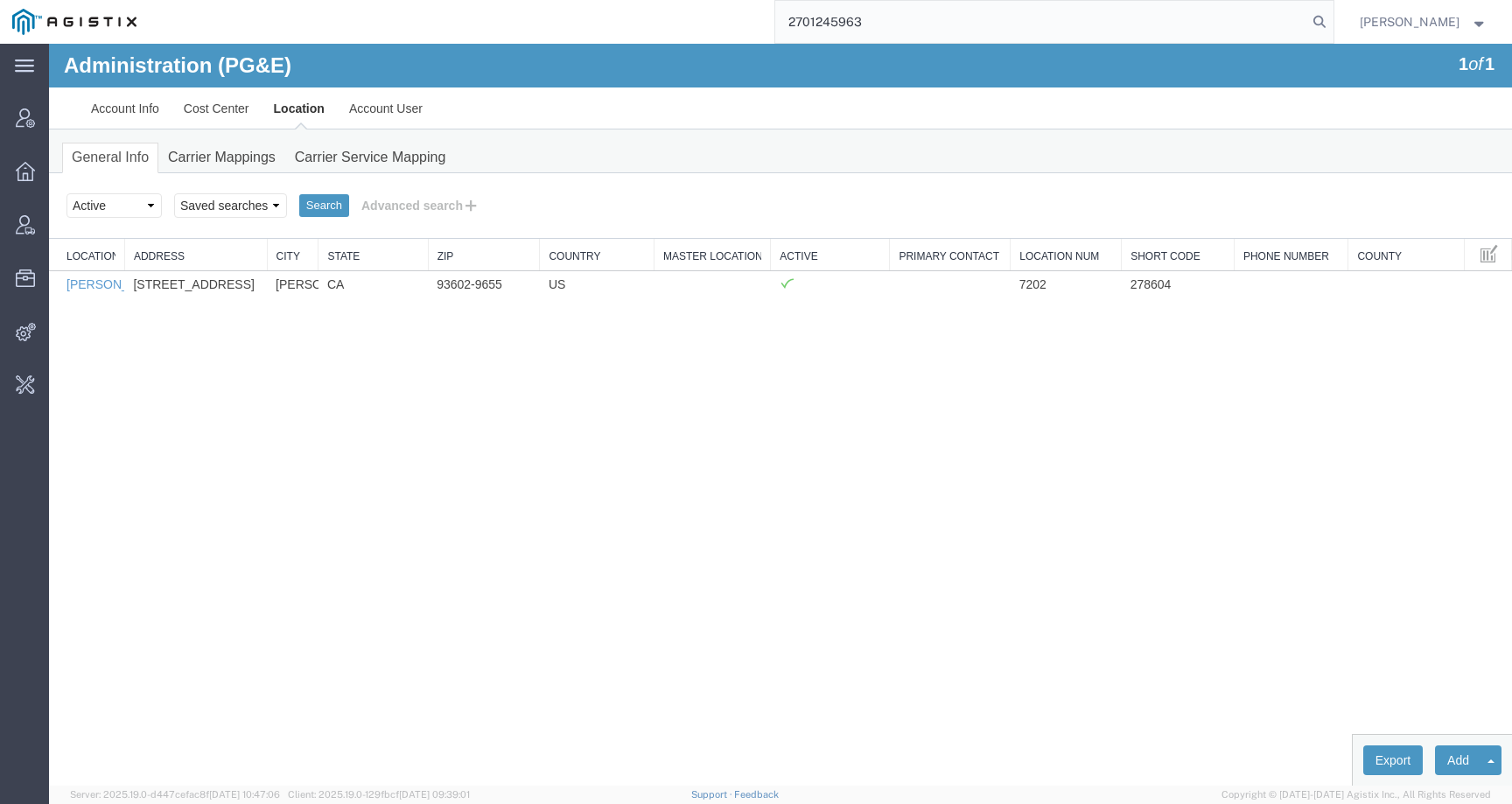
type input "2701245963"
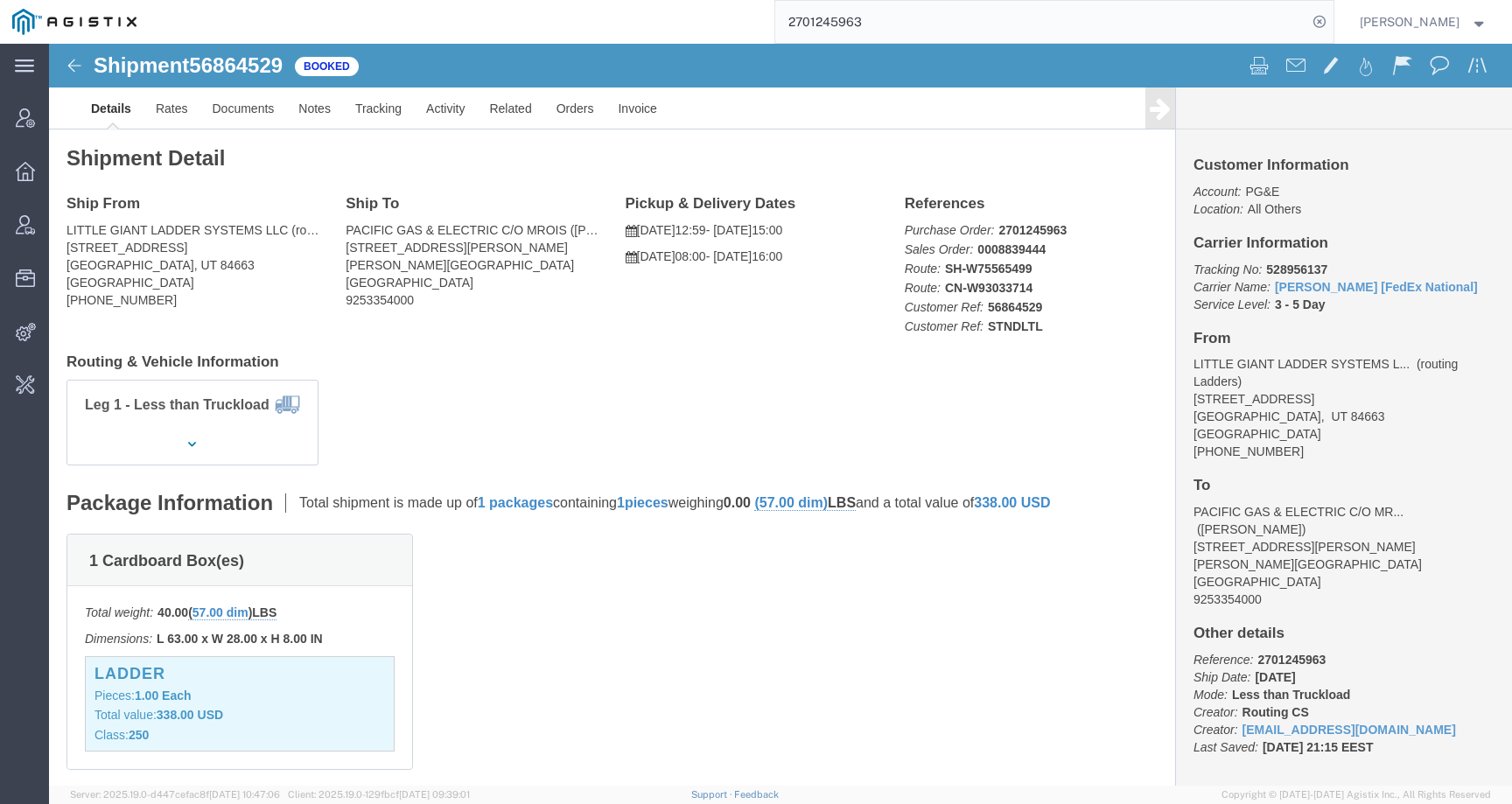
click span "56864529"
copy span "56864529"
